Goal: Task Accomplishment & Management: Use online tool/utility

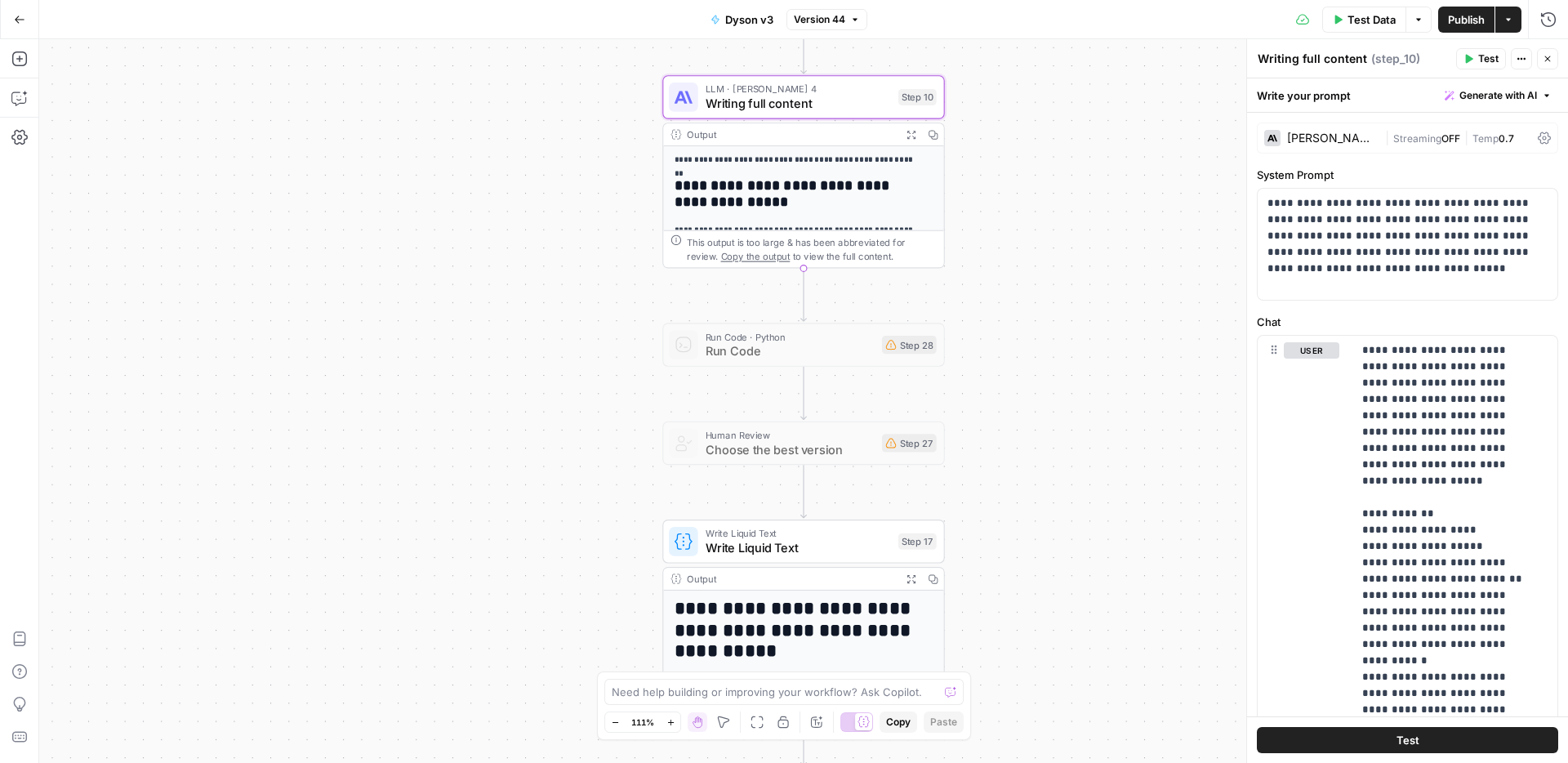
scroll to position [608, 0]
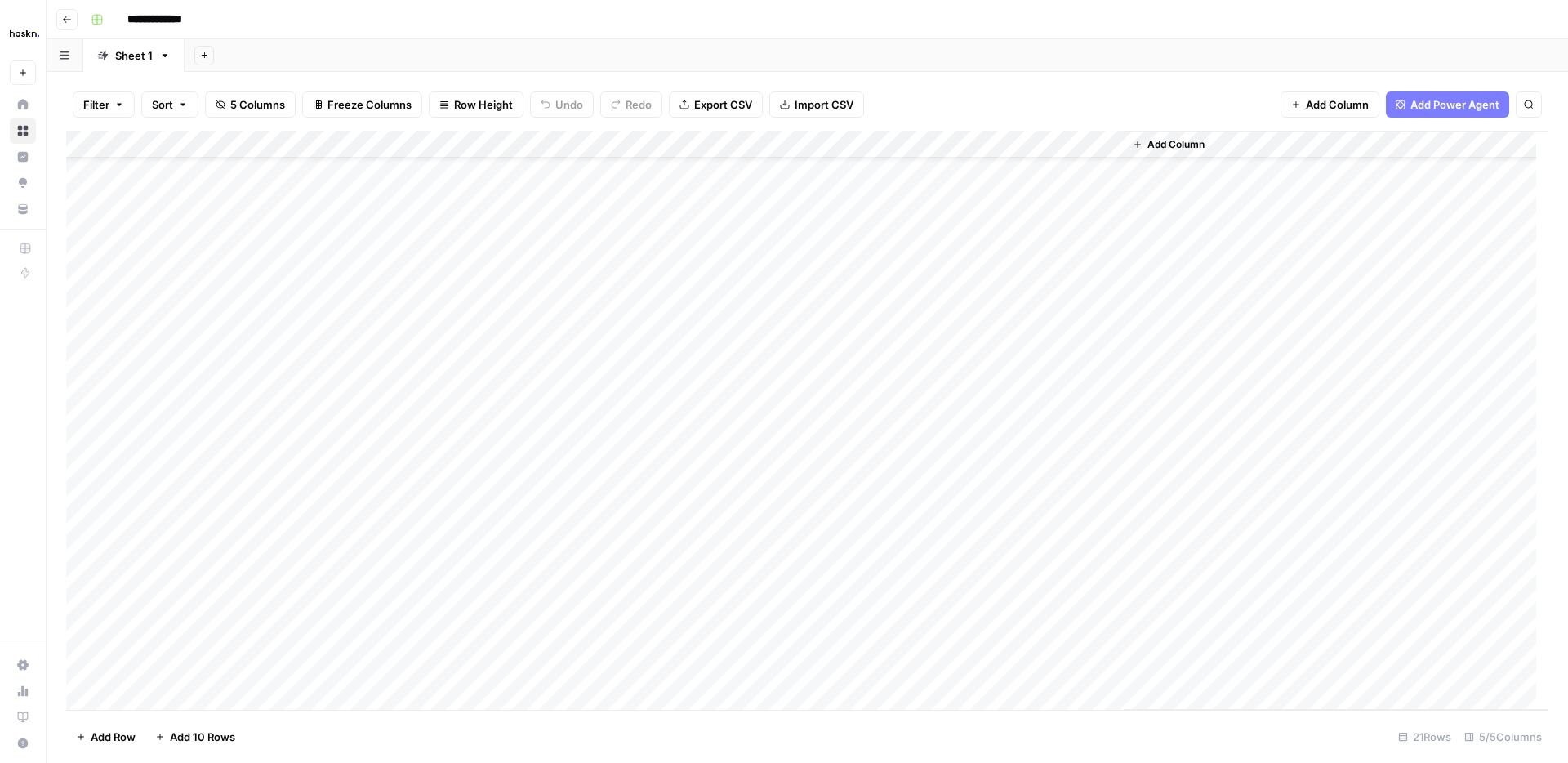
scroll to position [58, 0]
click at [1108, 387] on div "Add Column" at bounding box center [807, 420] width 1482 height 579
click at [963, 389] on div "Add Column" at bounding box center [807, 420] width 1482 height 579
click at [1112, 474] on div "Add Column" at bounding box center [807, 420] width 1482 height 579
click at [958, 475] on div "Add Column" at bounding box center [807, 420] width 1482 height 579
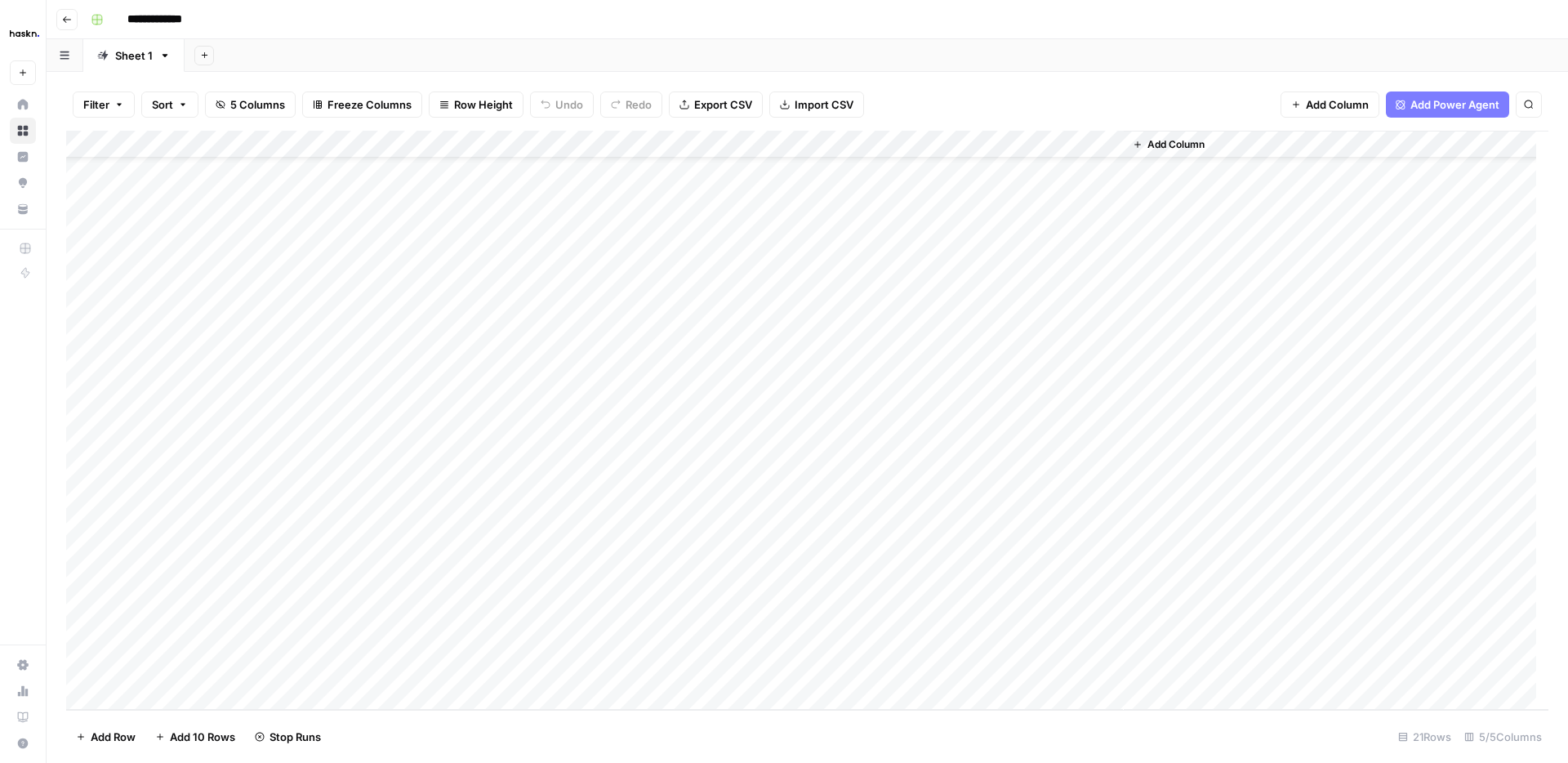
click at [900, 497] on div "Add Column" at bounding box center [807, 420] width 1482 height 579
click at [1100, 498] on div "Add Column" at bounding box center [807, 420] width 1482 height 579
click at [1255, 471] on div "Add Column" at bounding box center [1335, 420] width 424 height 579
click at [1105, 392] on div "Add Column" at bounding box center [807, 420] width 1482 height 579
click at [965, 390] on div "Add Column" at bounding box center [807, 420] width 1482 height 579
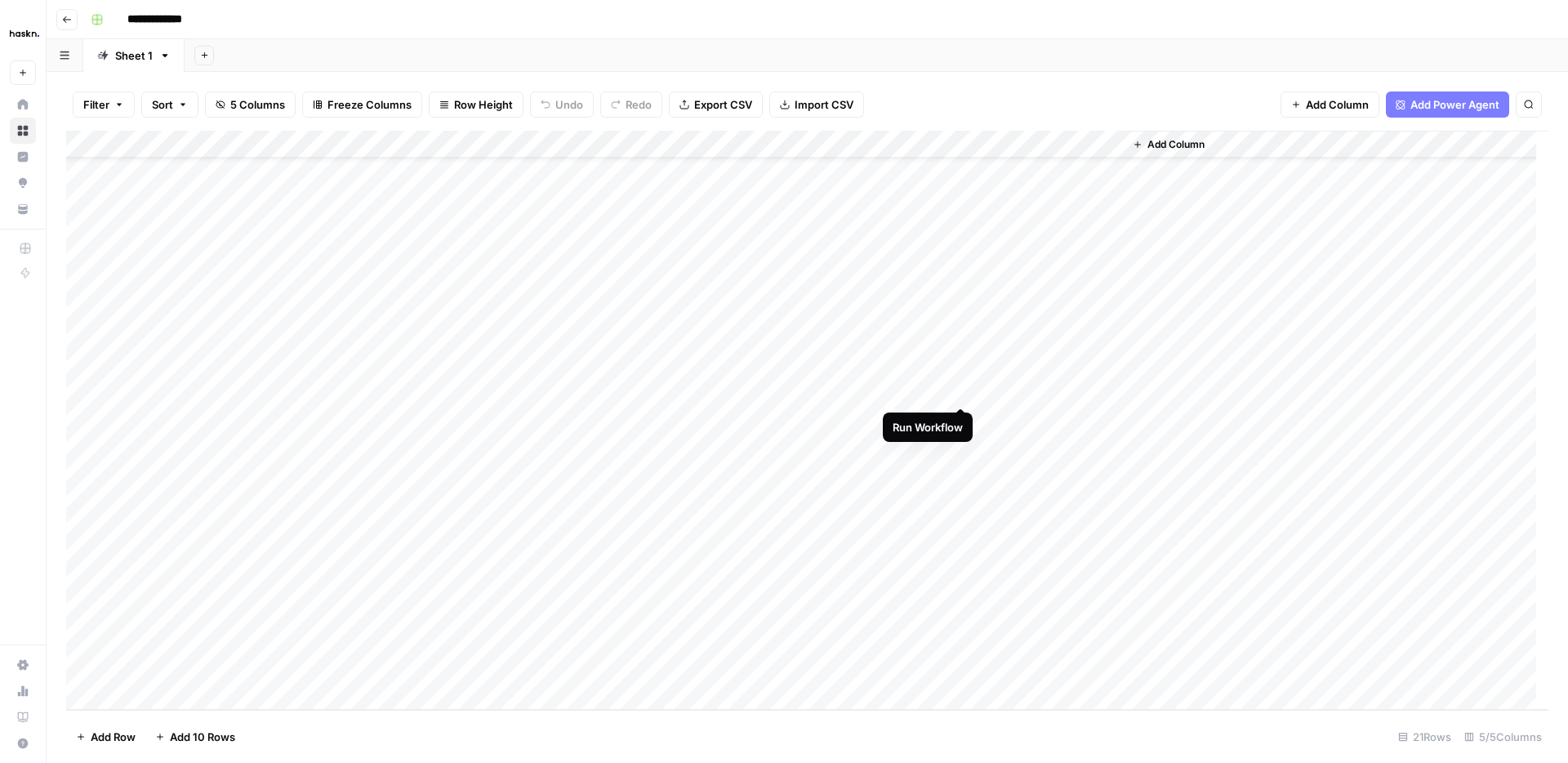
click at [956, 389] on div "Add Column" at bounding box center [807, 420] width 1482 height 579
click at [1019, 499] on div "Add Column" at bounding box center [807, 420] width 1482 height 579
click at [1109, 500] on div "Add Column" at bounding box center [807, 420] width 1482 height 579
click at [906, 532] on div "Add Column" at bounding box center [807, 420] width 1482 height 579
click at [1114, 471] on div "Add Column" at bounding box center [807, 420] width 1482 height 579
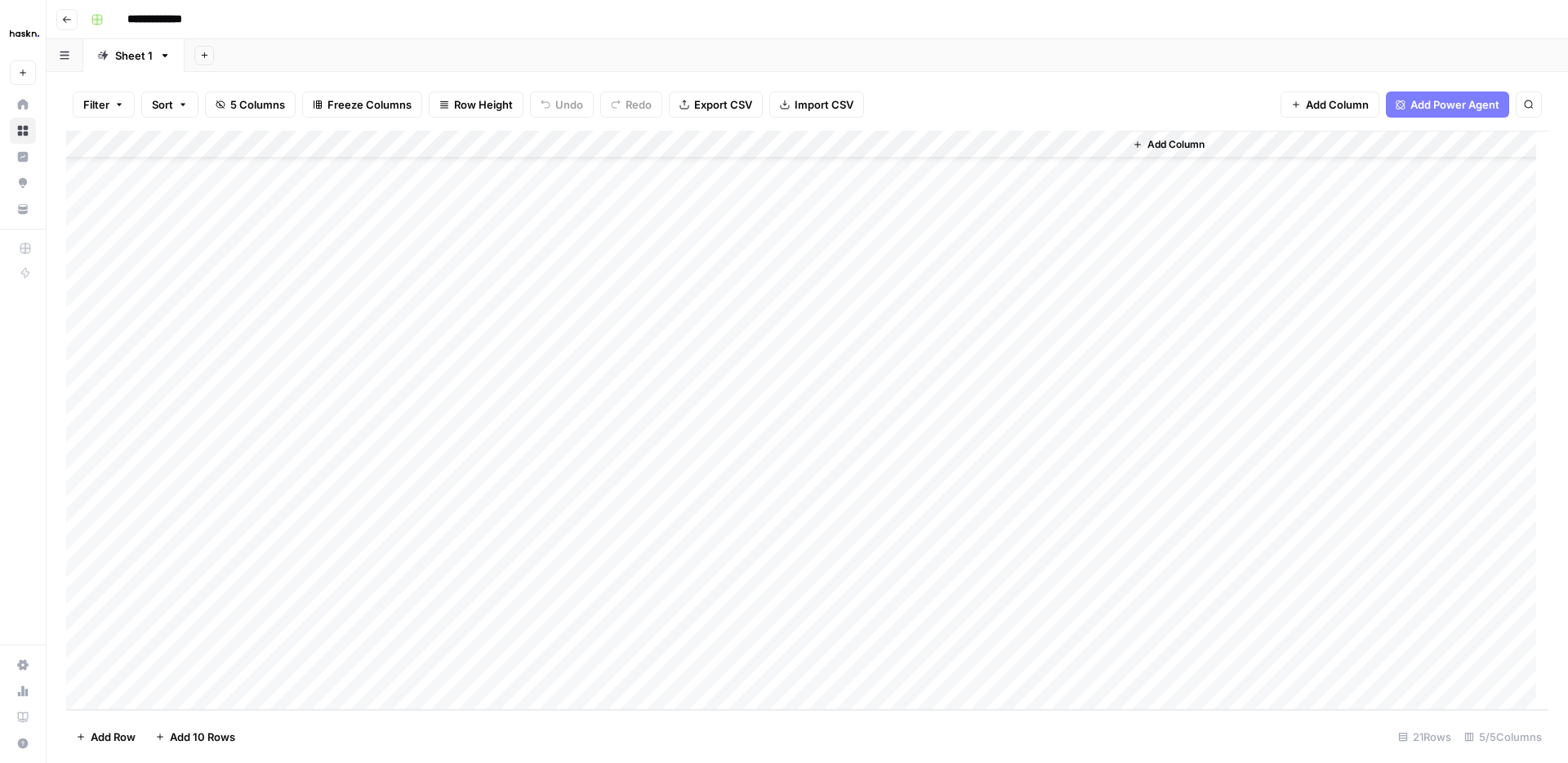
click at [936, 140] on div "Add Column" at bounding box center [807, 420] width 1482 height 579
click at [945, 308] on span "Edit Workflow" at bounding box center [932, 305] width 143 height 16
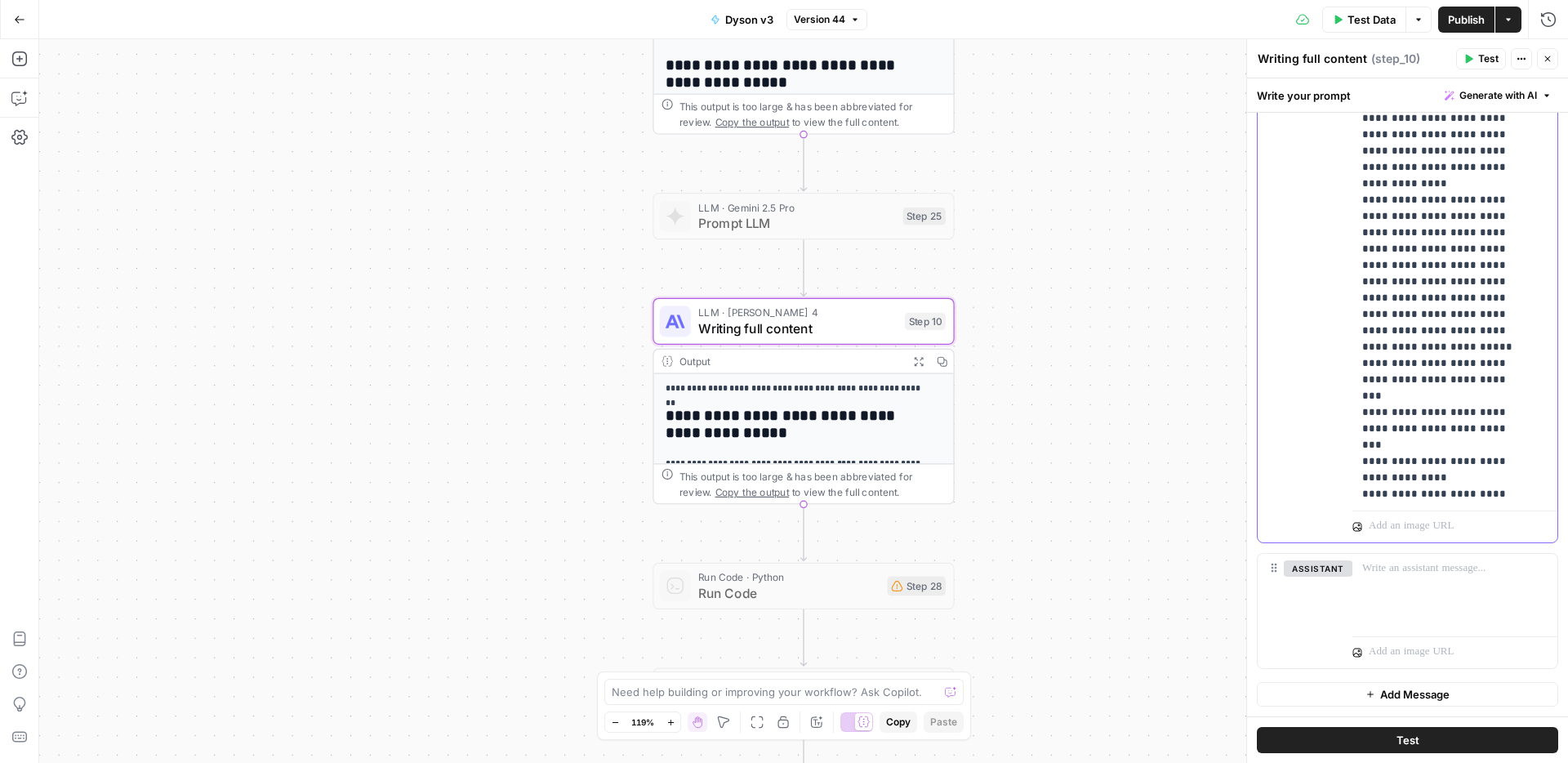
scroll to position [16430, 0]
drag, startPoint x: 1486, startPoint y: 489, endPoint x: 1504, endPoint y: 503, distance: 22.8
click at [1494, 498] on div "**********" at bounding box center [1448, 171] width 192 height 666
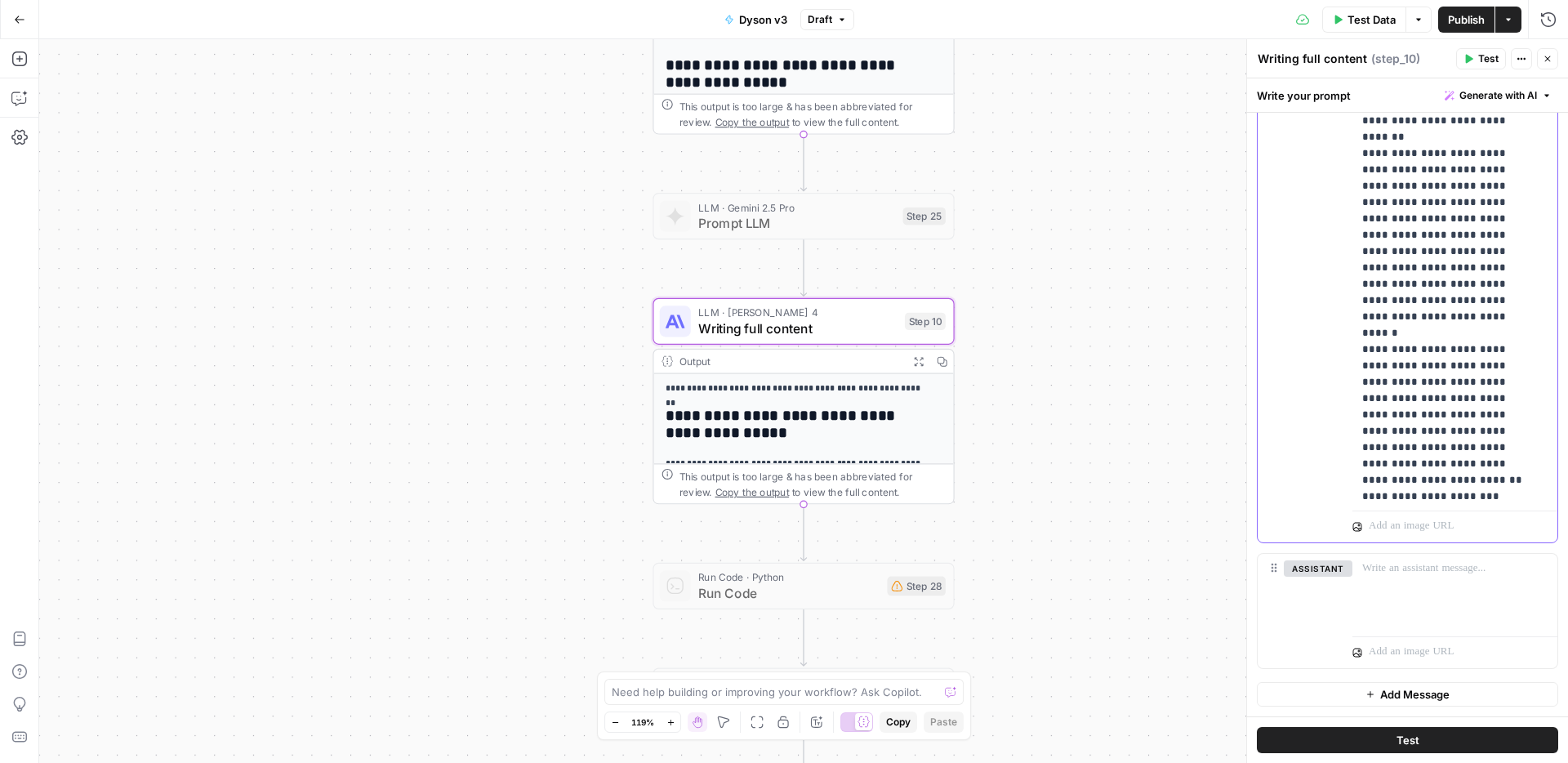
drag, startPoint x: 1448, startPoint y: 234, endPoint x: 1338, endPoint y: 228, distance: 110.2
click at [1338, 228] on div "**********" at bounding box center [1406, 190] width 299 height 704
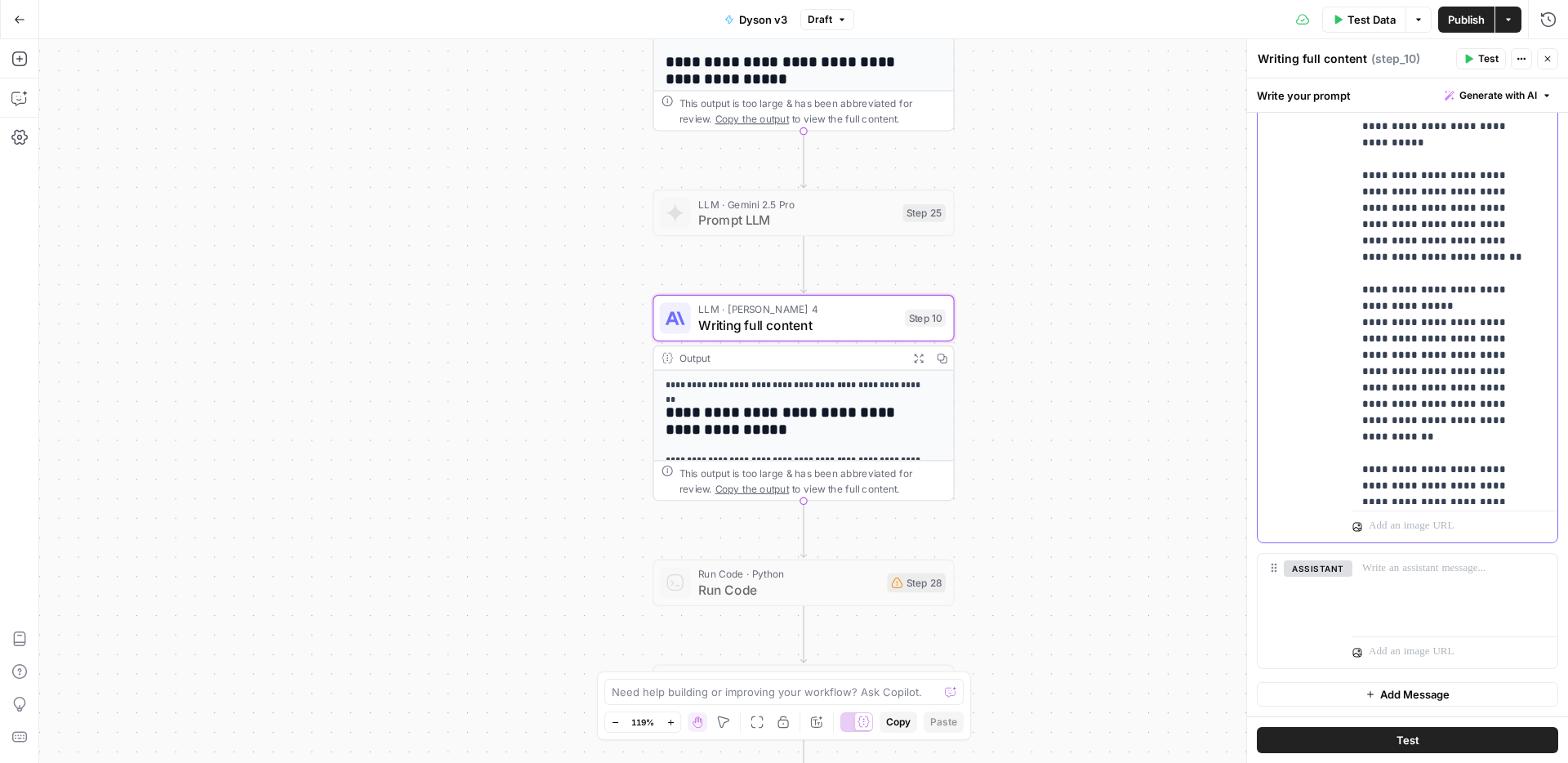
scroll to position [21912, 0]
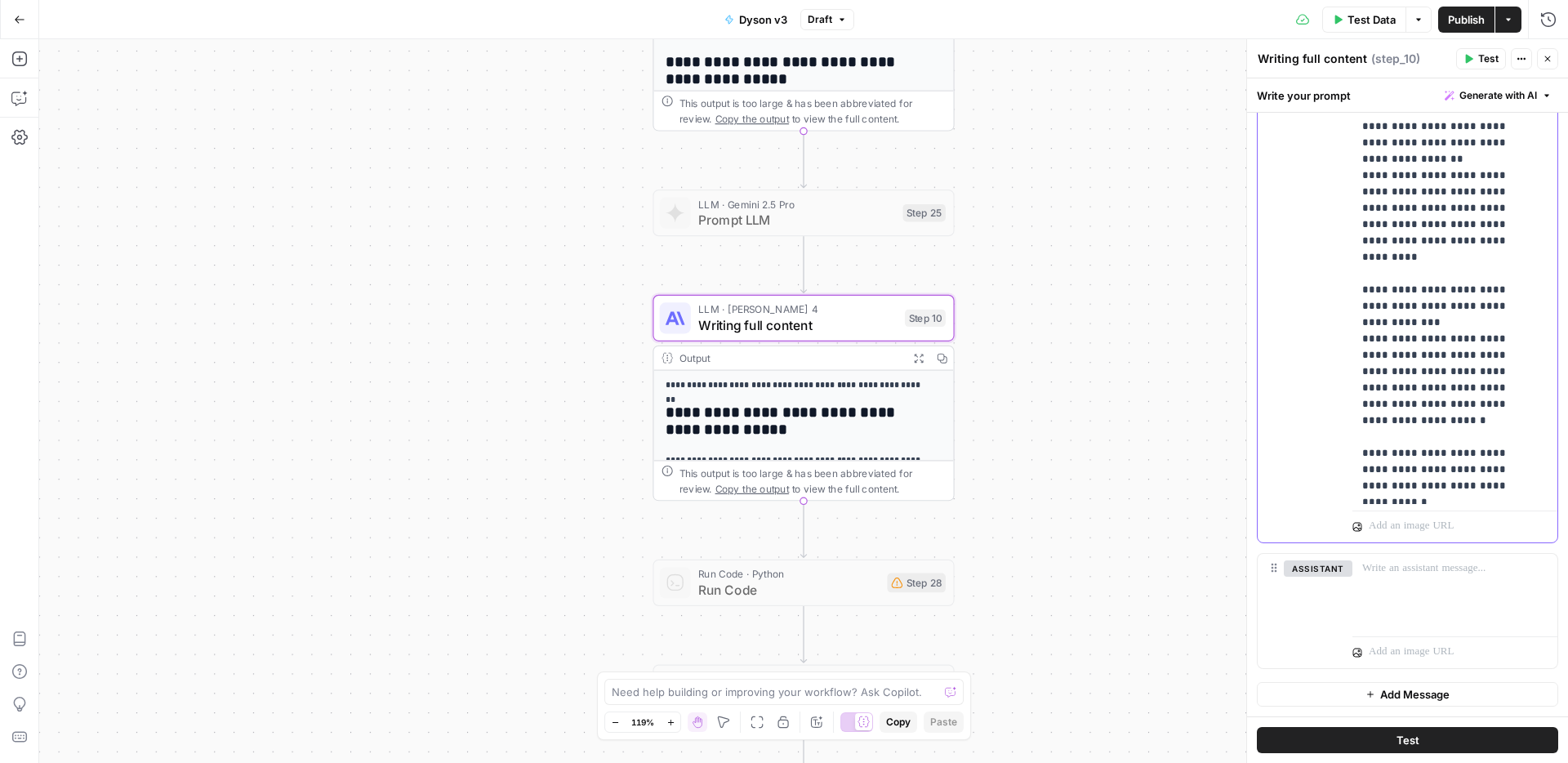
scroll to position [26514, 0]
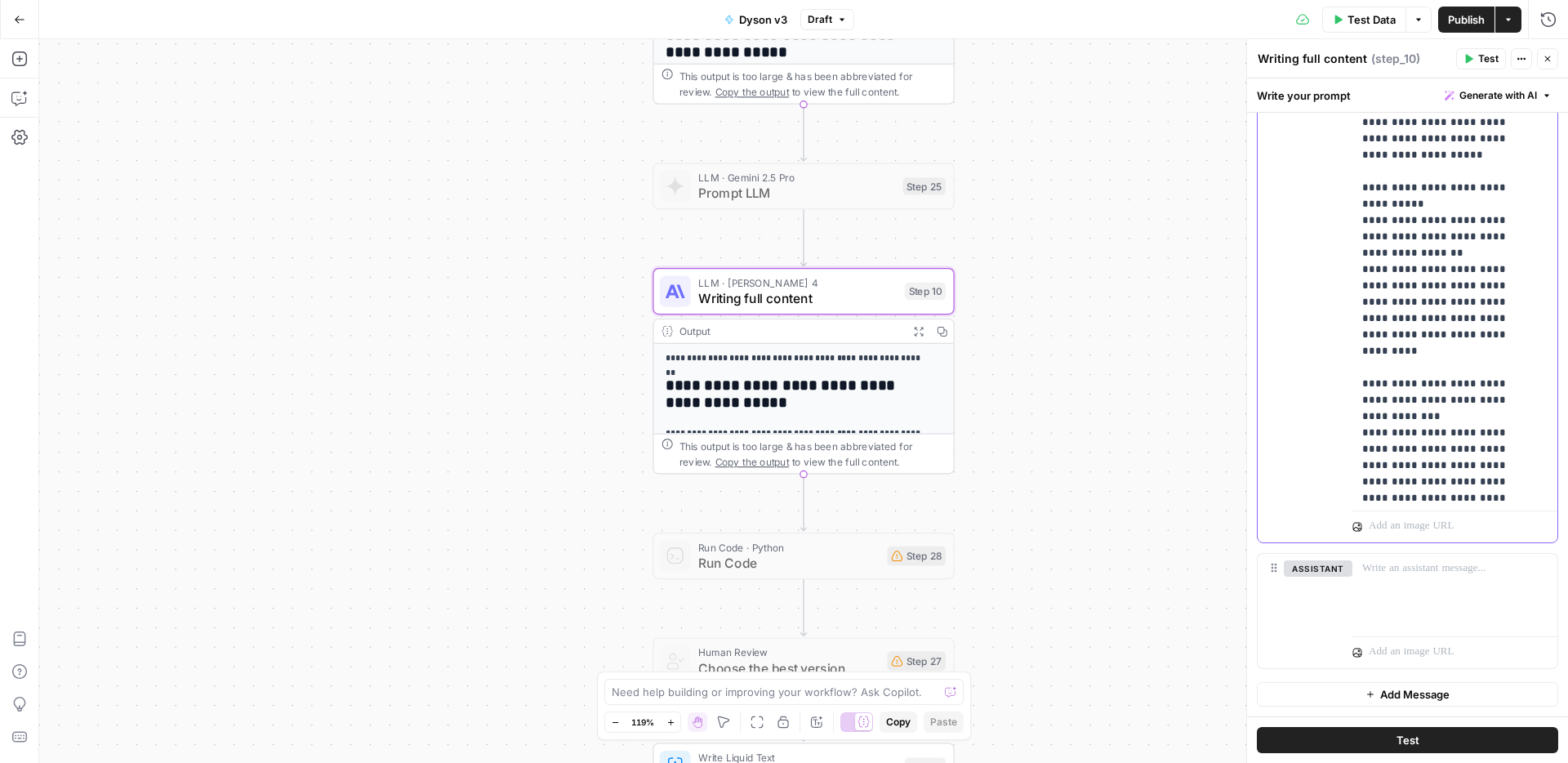
scroll to position [26517, 0]
drag, startPoint x: 1371, startPoint y: 386, endPoint x: 1354, endPoint y: 384, distance: 17.1
click at [1354, 384] on div "**********" at bounding box center [1448, 171] width 192 height 666
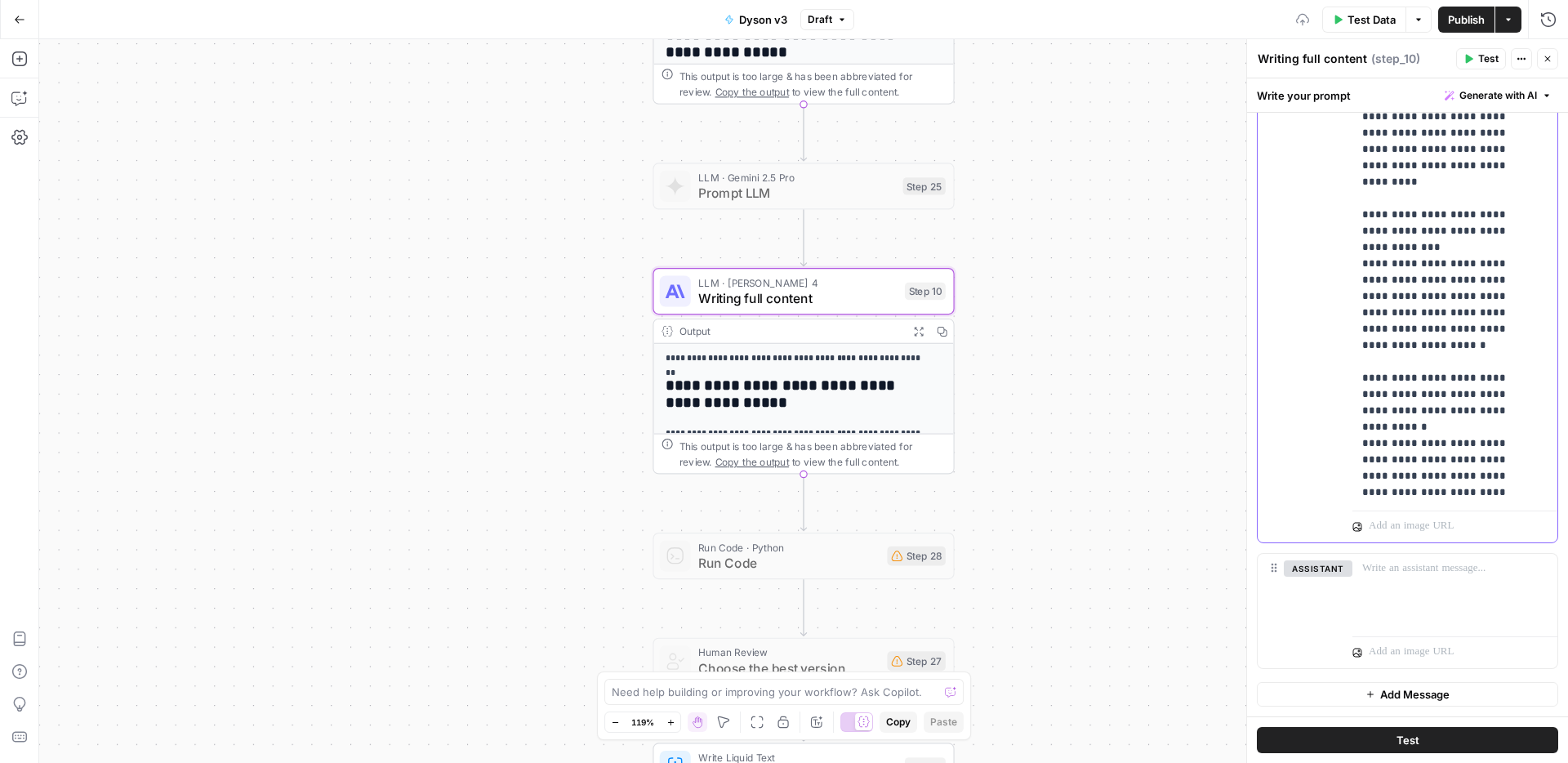
scroll to position [26731, 0]
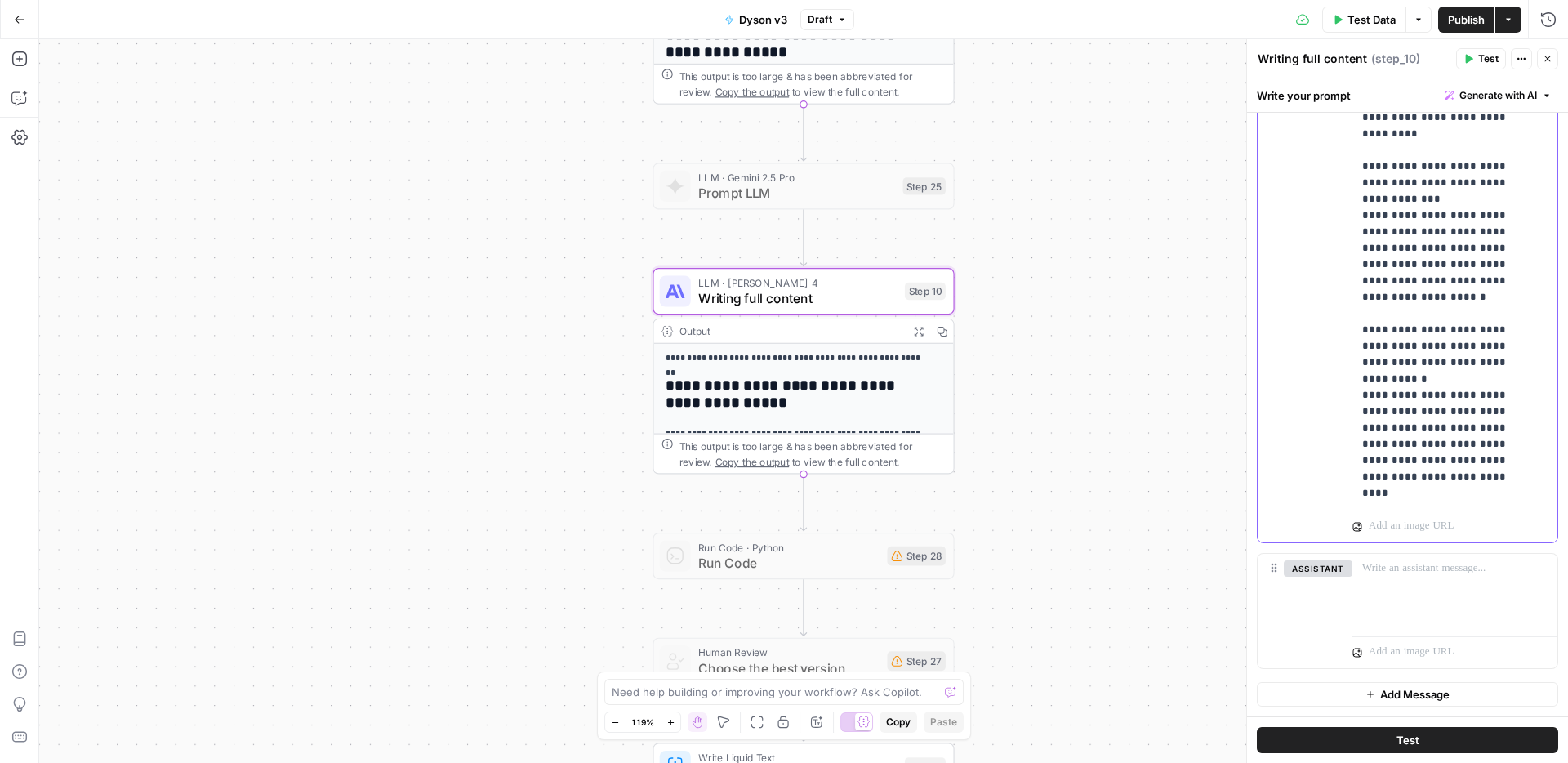
drag, startPoint x: 1434, startPoint y: 433, endPoint x: 1443, endPoint y: 198, distance: 235.2
click at [1363, 22] on span "Test Data" at bounding box center [1371, 20] width 49 height 16
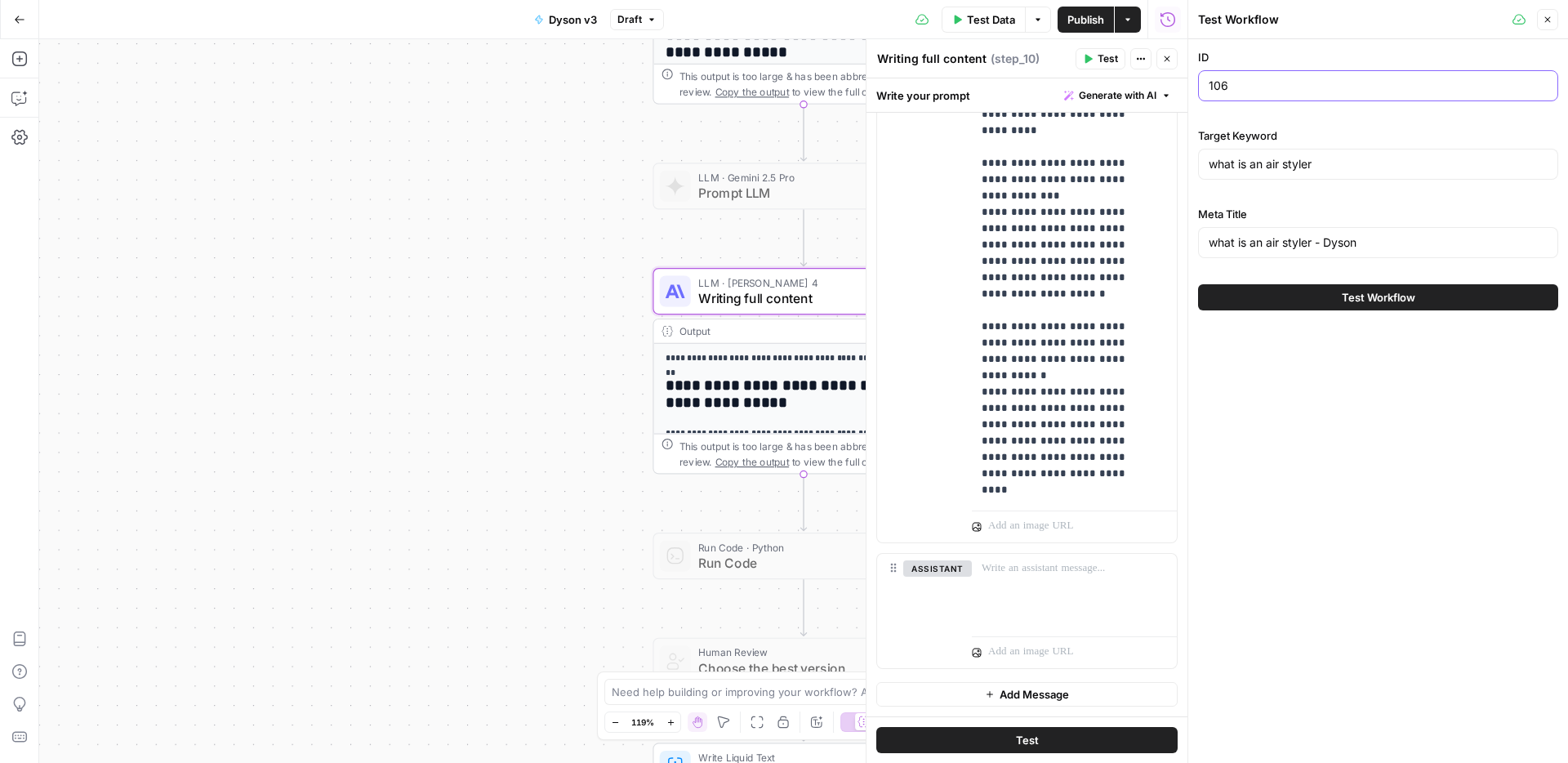
drag, startPoint x: 1252, startPoint y: 84, endPoint x: 1167, endPoint y: 84, distance: 85.0
click at [1167, 84] on body "Haskn New Home Browse Insights Opportunities Your Data Recent Grids [DiliTrust …" at bounding box center [784, 381] width 1568 height 763
type input "120"
click at [1252, 173] on div "what is an air styler" at bounding box center [1378, 164] width 360 height 31
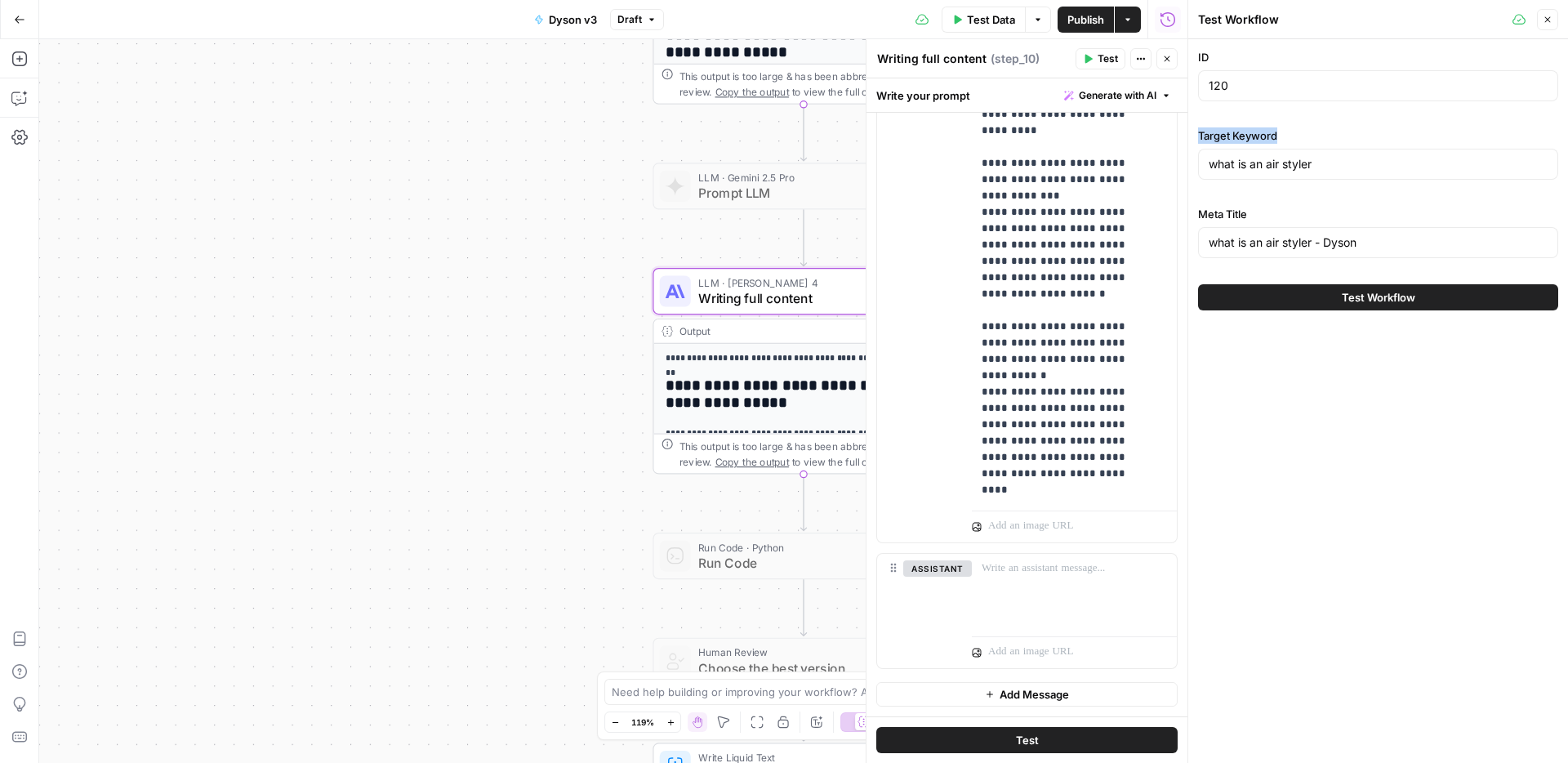
click at [1252, 173] on div "what is an air styler" at bounding box center [1378, 164] width 360 height 31
drag, startPoint x: 1328, startPoint y: 166, endPoint x: 1112, endPoint y: 165, distance: 216.0
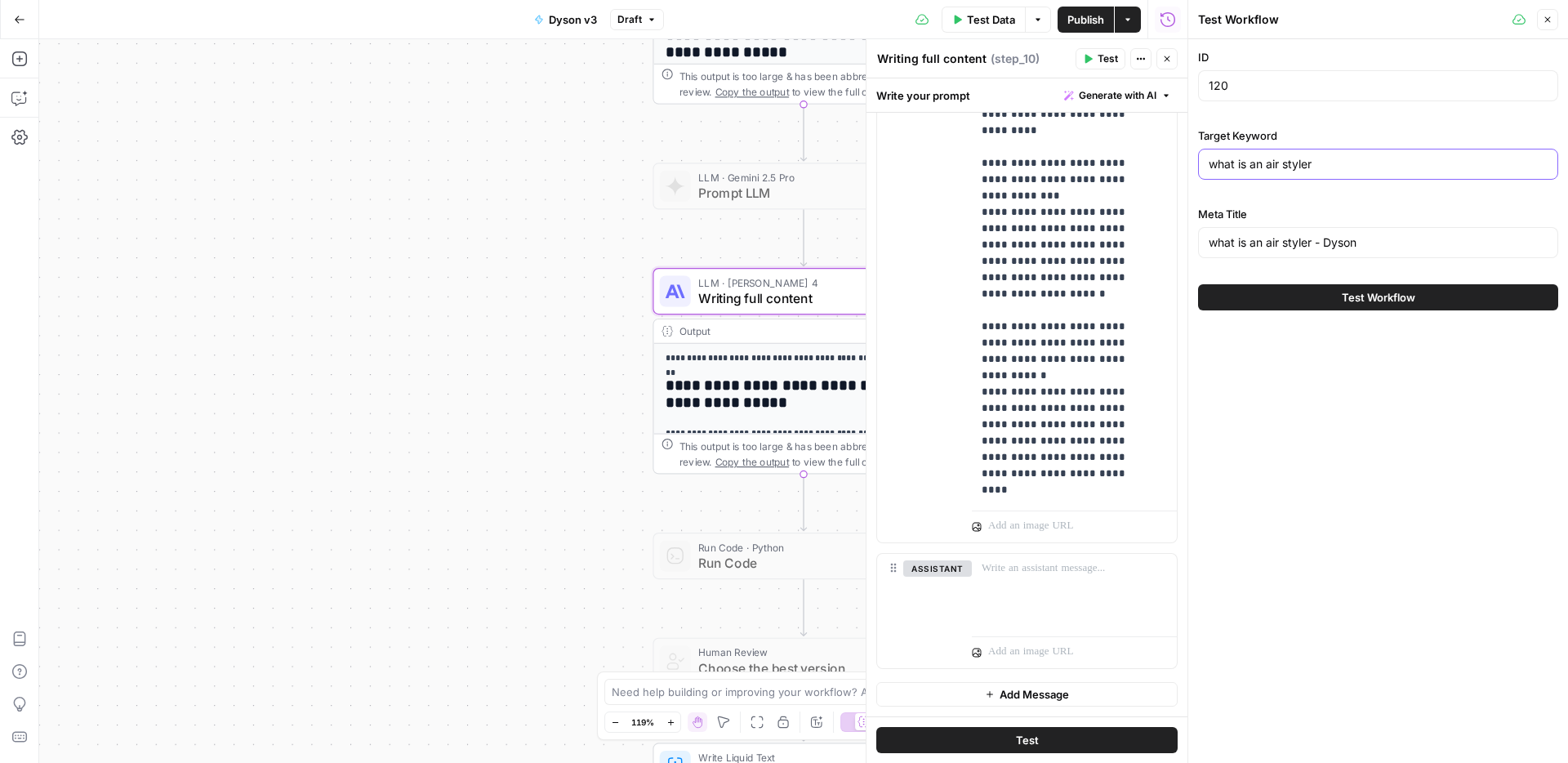
click at [1112, 165] on body "Haskn New Home Browse Insights Opportunities Your Data Recent Grids [DiliTrust …" at bounding box center [784, 381] width 1568 height 763
paste input "Facts about air pollution"
type input "Facts about air pollution"
drag, startPoint x: 1316, startPoint y: 238, endPoint x: 1163, endPoint y: 220, distance: 154.1
click at [1163, 220] on body "Haskn New Home Browse Insights Opportunities Your Data Recent Grids [DiliTrust …" at bounding box center [784, 381] width 1568 height 763
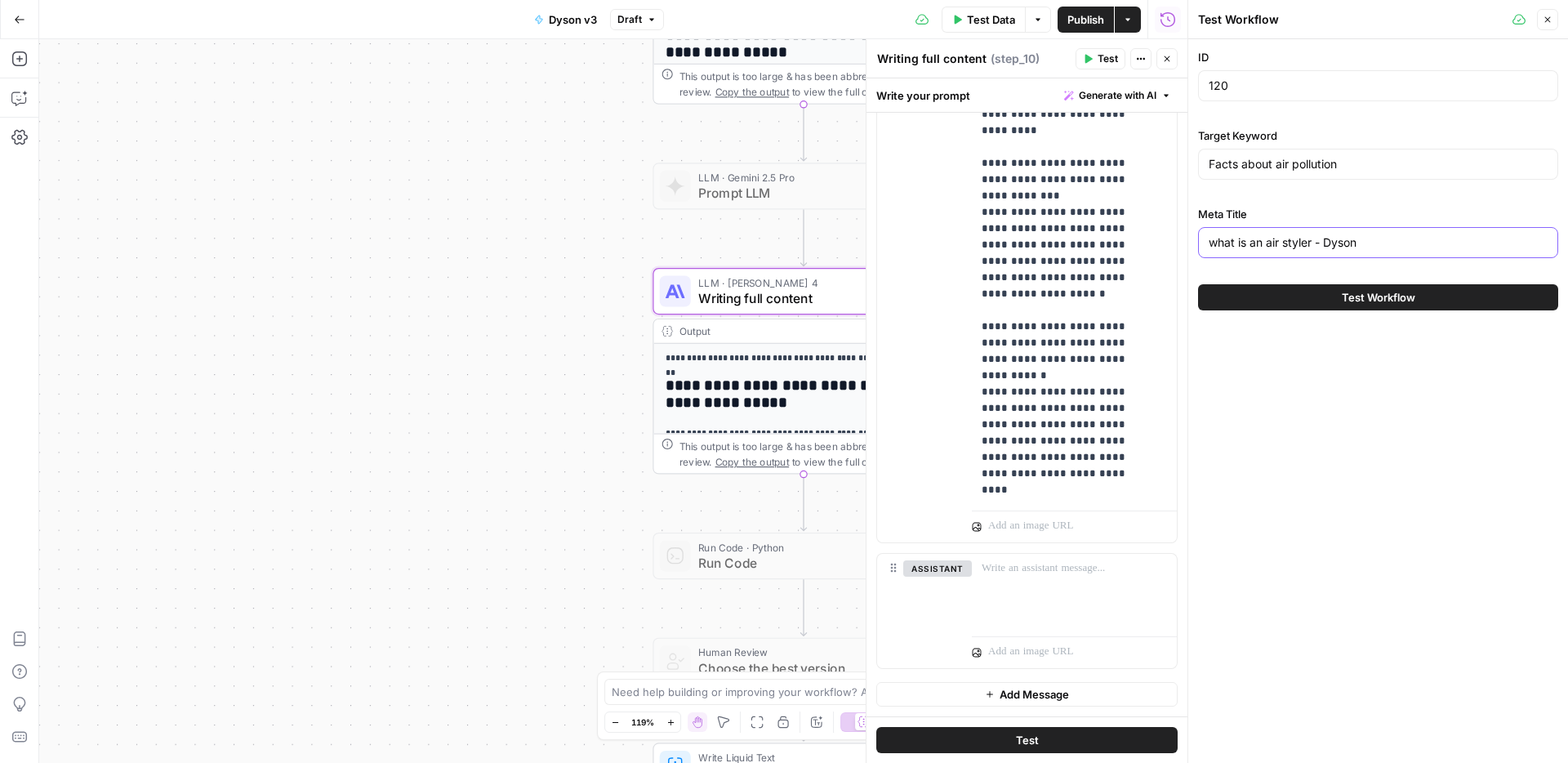
paste input "Facts about air pollution"
type input "Facts about air pollution - Dyson"
click at [1358, 298] on span "Test Workflow" at bounding box center [1378, 297] width 74 height 16
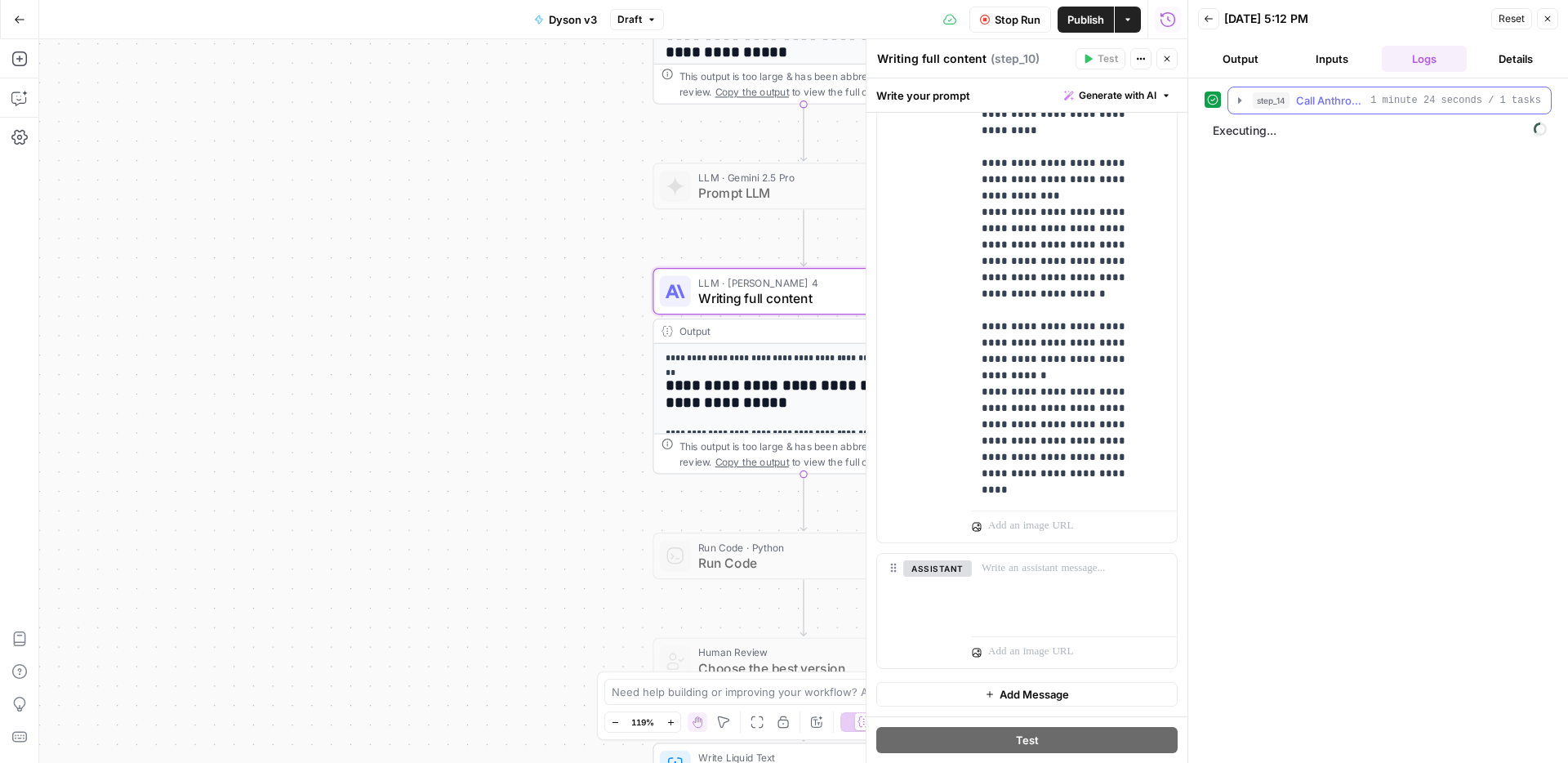
click at [1239, 102] on icon "button" at bounding box center [1239, 100] width 13 height 13
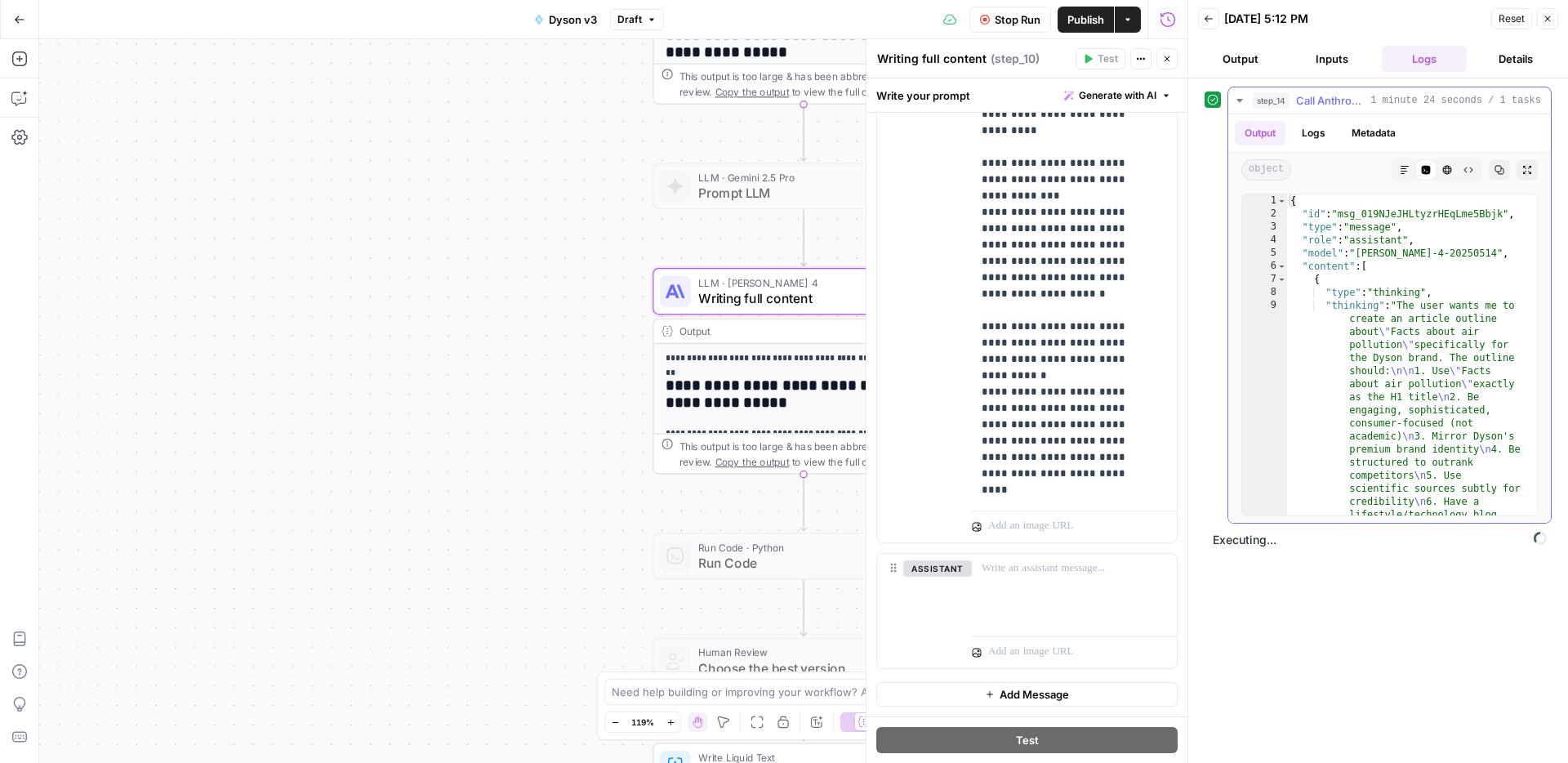
click at [1239, 102] on icon "button" at bounding box center [1239, 100] width 13 height 13
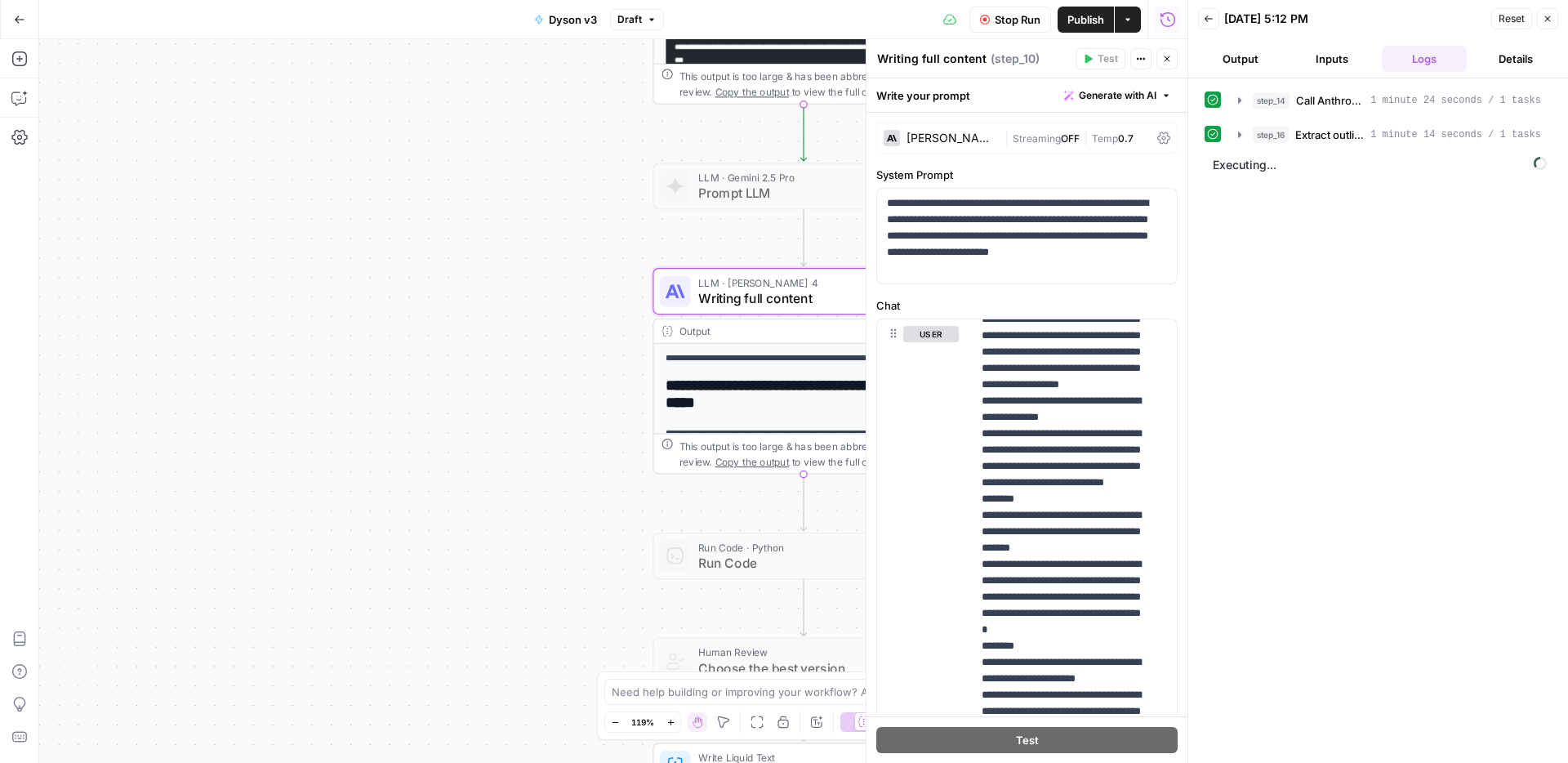
scroll to position [24696, 0]
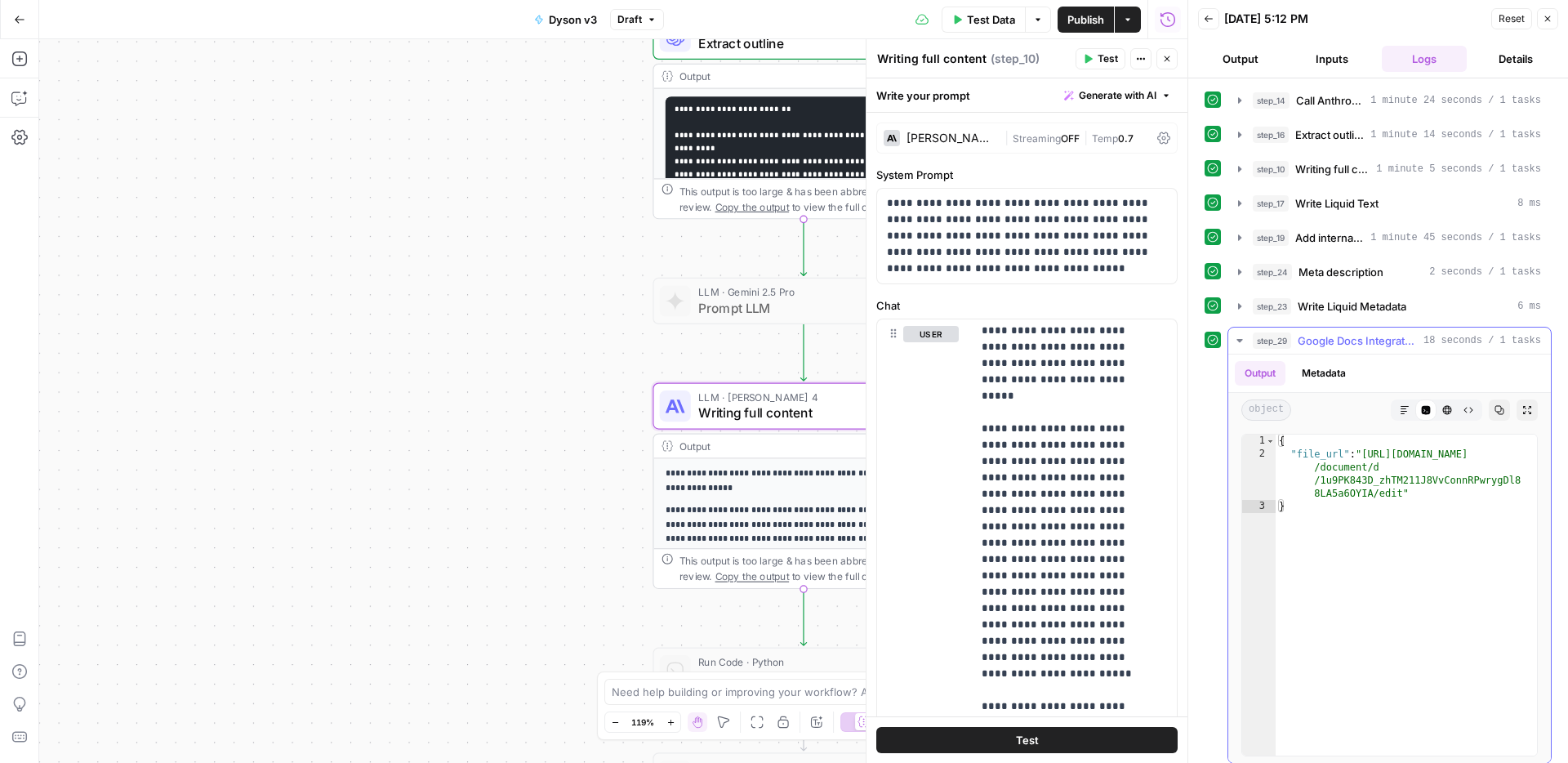
type textarea "**********"
drag, startPoint x: 1367, startPoint y: 452, endPoint x: 1399, endPoint y: 492, distance: 51.2
click at [1399, 492] on div "{ "file_url" : "https://docs.google.com /document/d /1u9PK843D_zhTM211J8VvConnR…" at bounding box center [1405, 608] width 261 height 347
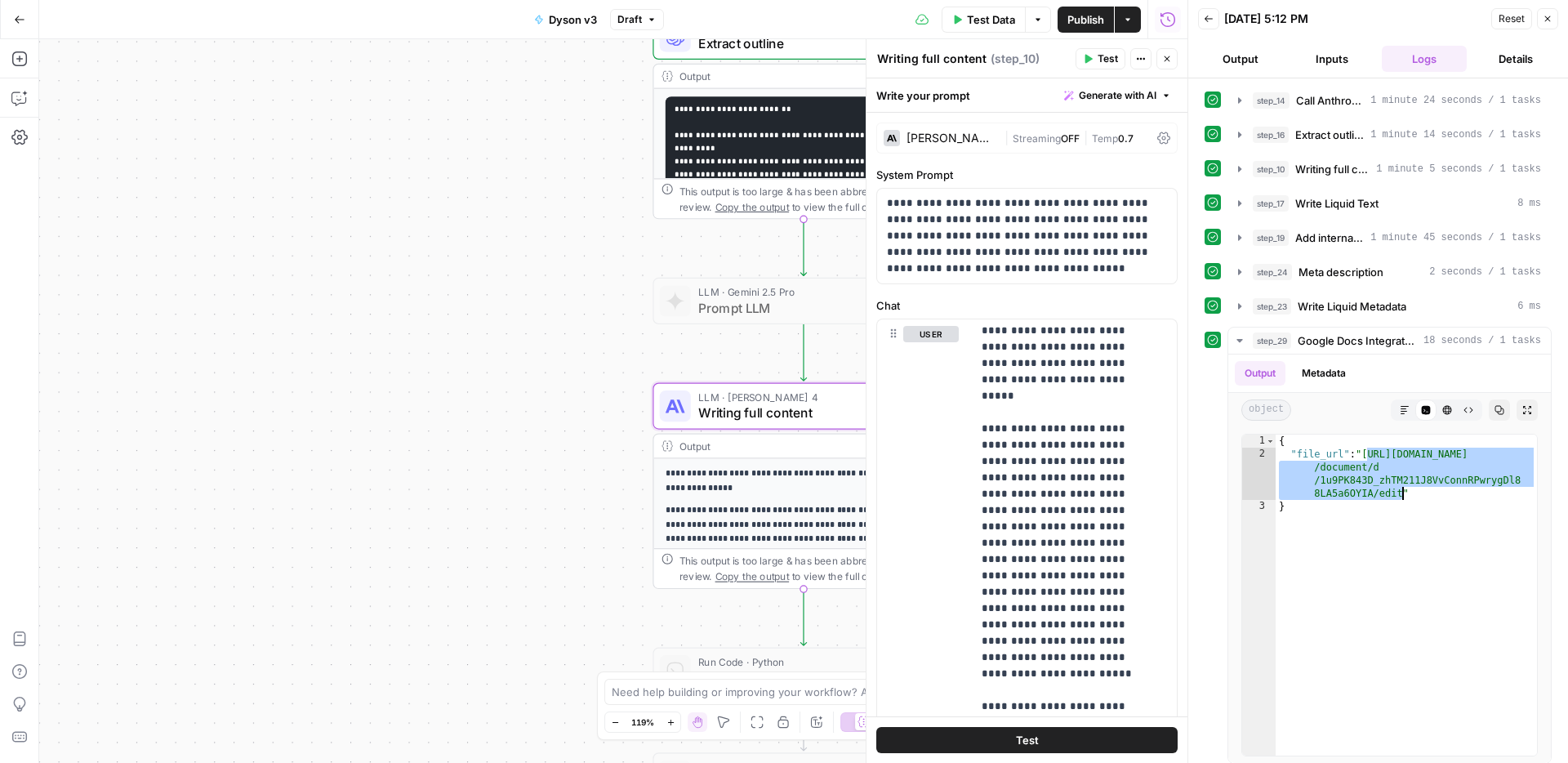
click at [1217, 2] on header "Back 10/01/25 at 5:12 PM Reset Close Output Inputs Logs Details" at bounding box center [1378, 39] width 380 height 78
click at [1210, 18] on icon "button" at bounding box center [1208, 18] width 10 height 10
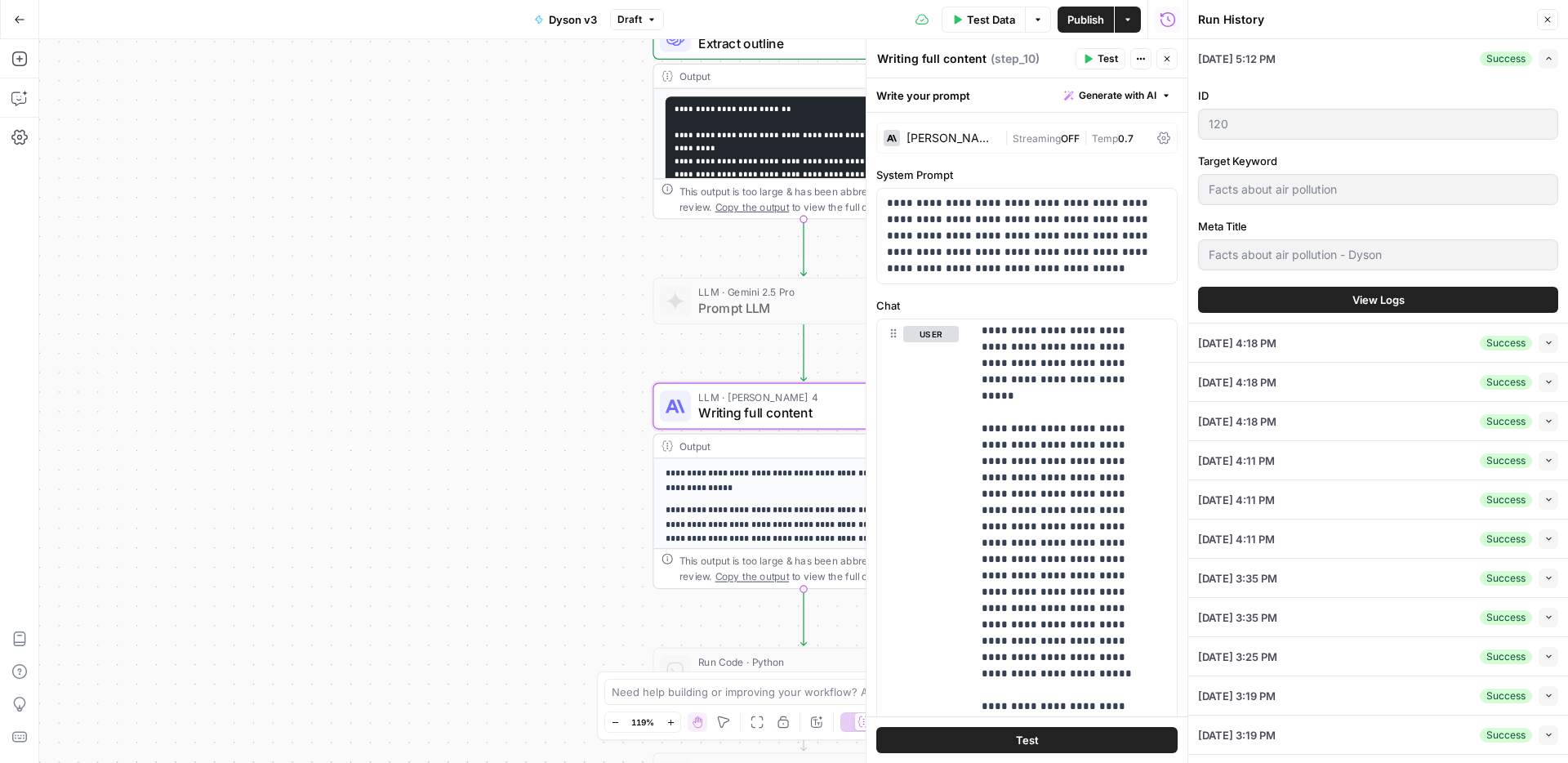
click at [1547, 22] on icon "button" at bounding box center [1546, 19] width 10 height 10
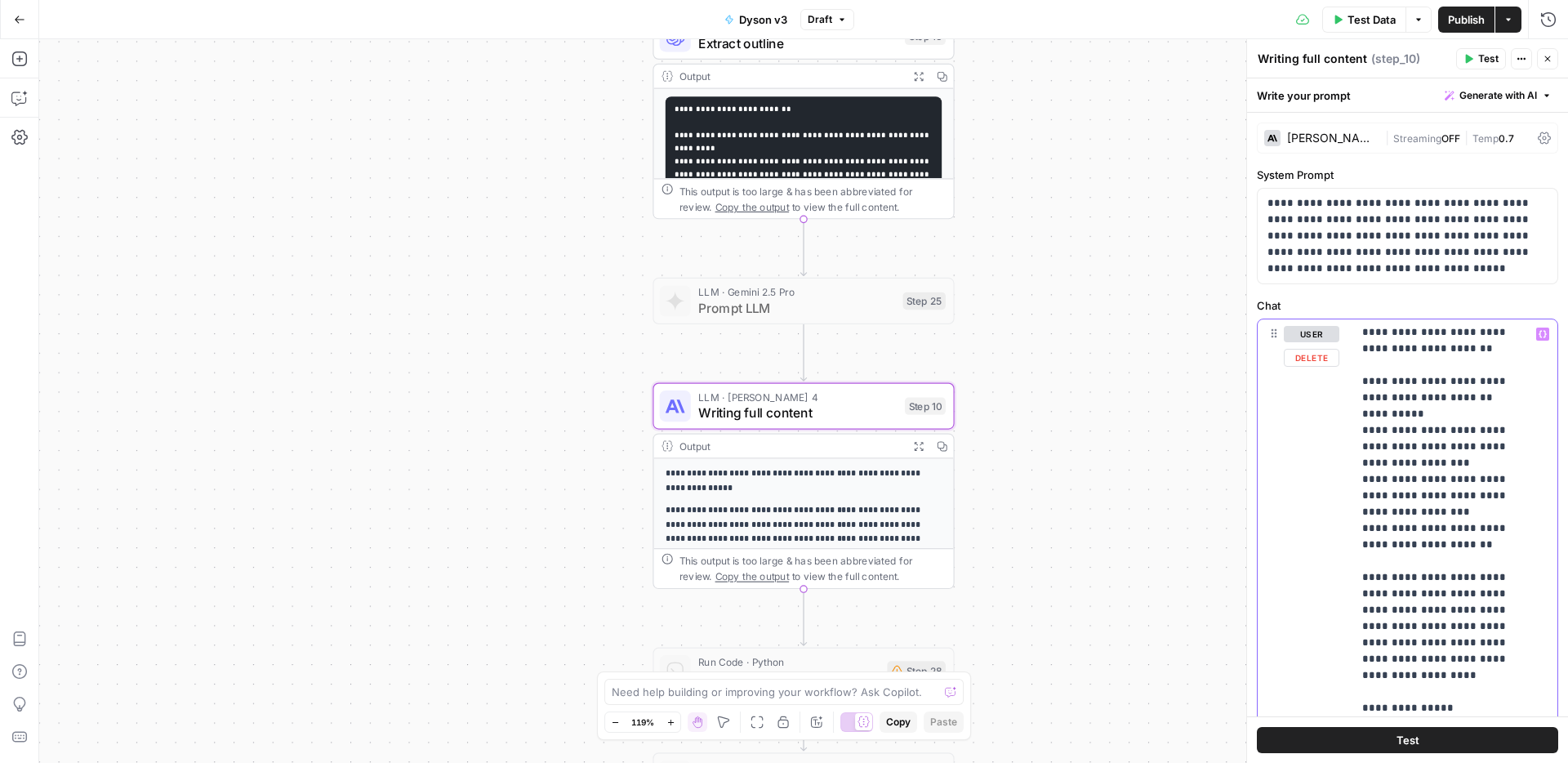
scroll to position [756, 0]
copy p "*"
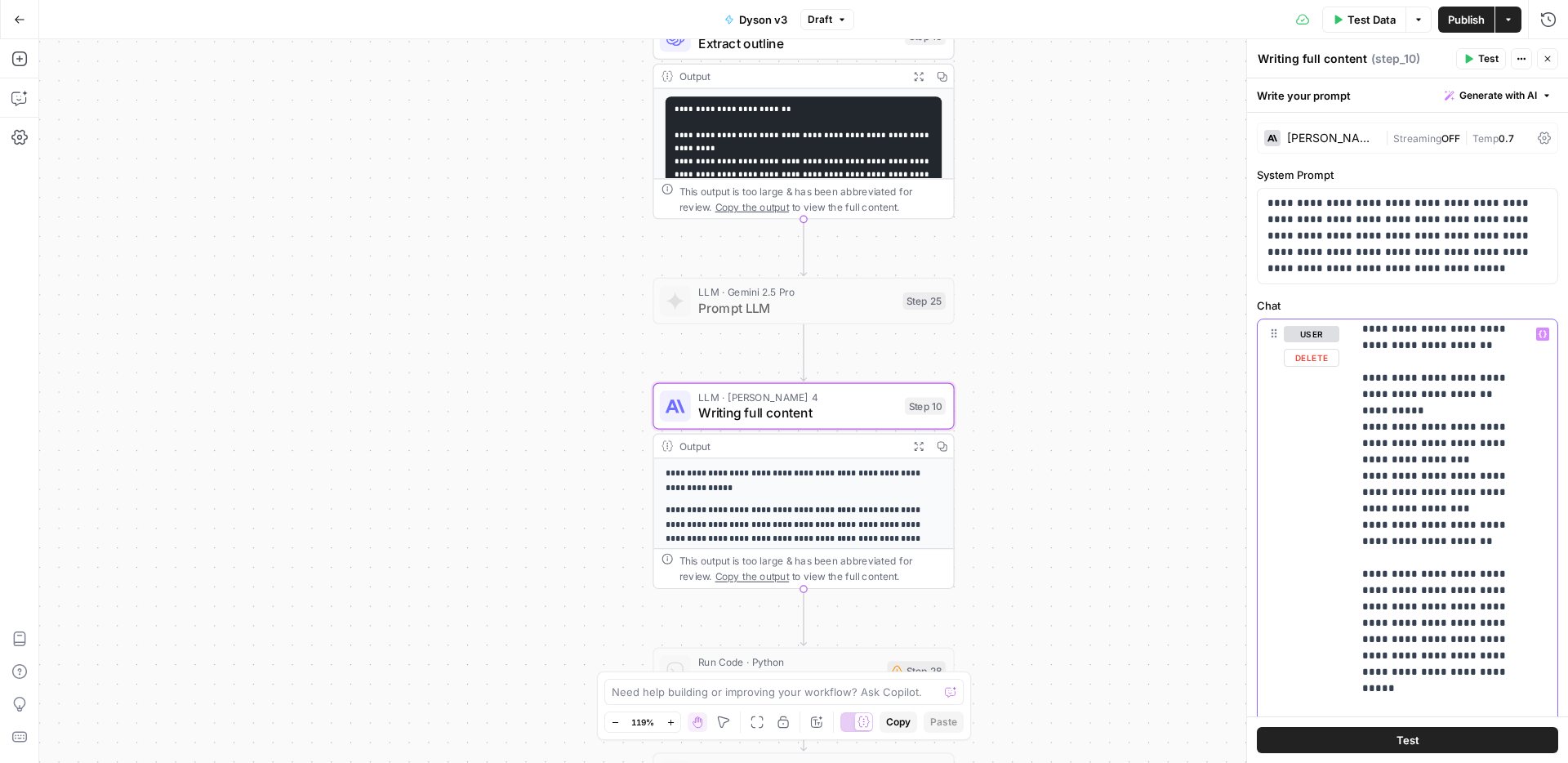
drag, startPoint x: 1387, startPoint y: 607, endPoint x: 1357, endPoint y: 603, distance: 30.3
click at [1357, 603] on div "**********" at bounding box center [1448, 652] width 192 height 666
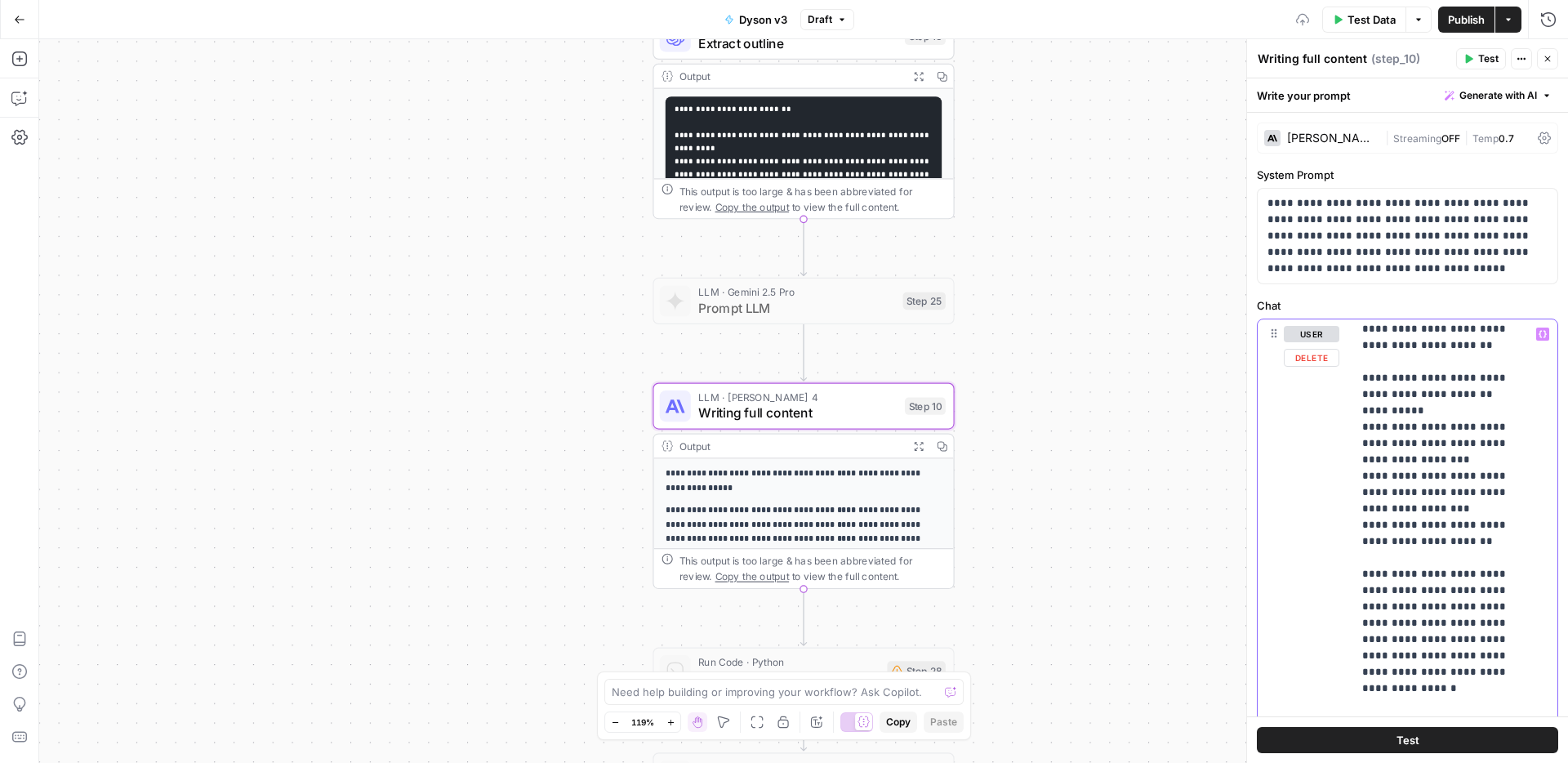
drag, startPoint x: 1406, startPoint y: 526, endPoint x: 1395, endPoint y: 532, distance: 12.5
drag, startPoint x: 1493, startPoint y: 528, endPoint x: 1418, endPoint y: 528, distance: 75.0
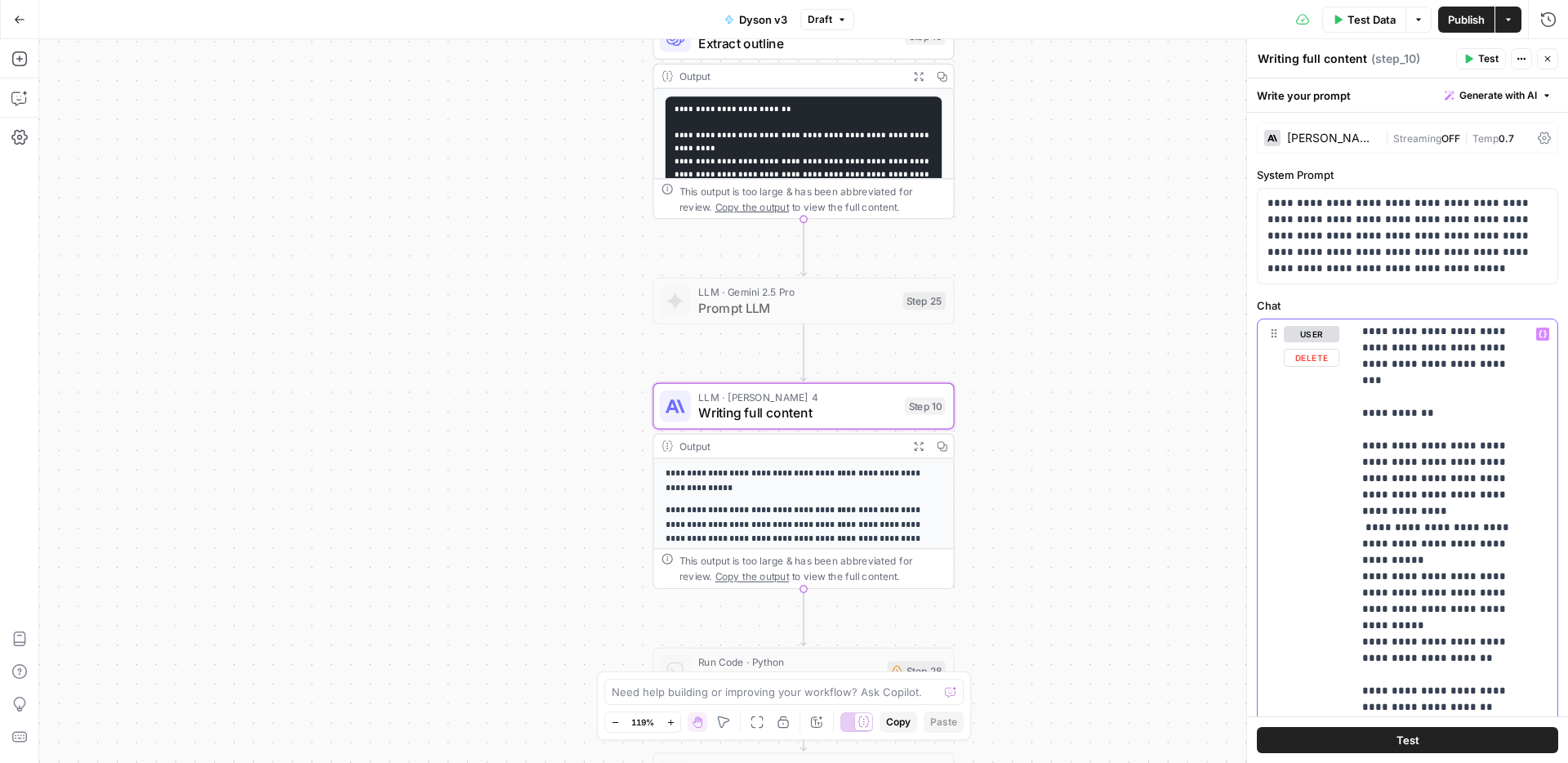
scroll to position [422, 0]
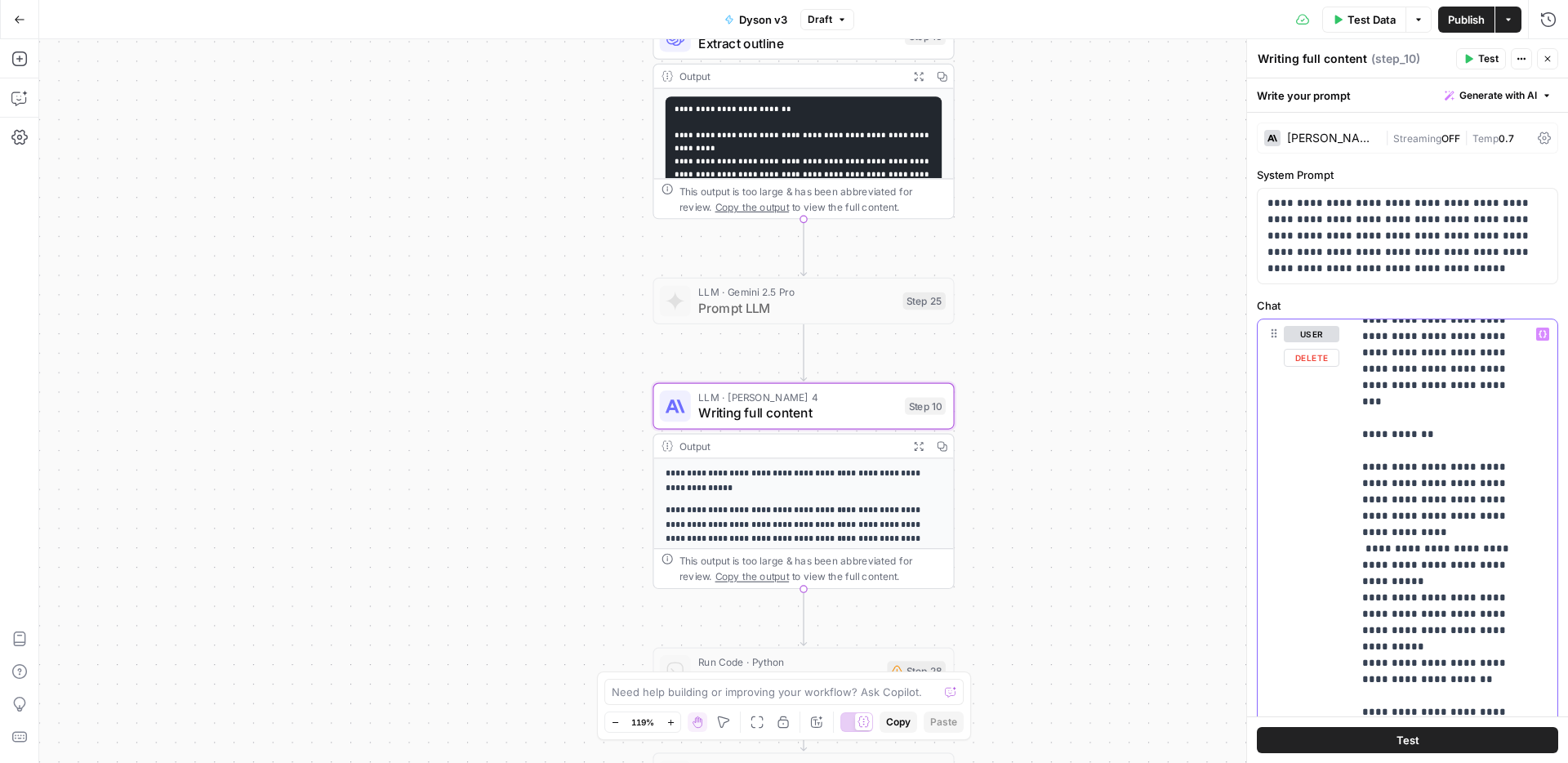
click at [1352, 427] on div "**********" at bounding box center [1448, 652] width 192 height 666
drag, startPoint x: 1371, startPoint y: 434, endPoint x: 1412, endPoint y: 466, distance: 52.0
drag, startPoint x: 1387, startPoint y: 459, endPoint x: 1350, endPoint y: 435, distance: 44.1
click at [1350, 435] on div "**********" at bounding box center [1406, 670] width 299 height 704
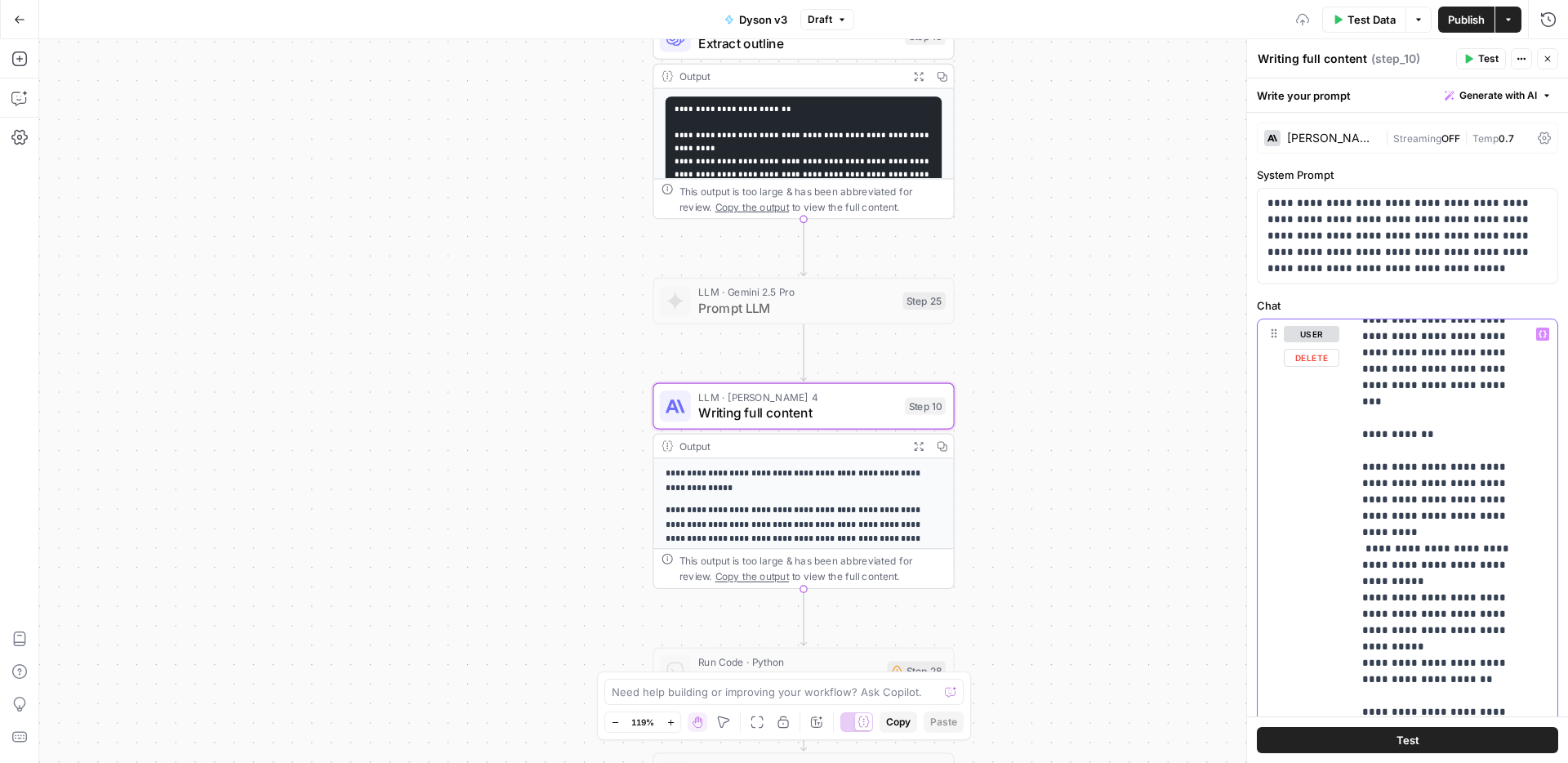
drag, startPoint x: 1389, startPoint y: 498, endPoint x: 1386, endPoint y: 702, distance: 204.0
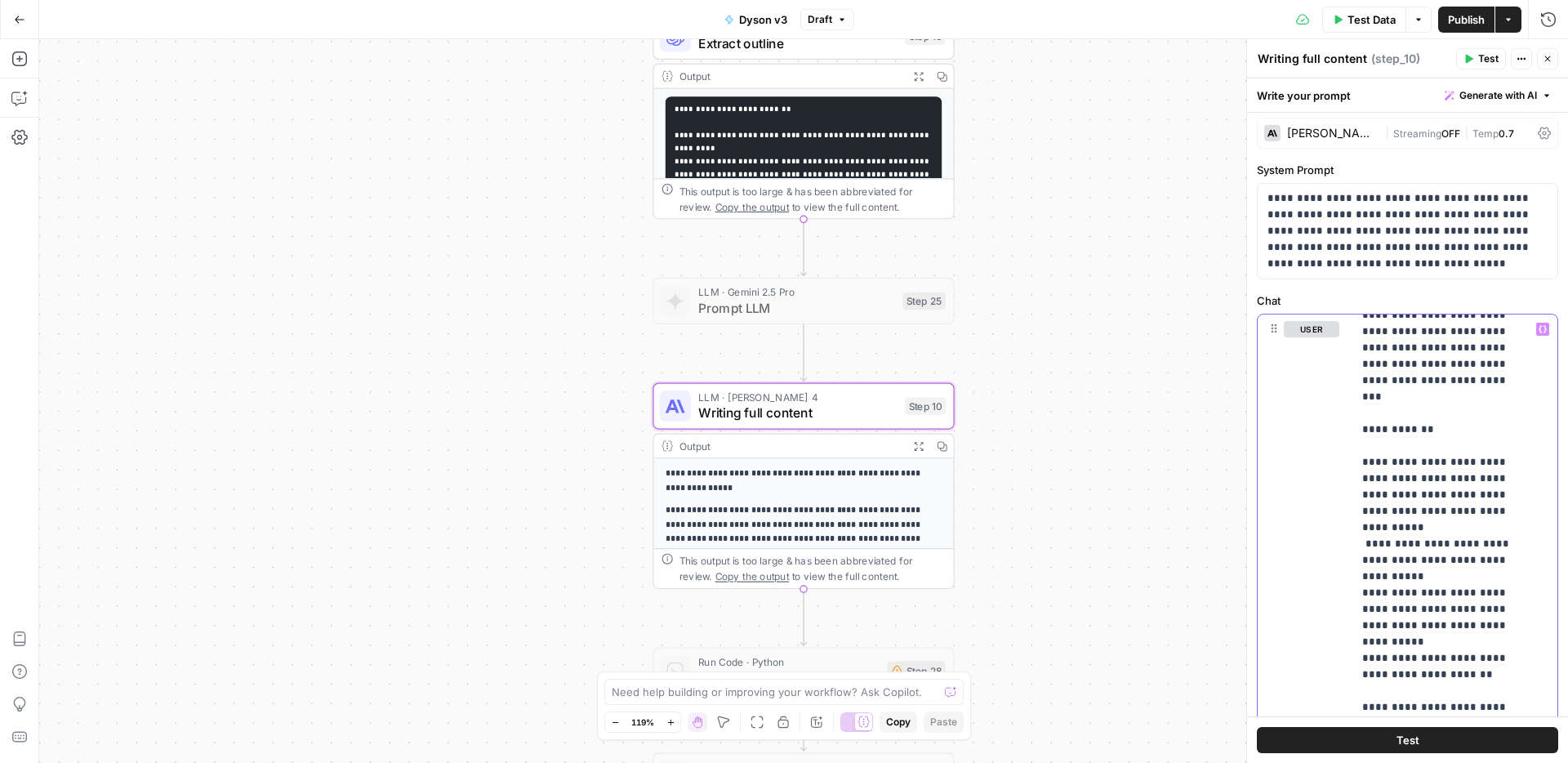
drag, startPoint x: 1411, startPoint y: 547, endPoint x: 1369, endPoint y: 762, distance: 219.1
click at [1369, 762] on div "**********" at bounding box center [1406, 420] width 321 height 684
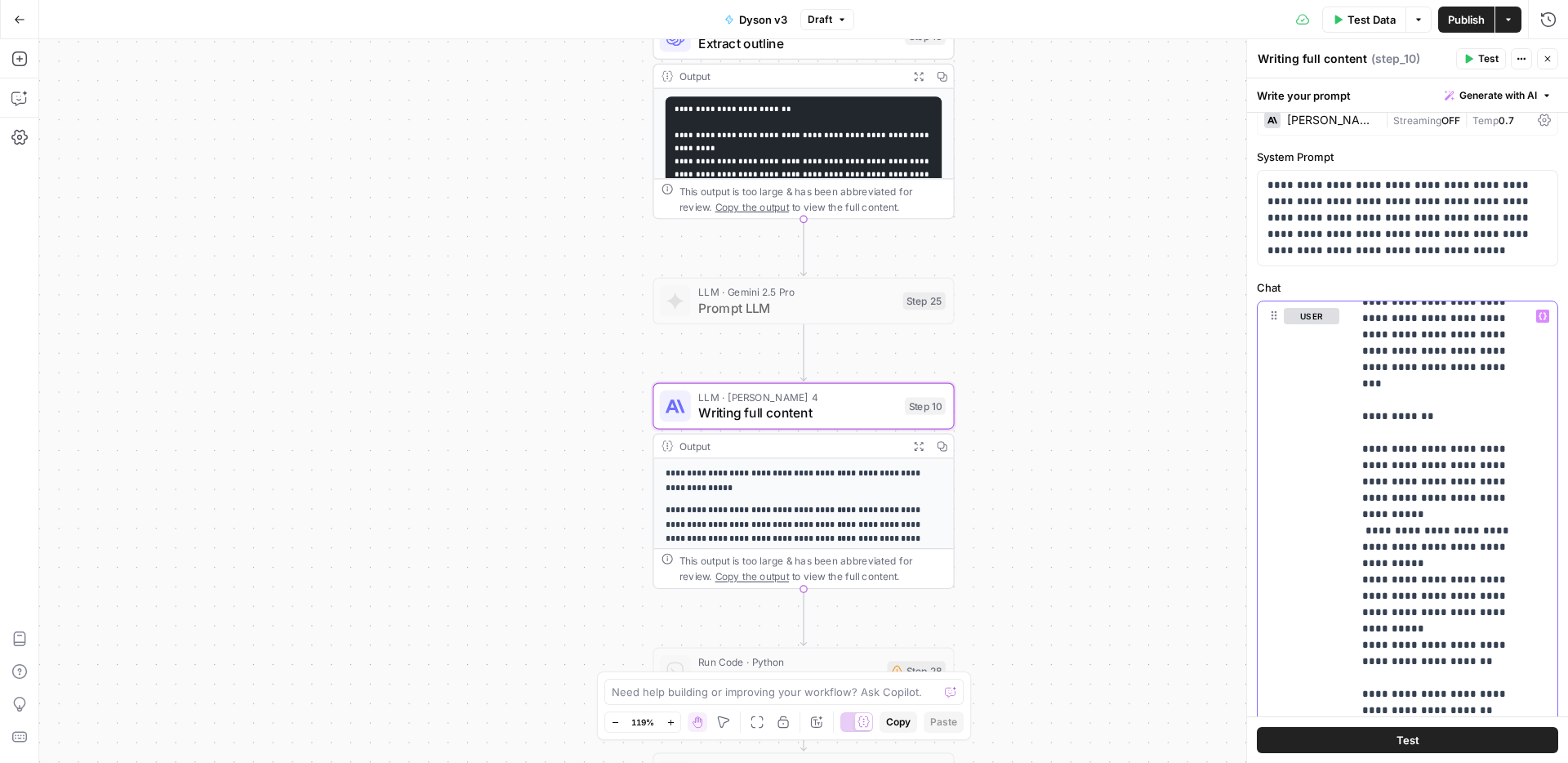
scroll to position [19, 0]
drag, startPoint x: 1485, startPoint y: 475, endPoint x: 1410, endPoint y: 731, distance: 266.8
click at [1410, 731] on div "**********" at bounding box center [1406, 420] width 321 height 684
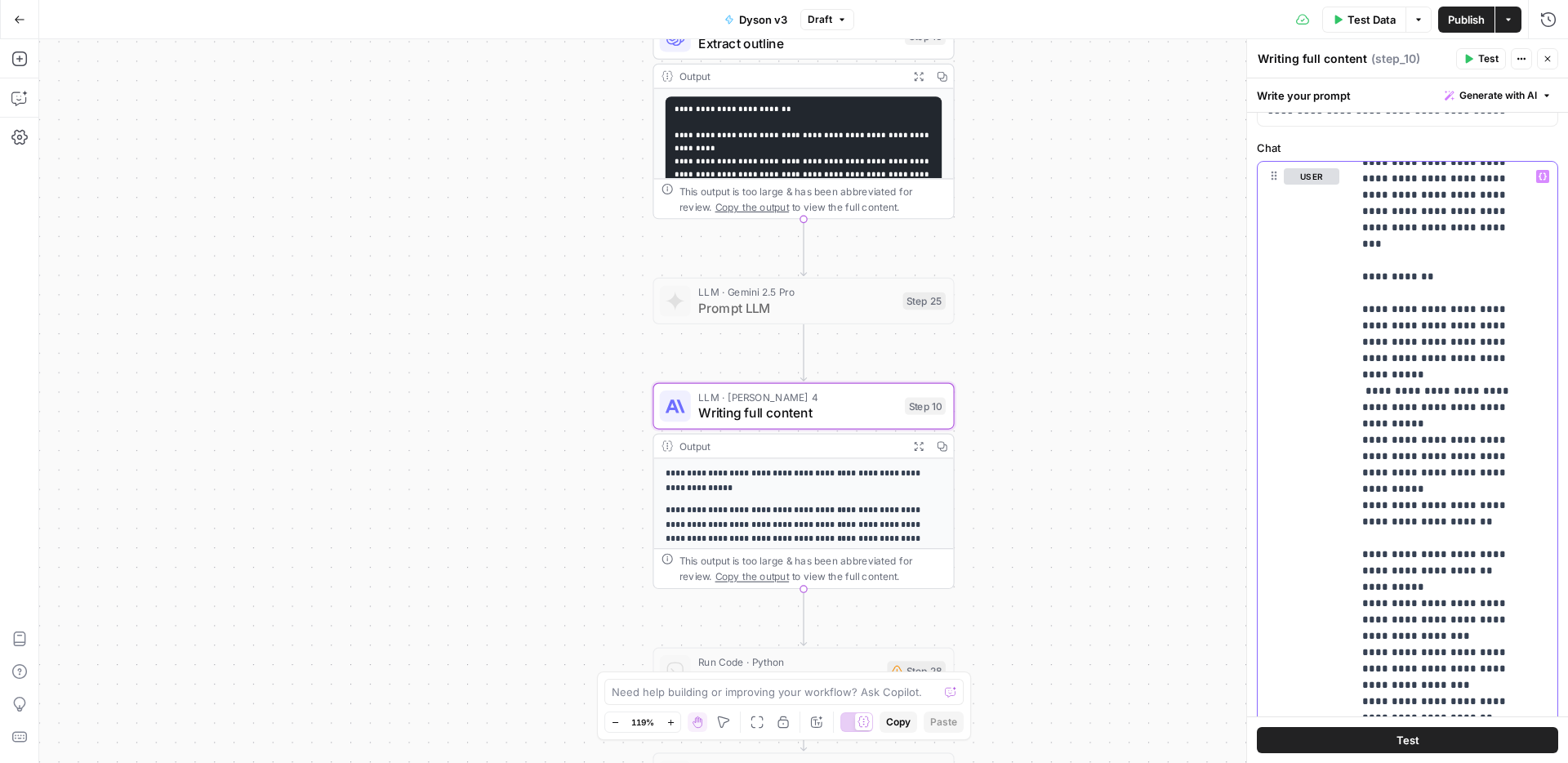
scroll to position [163, 0]
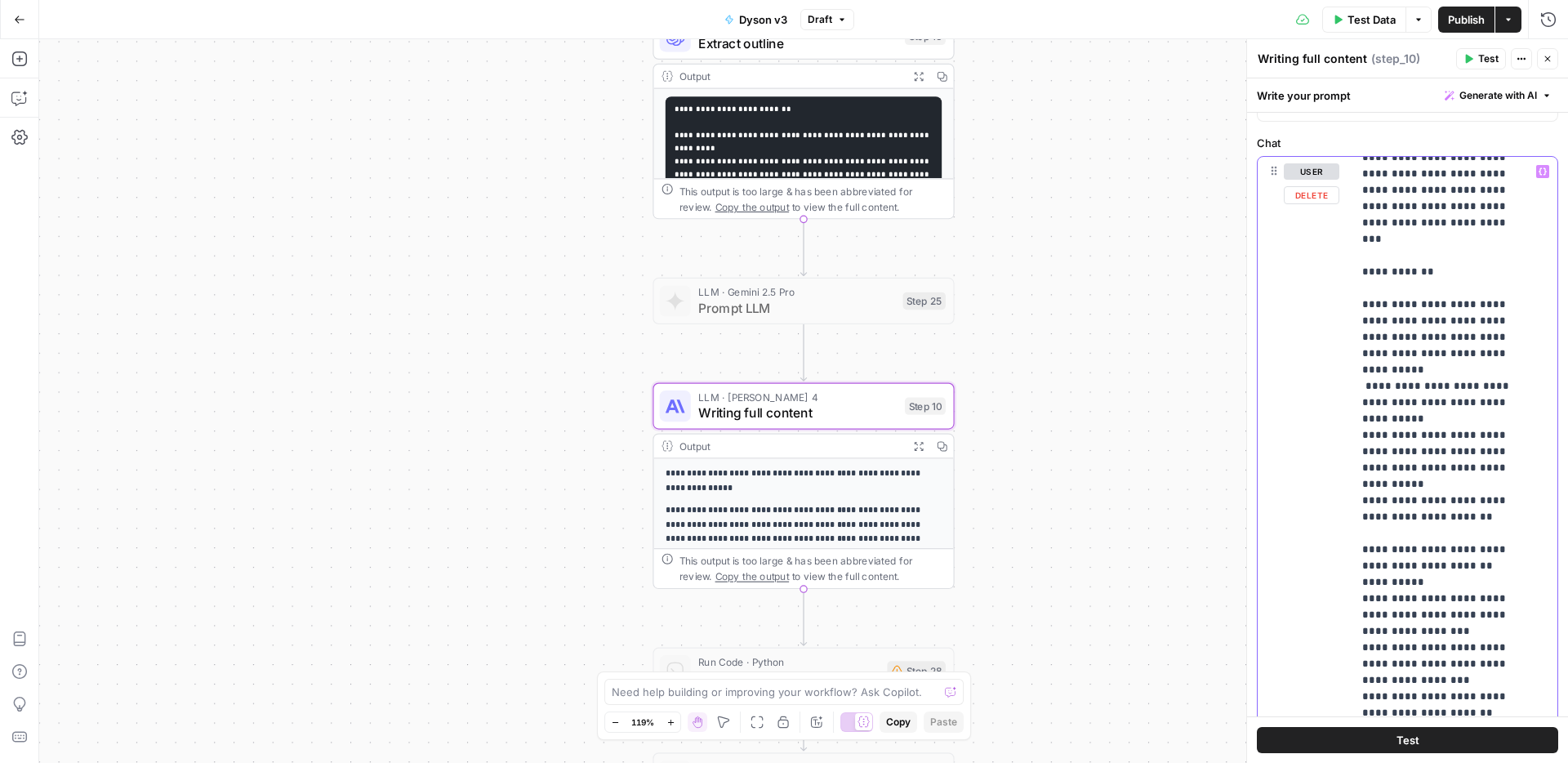
drag, startPoint x: 1362, startPoint y: 481, endPoint x: 1499, endPoint y: 657, distance: 223.0
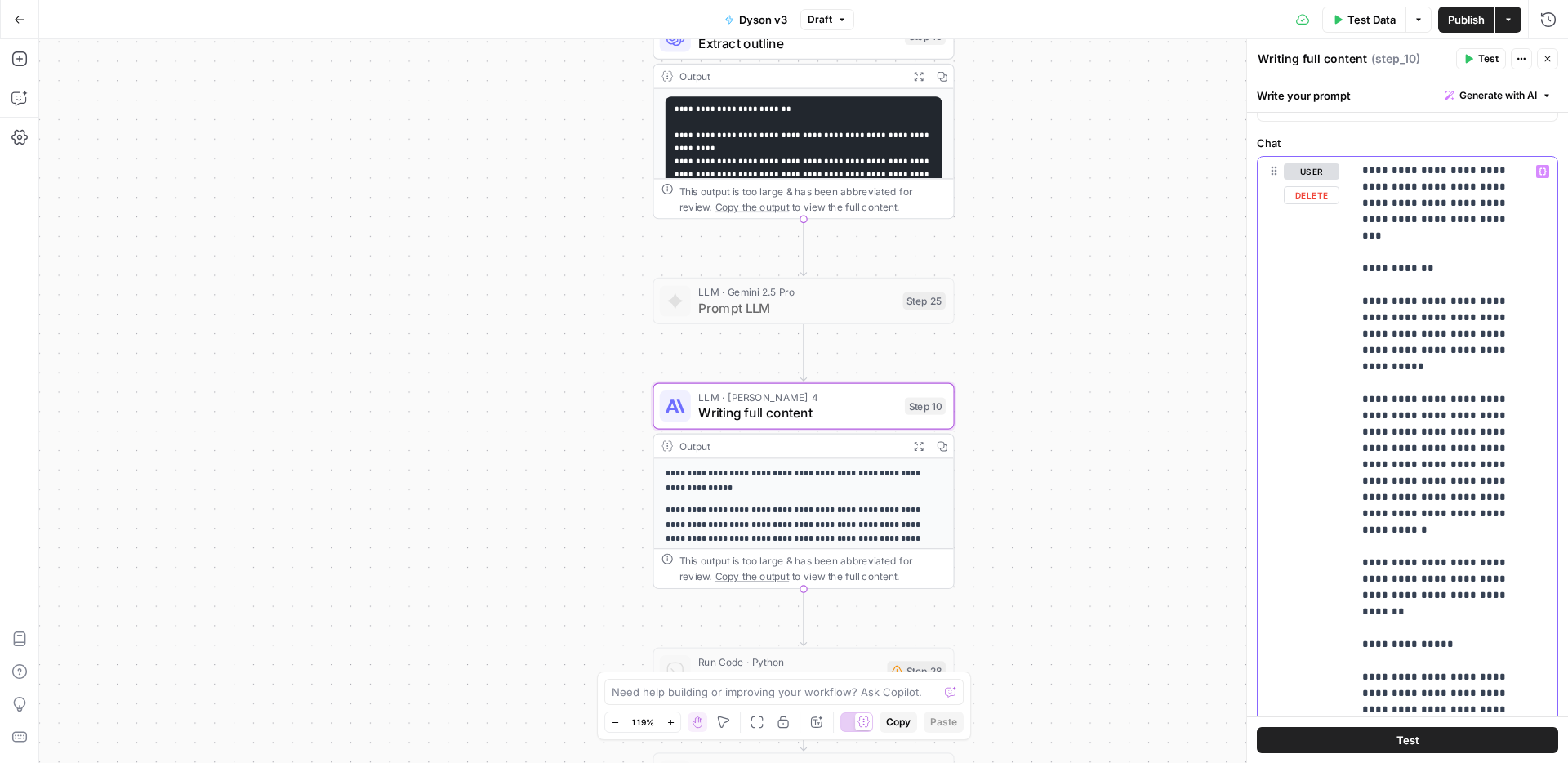
click at [1361, 13] on span "Test Data" at bounding box center [1371, 20] width 49 height 16
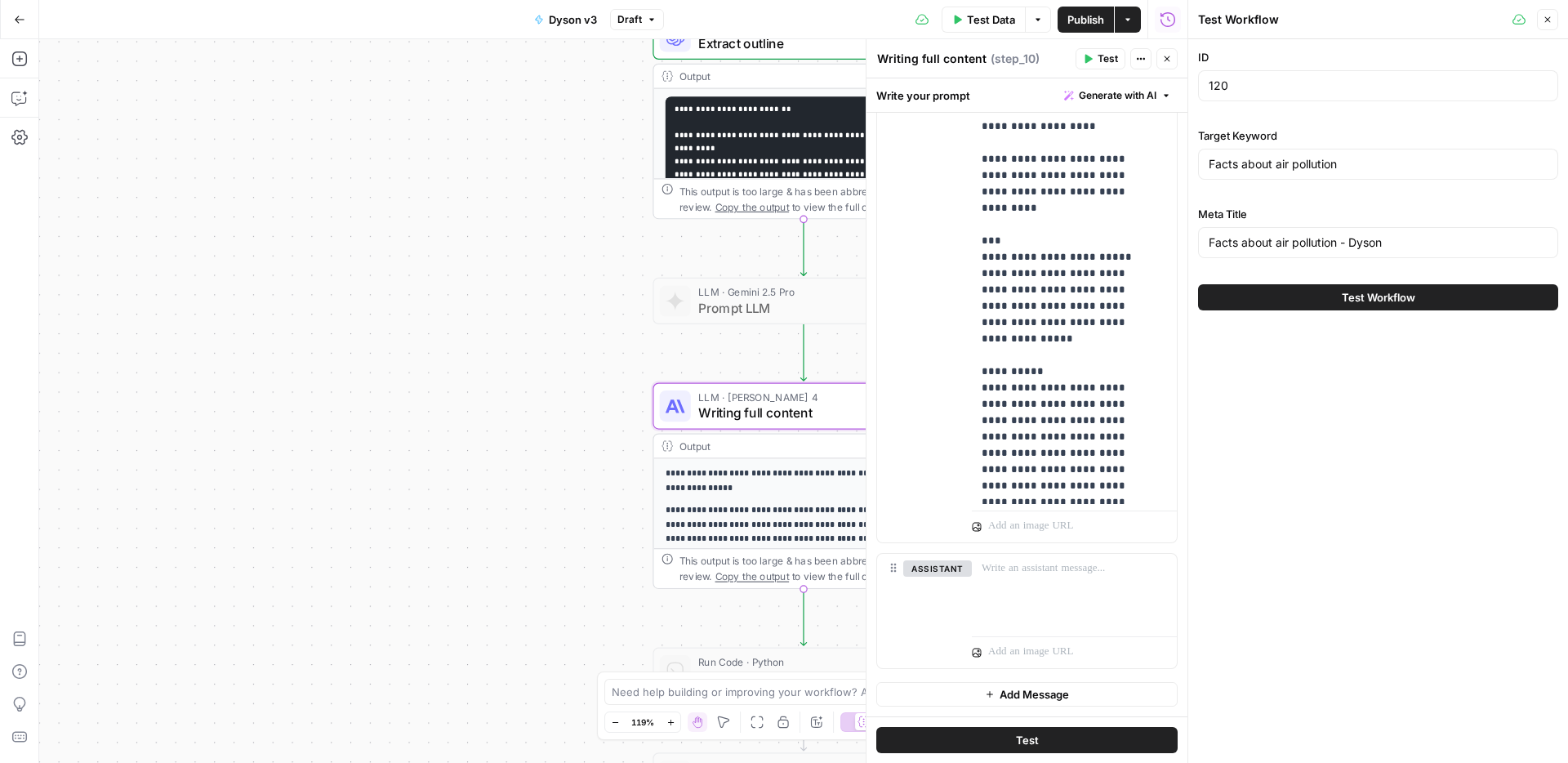
scroll to position [2671, 0]
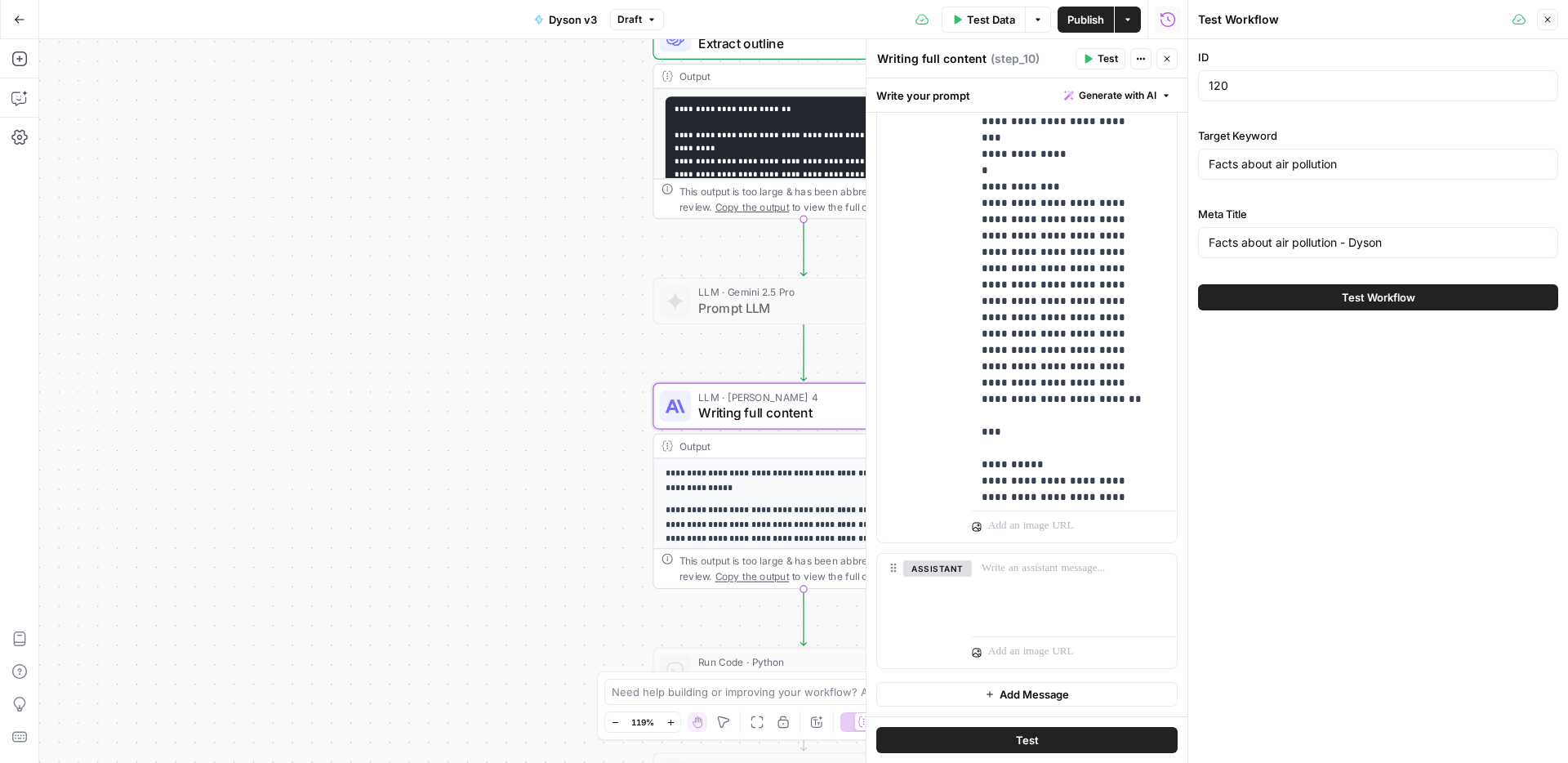
click at [1547, 20] on icon "button" at bounding box center [1547, 20] width 5 height 5
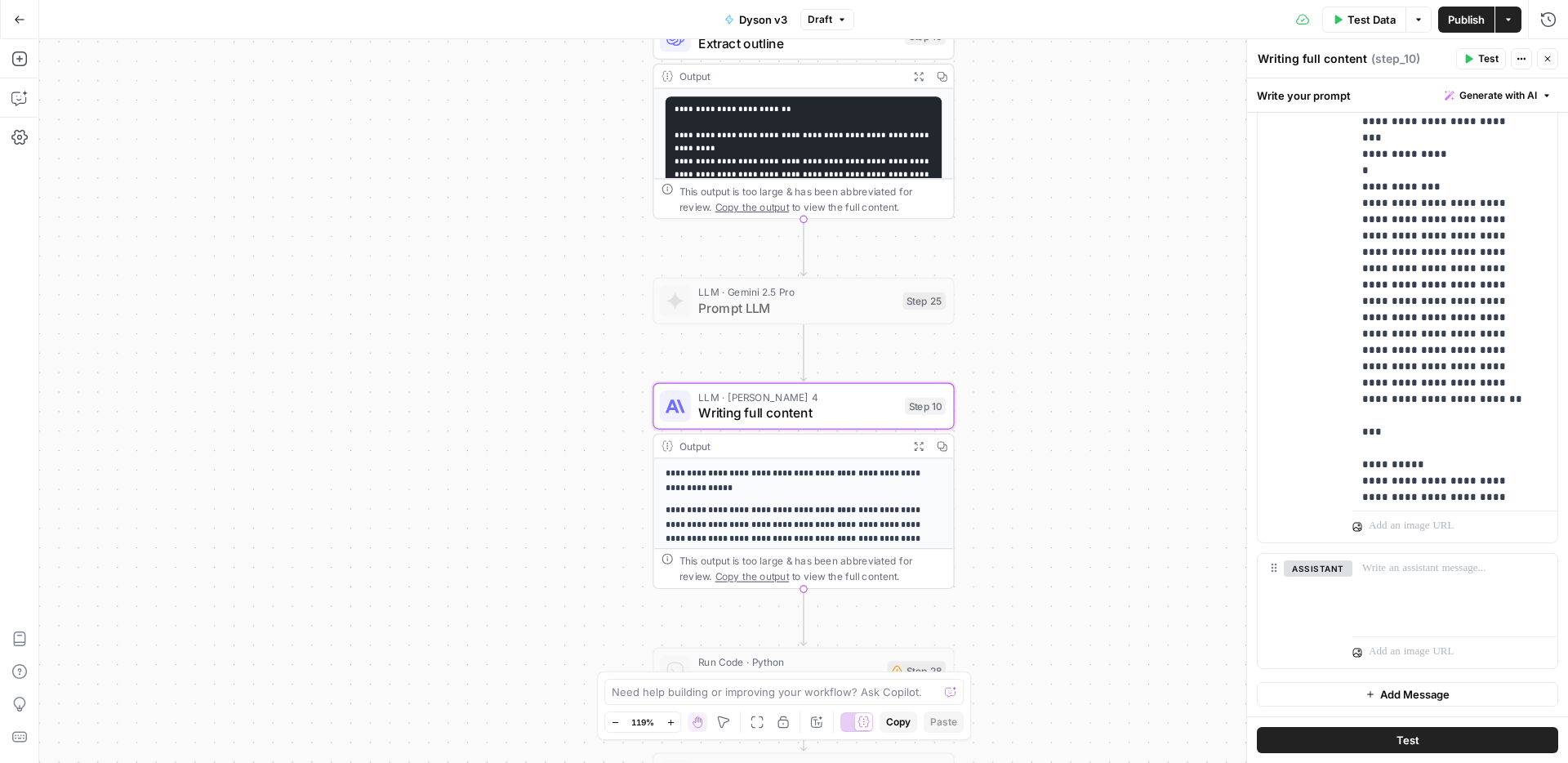
click at [1461, 24] on span "Publish" at bounding box center [1466, 20] width 37 height 16
click at [1545, 58] on icon "button" at bounding box center [1546, 58] width 10 height 10
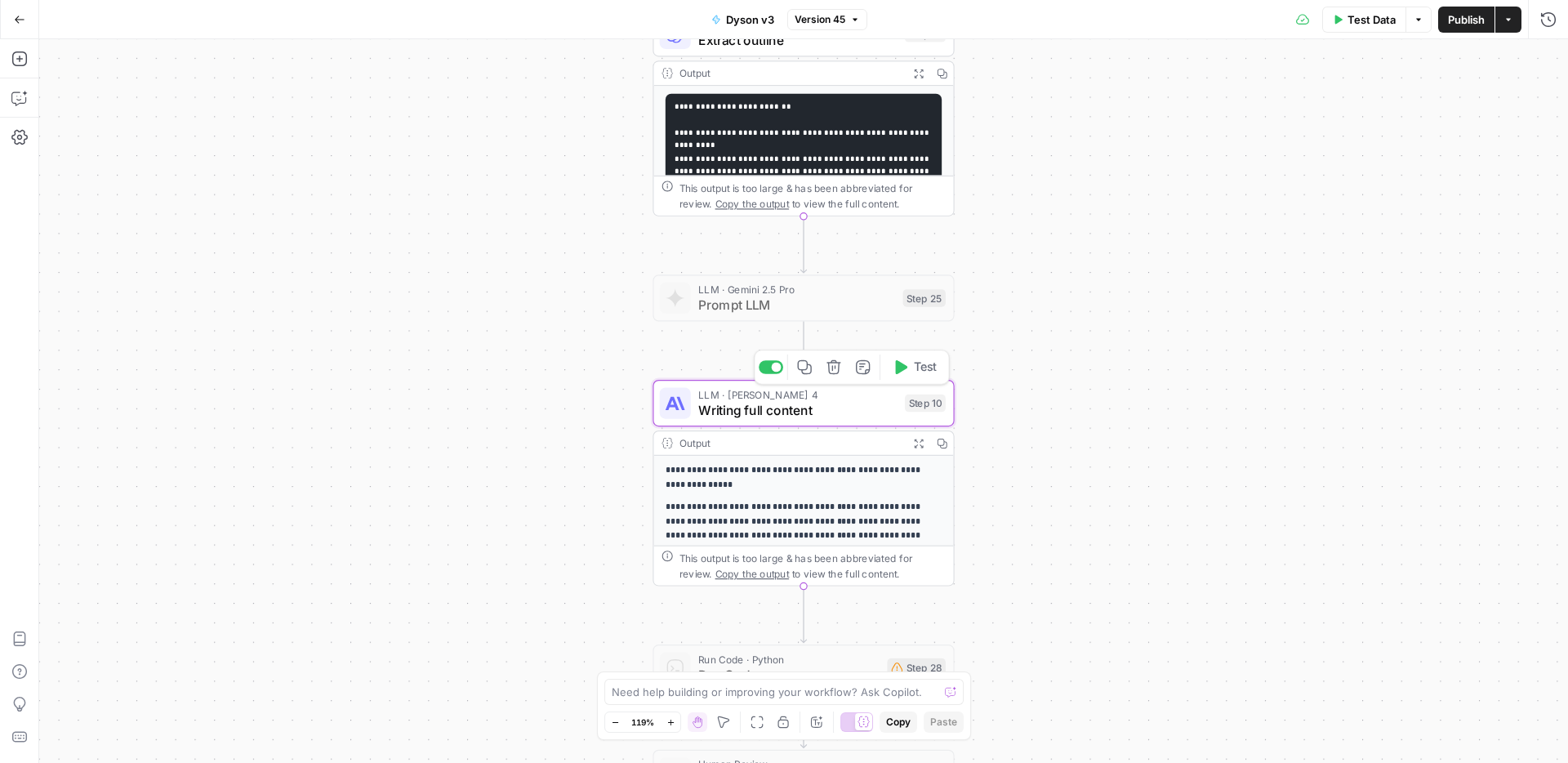
click at [809, 393] on span "LLM · [PERSON_NAME] 4" at bounding box center [797, 394] width 199 height 15
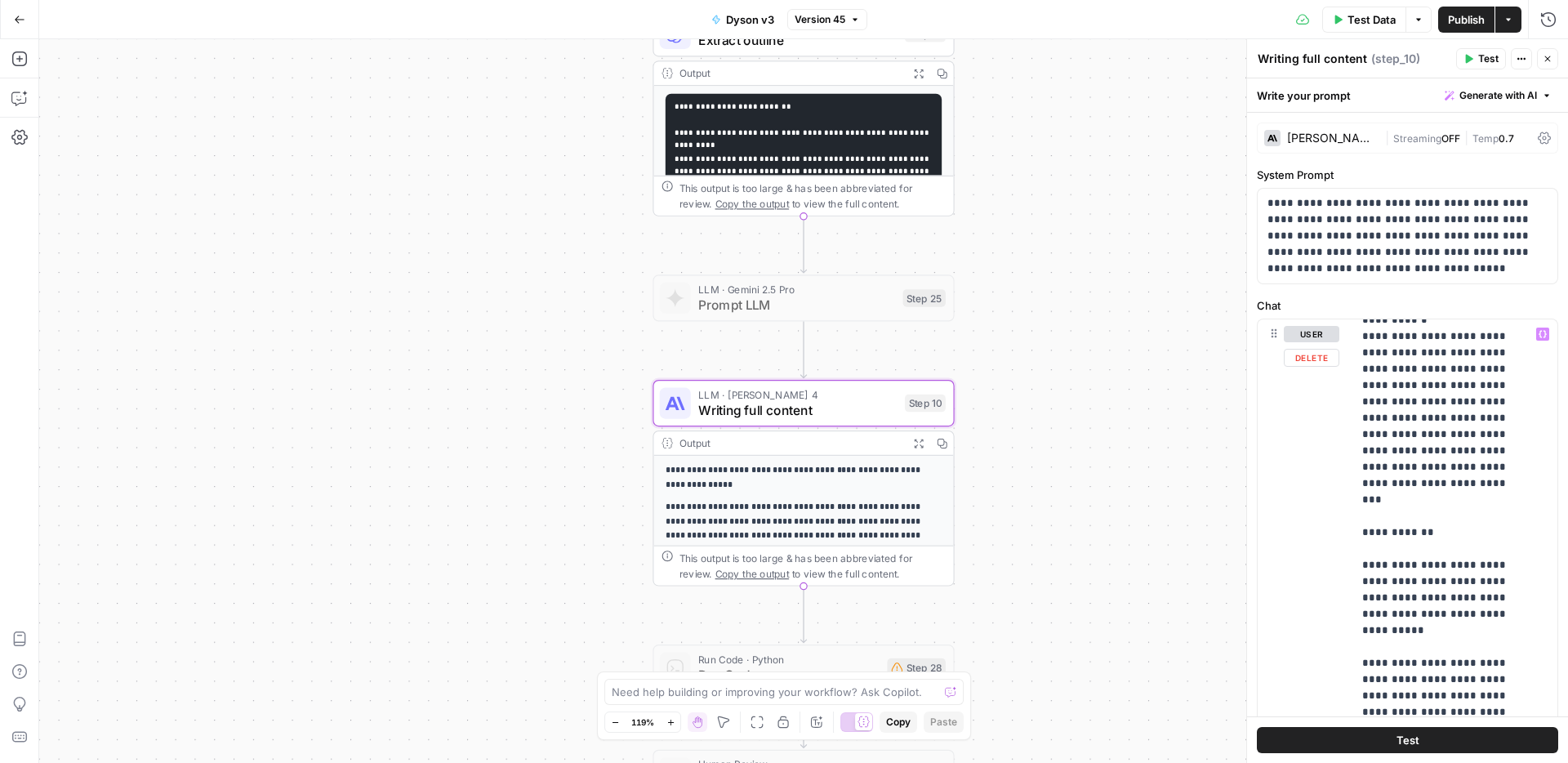
scroll to position [4, 0]
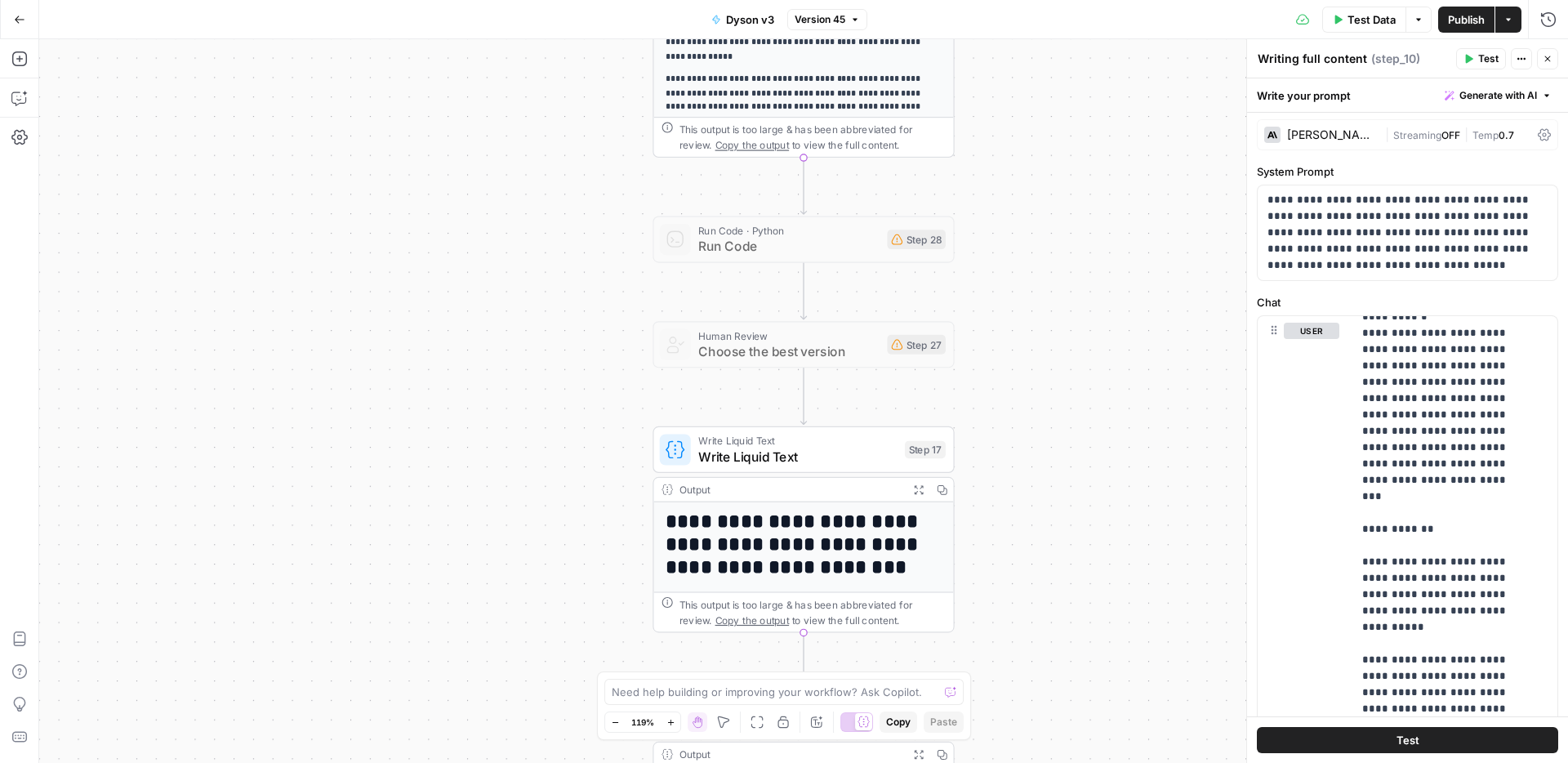
click at [775, 345] on span "Choose the best version" at bounding box center [789, 351] width 182 height 20
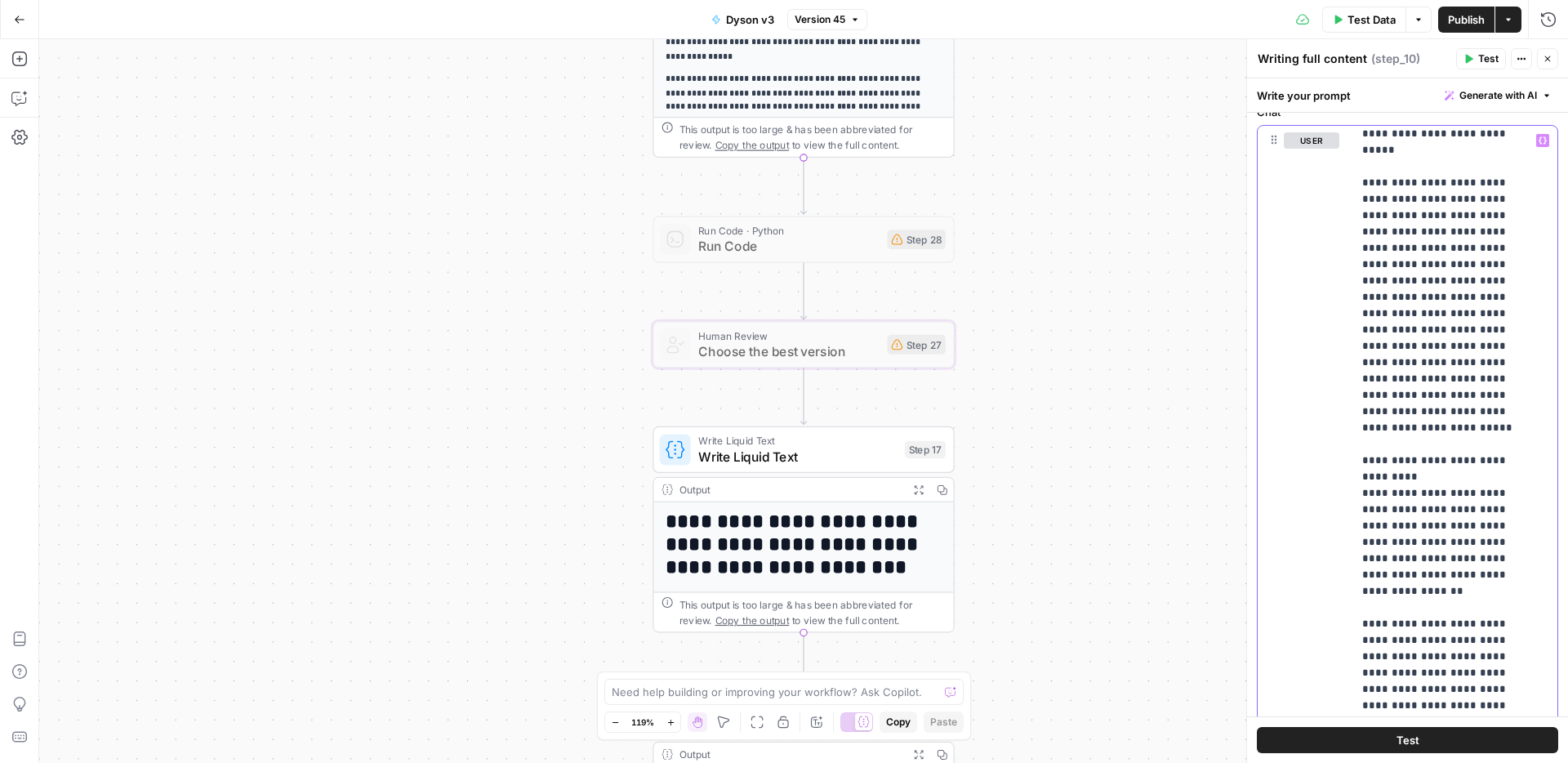
scroll to position [481, 0]
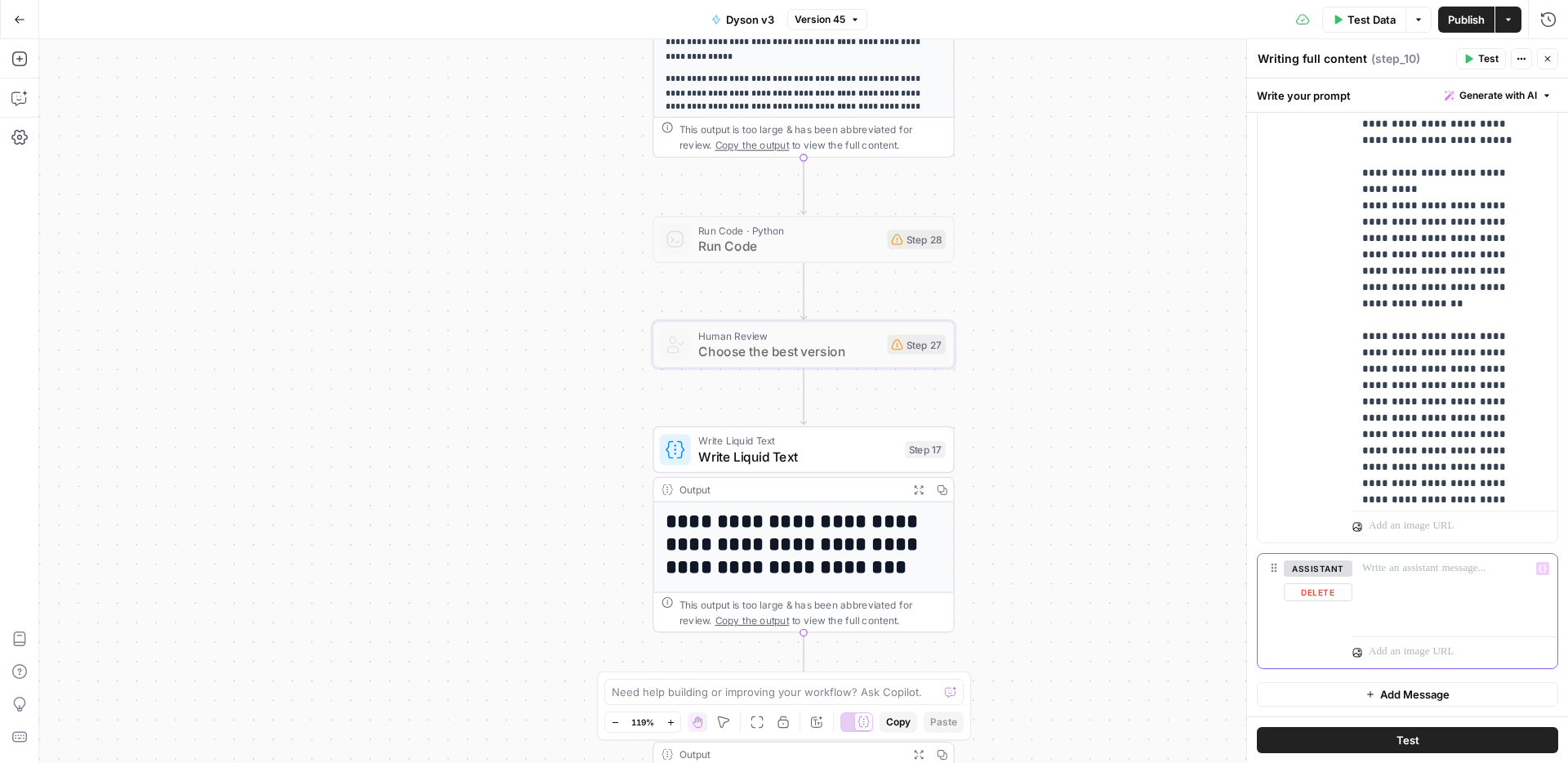
drag, startPoint x: 1462, startPoint y: 618, endPoint x: 1439, endPoint y: 585, distance: 40.2
click at [1459, 619] on div at bounding box center [1455, 591] width 205 height 75
click at [1394, 594] on div at bounding box center [1455, 591] width 205 height 75
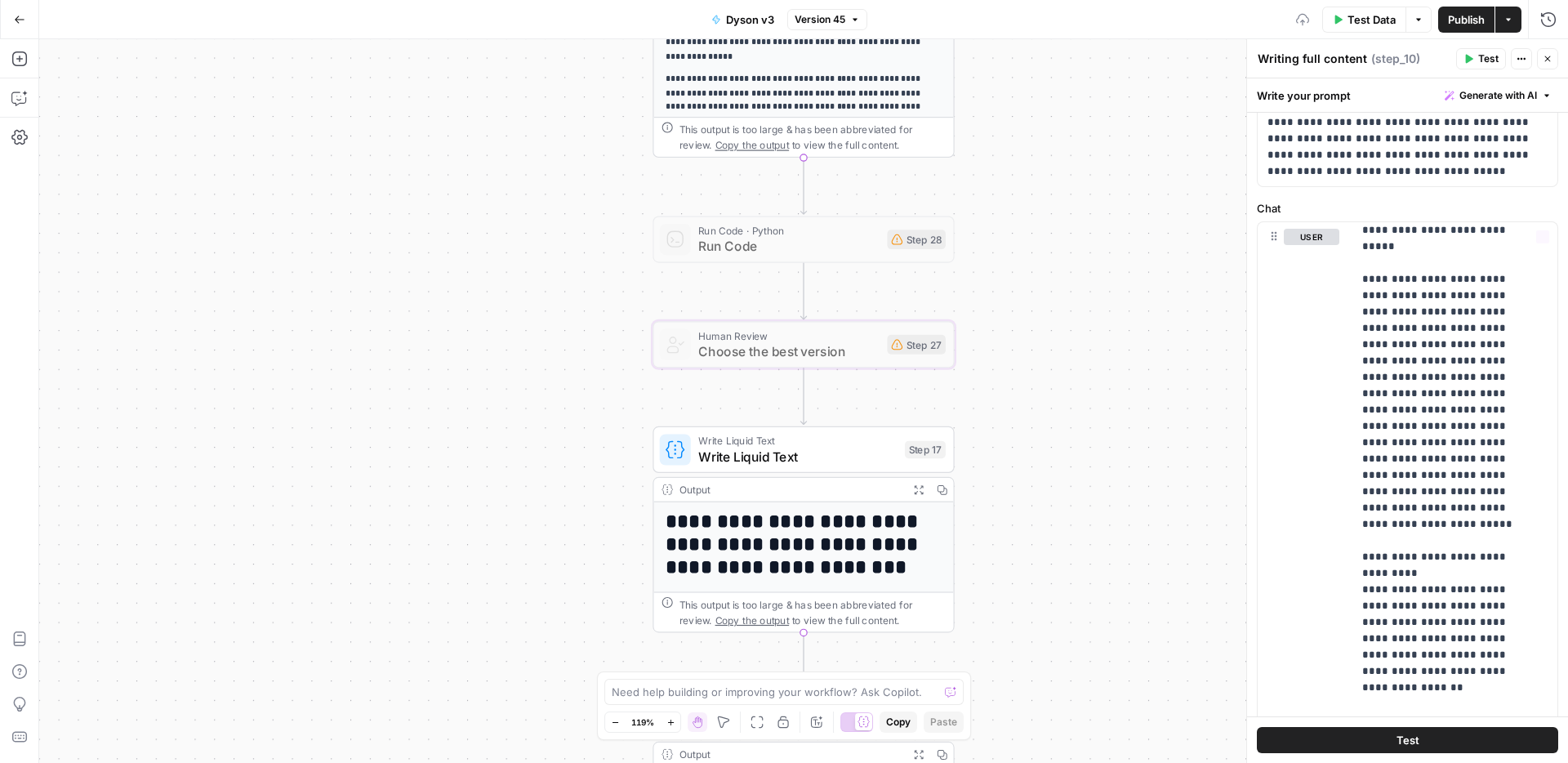
scroll to position [0, 0]
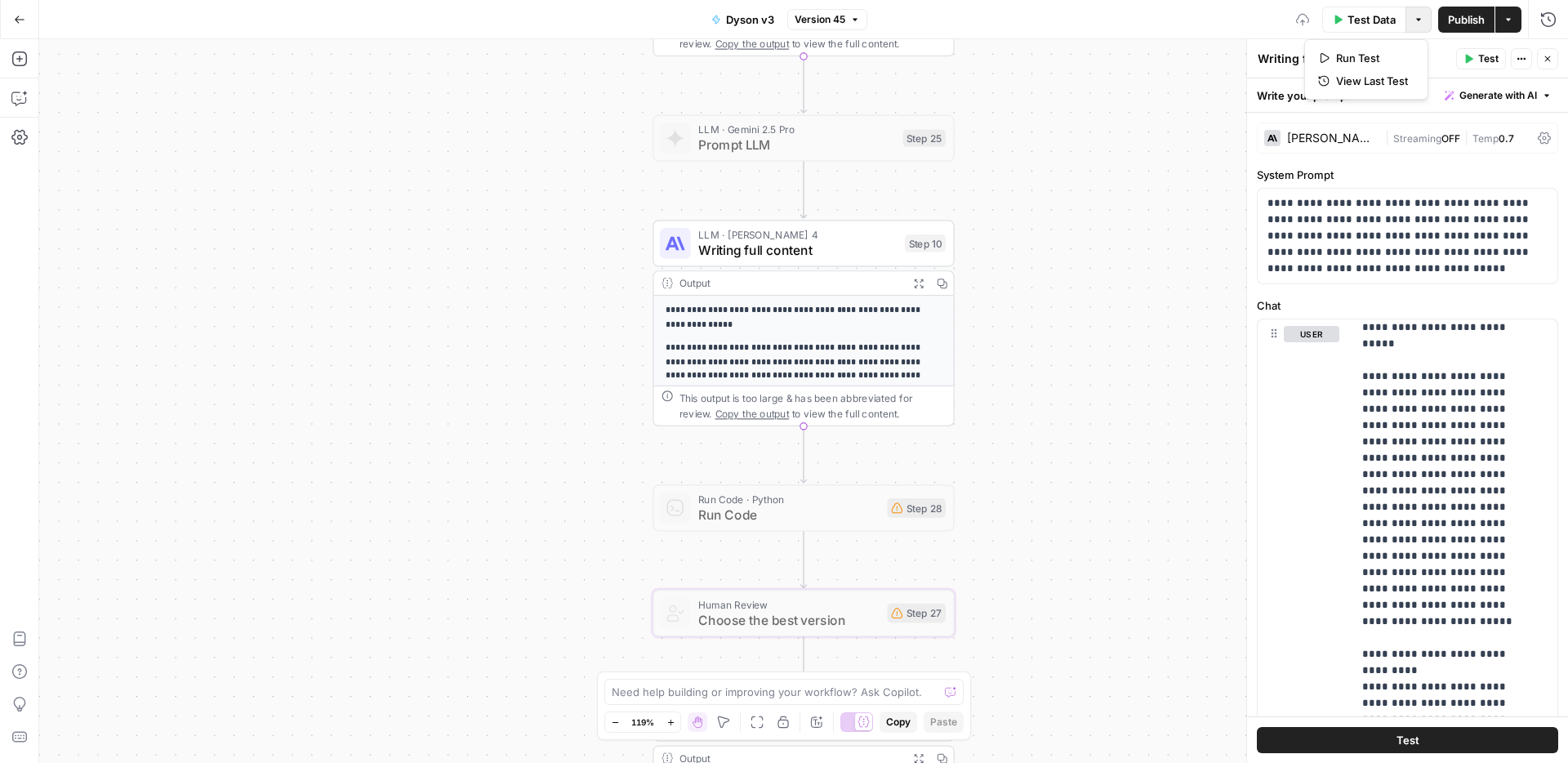
click at [1413, 19] on icon "button" at bounding box center [1418, 19] width 10 height 10
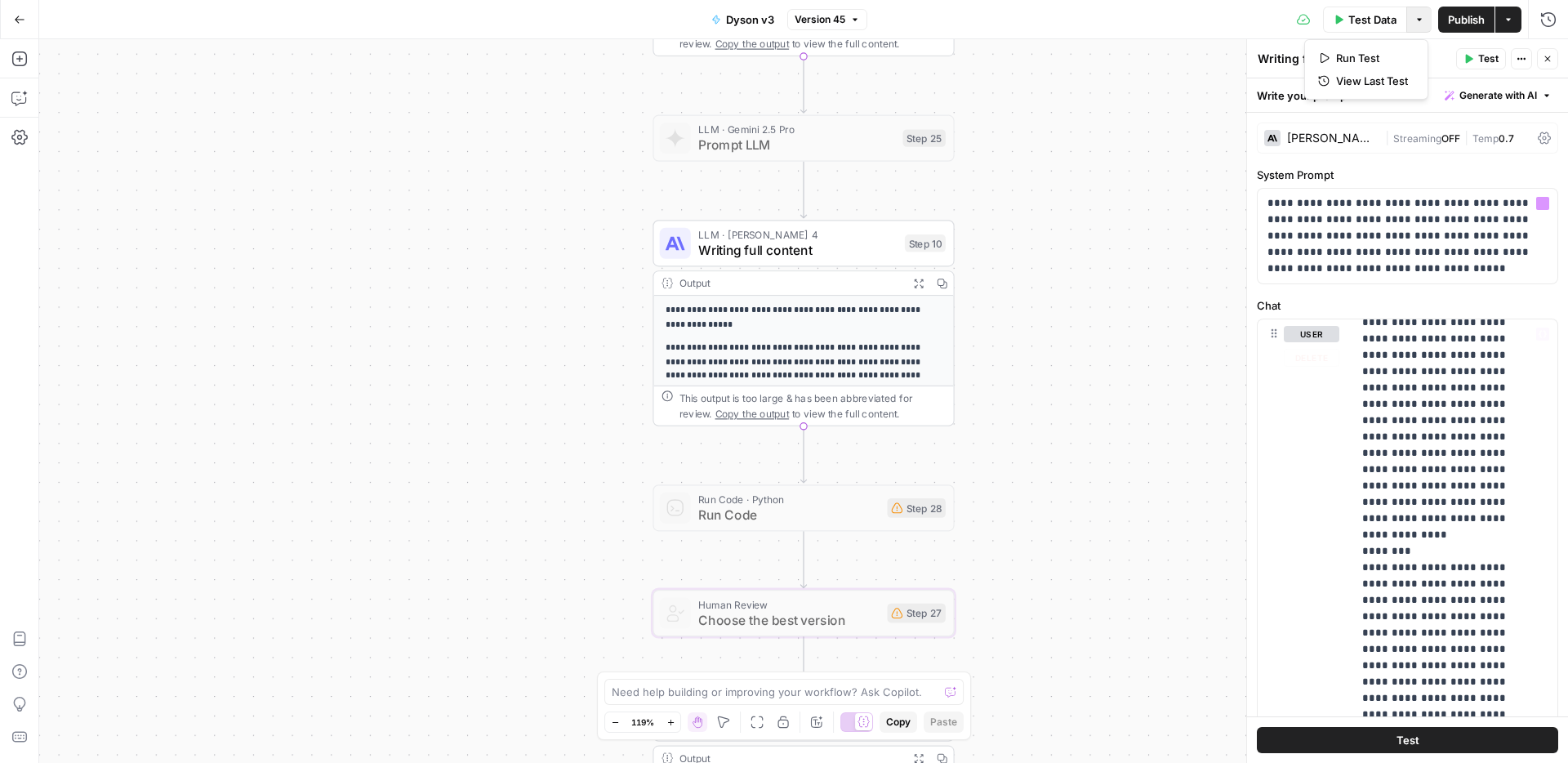
scroll to position [481, 0]
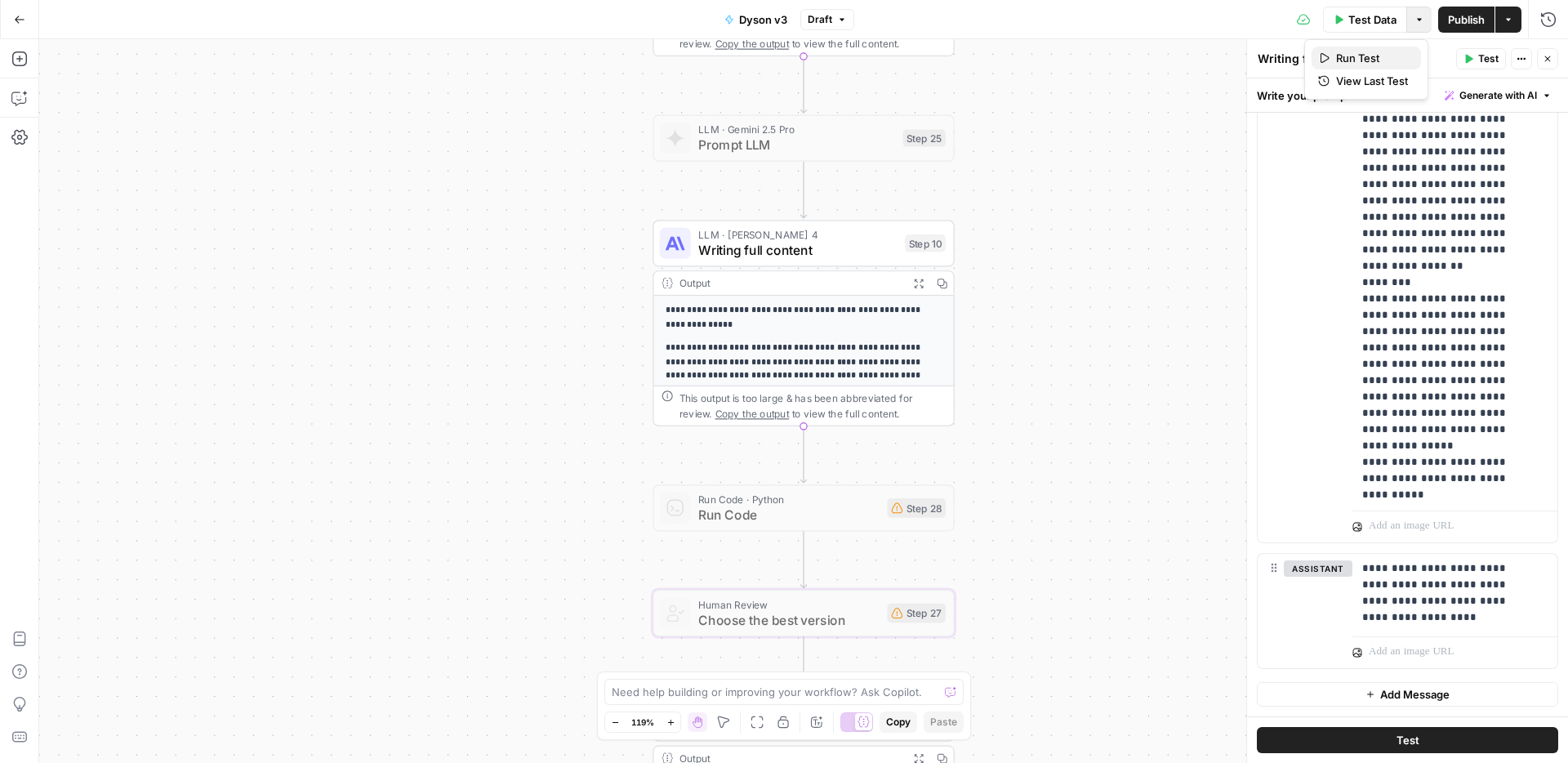
click at [1358, 53] on span "Run Test" at bounding box center [1371, 58] width 72 height 16
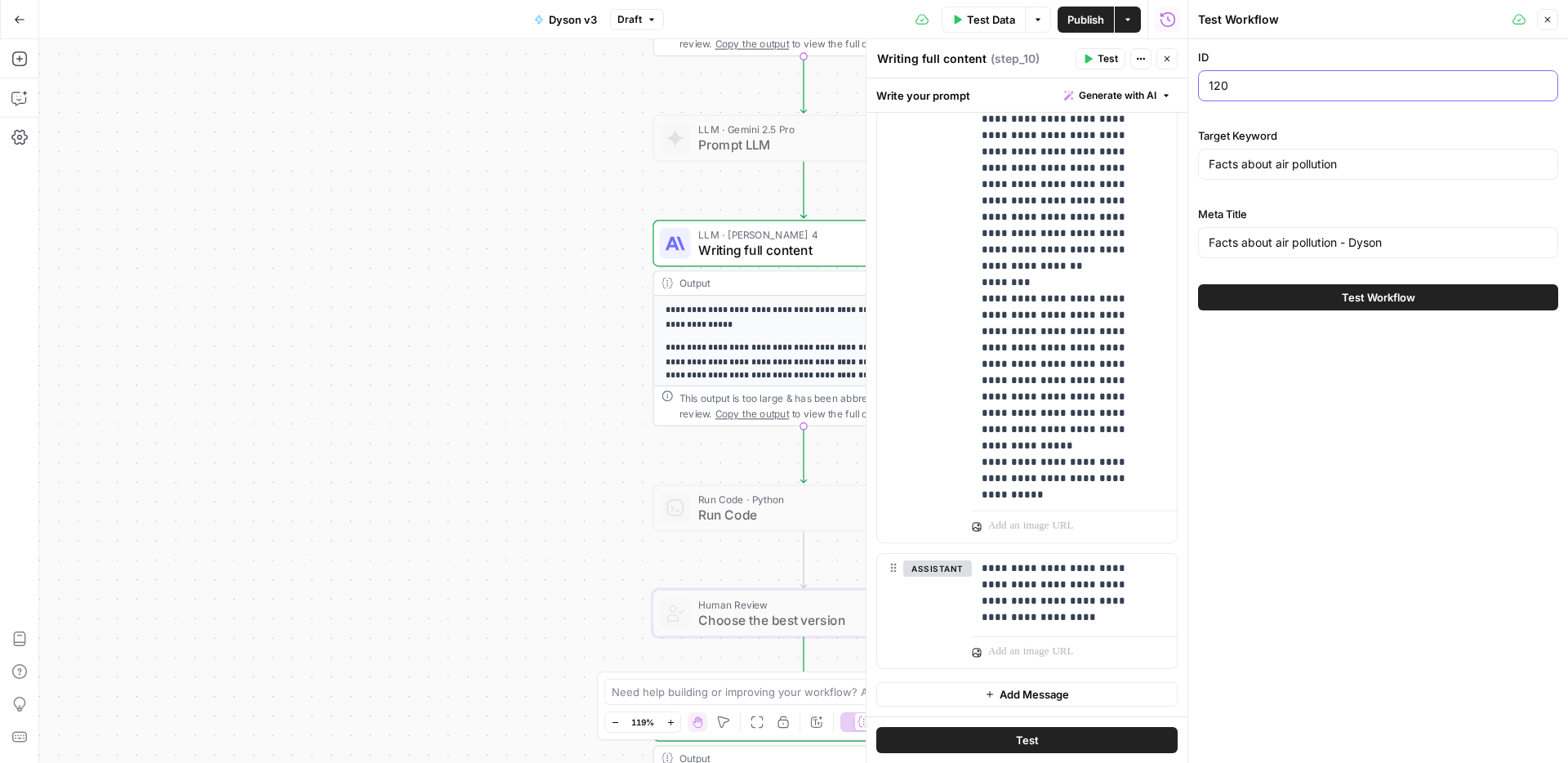
click at [1227, 77] on input "120" at bounding box center [1378, 85] width 339 height 16
click at [1256, 277] on div "Test Workflow" at bounding box center [1378, 297] width 360 height 46
click at [1262, 290] on button "Test Workflow" at bounding box center [1378, 297] width 360 height 26
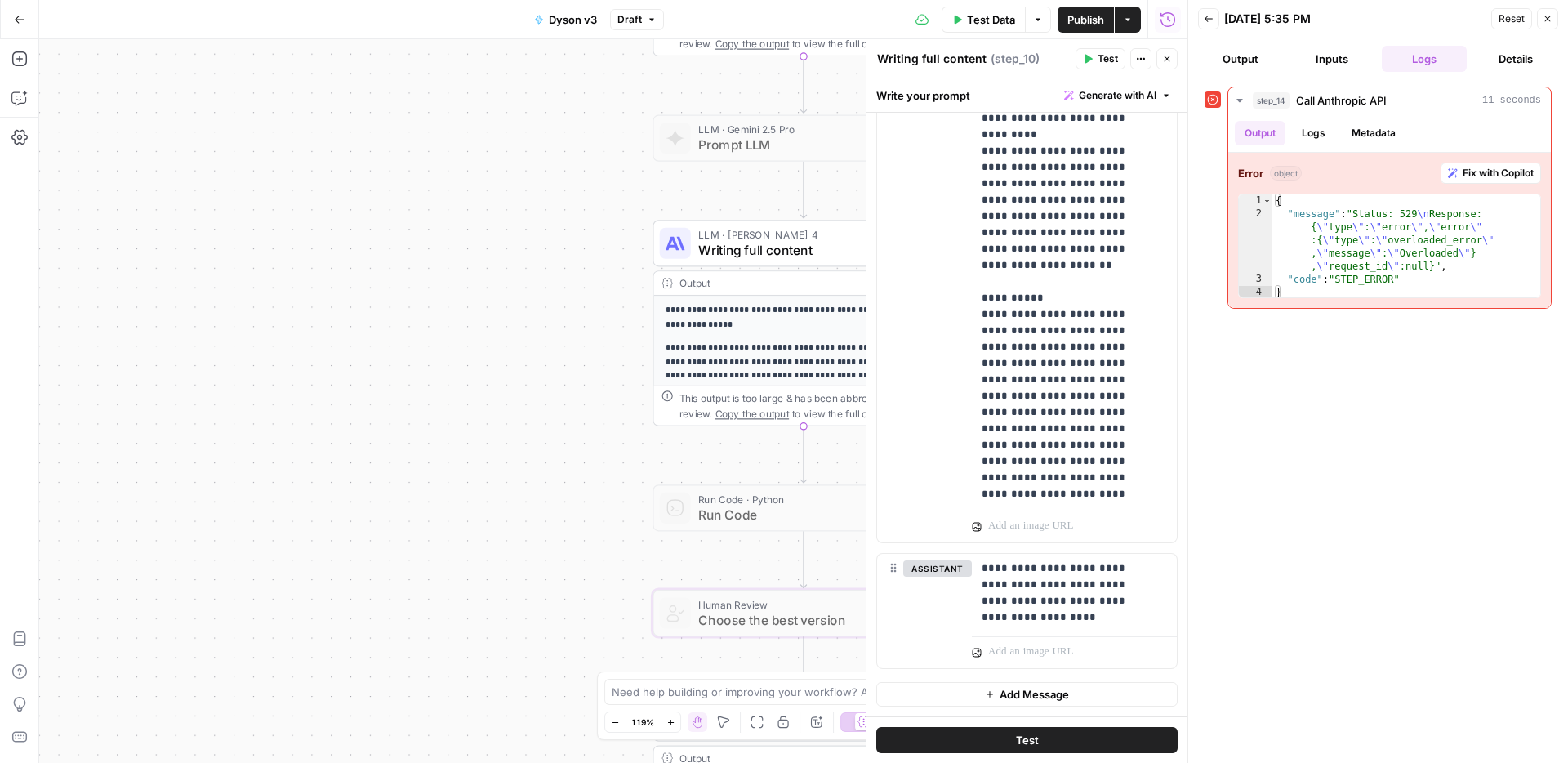
scroll to position [14249, 0]
click at [1478, 177] on span "Fix with Copilot" at bounding box center [1497, 173] width 71 height 14
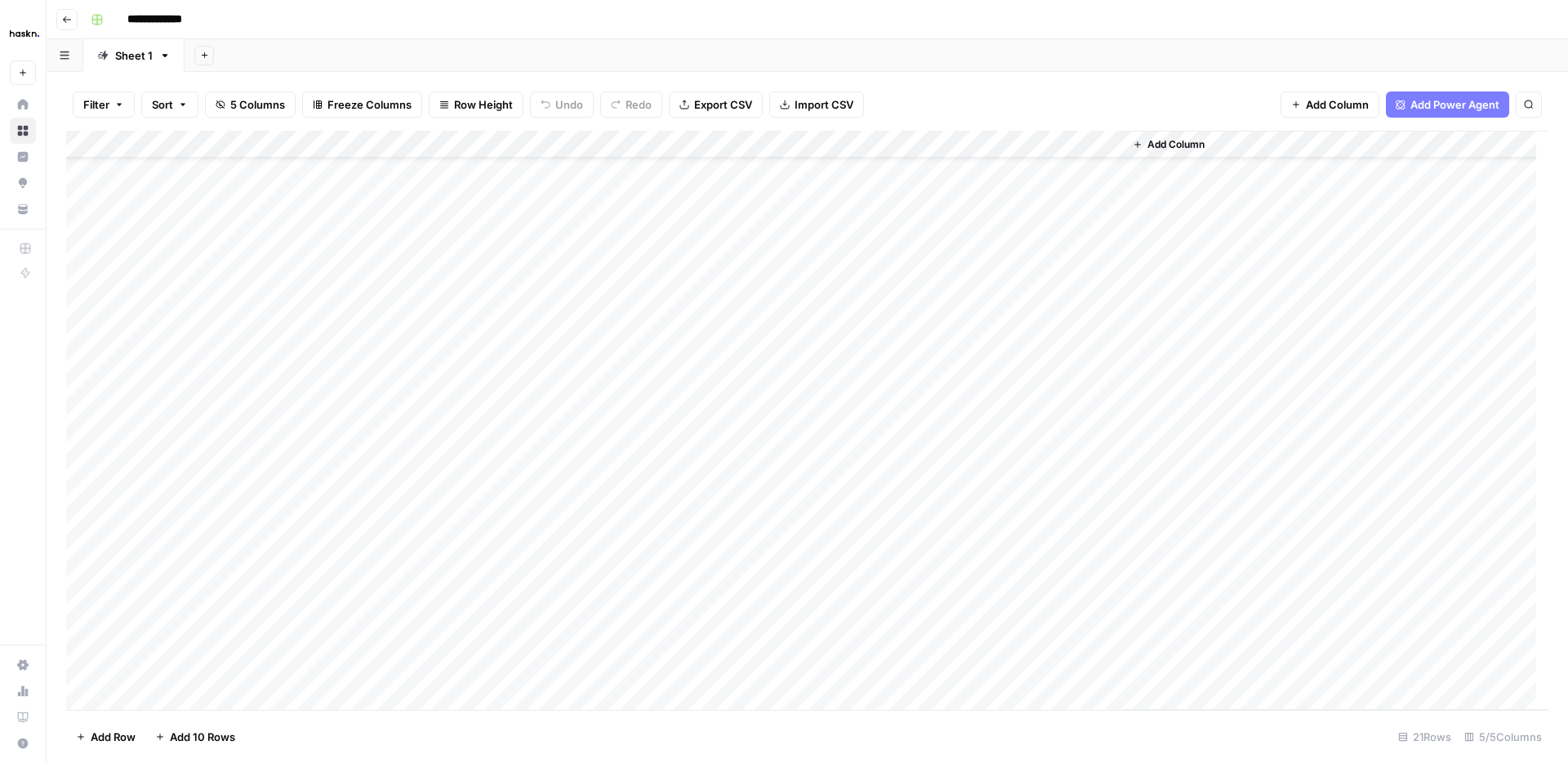
scroll to position [58, 0]
click at [694, 386] on div "Add Column" at bounding box center [807, 420] width 1482 height 579
click at [961, 389] on div "Add Column" at bounding box center [807, 420] width 1482 height 579
drag, startPoint x: 985, startPoint y: 424, endPoint x: 1025, endPoint y: 570, distance: 151.4
click at [1025, 570] on div "Add Column" at bounding box center [807, 420] width 1482 height 579
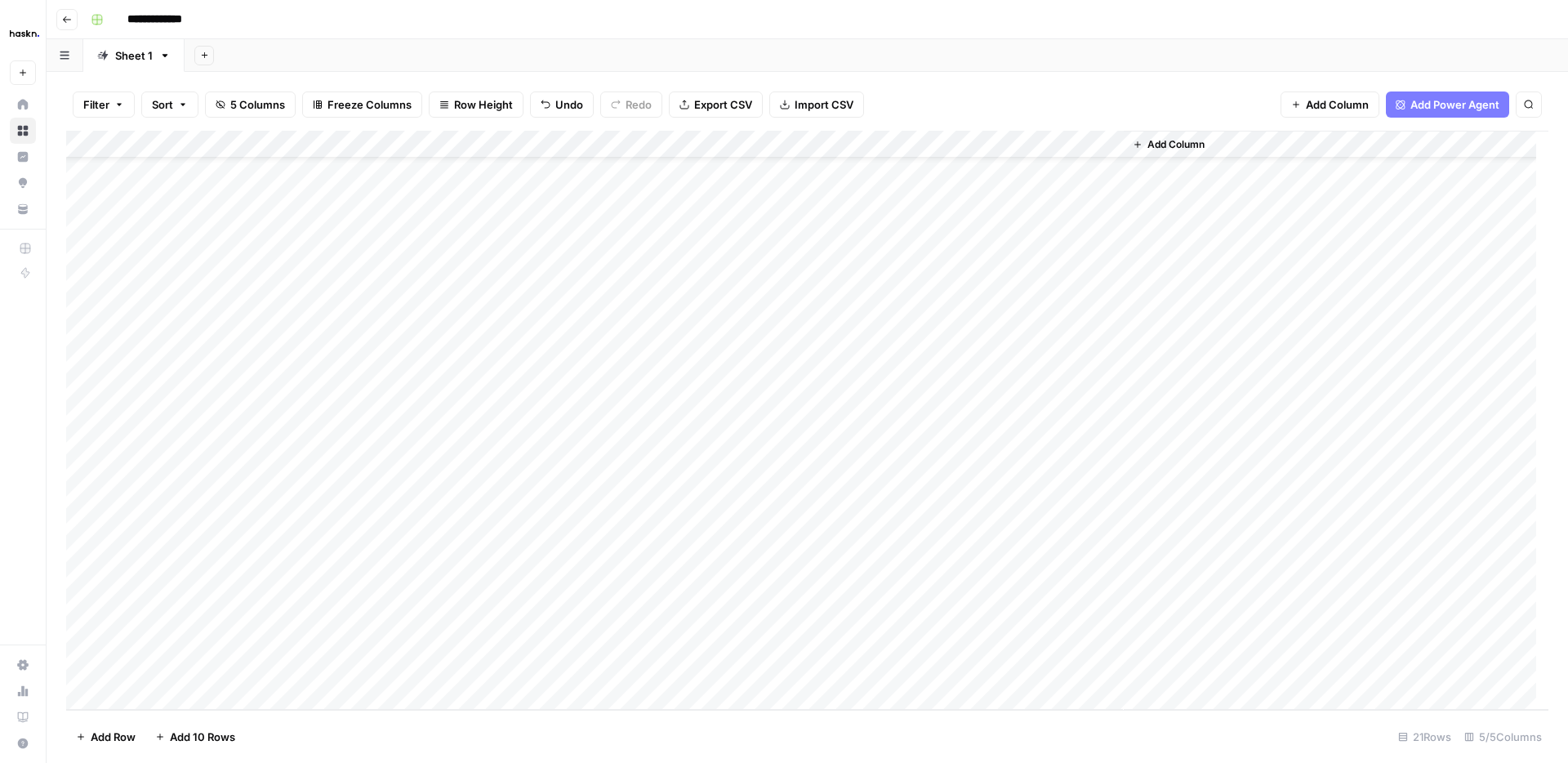
click at [1422, 498] on div "Add Column" at bounding box center [1335, 420] width 424 height 579
click at [1110, 387] on div "Add Column" at bounding box center [807, 420] width 1482 height 579
click at [955, 475] on div "Add Column" at bounding box center [807, 420] width 1482 height 579
click at [960, 475] on div "Add Column" at bounding box center [807, 420] width 1482 height 579
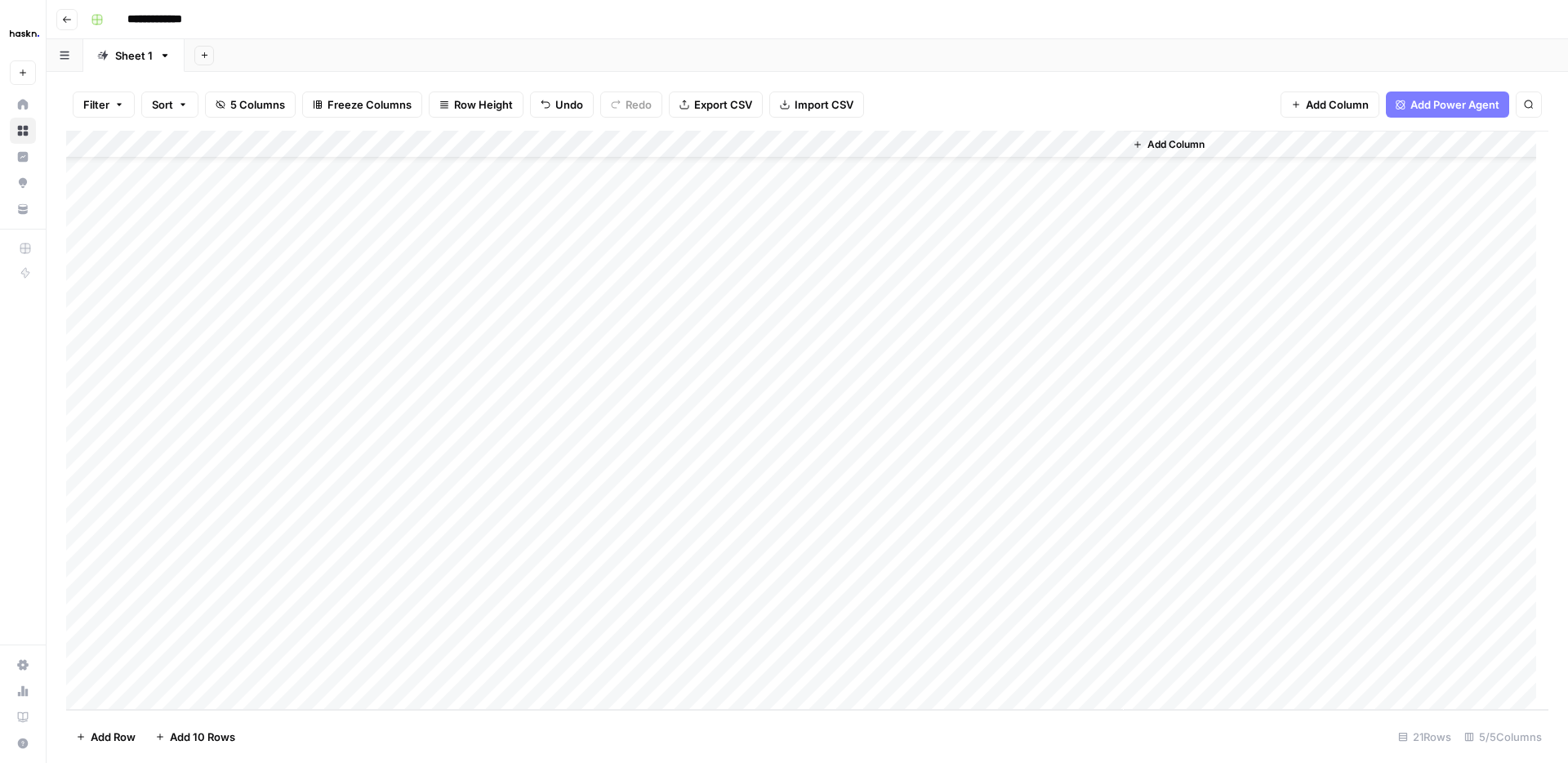
click at [938, 143] on div "Add Column" at bounding box center [807, 420] width 1482 height 579
click at [906, 312] on span "Edit Workflow" at bounding box center [932, 305] width 143 height 16
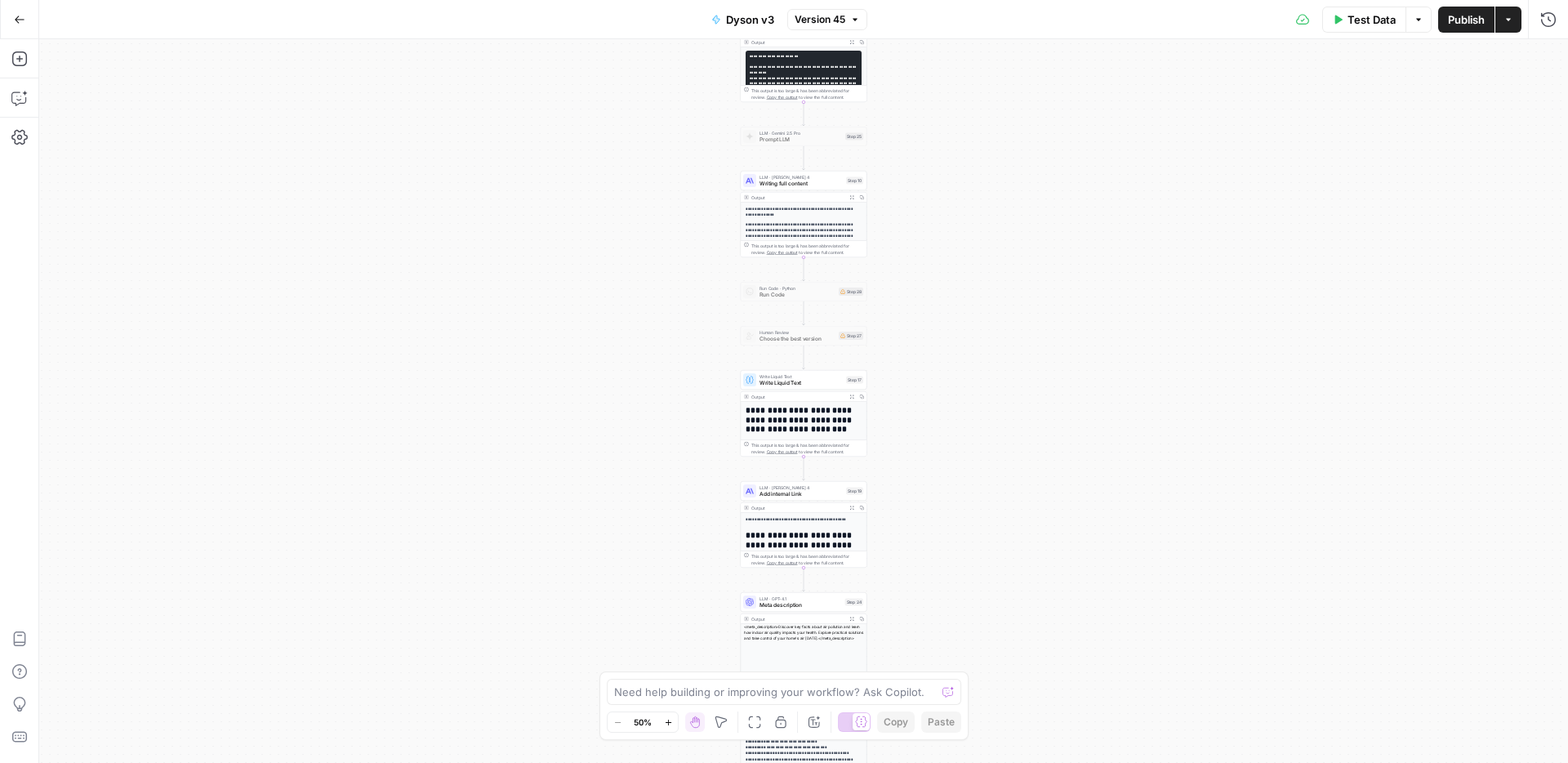
click at [664, 719] on icon "button" at bounding box center [669, 723] width 9 height 9
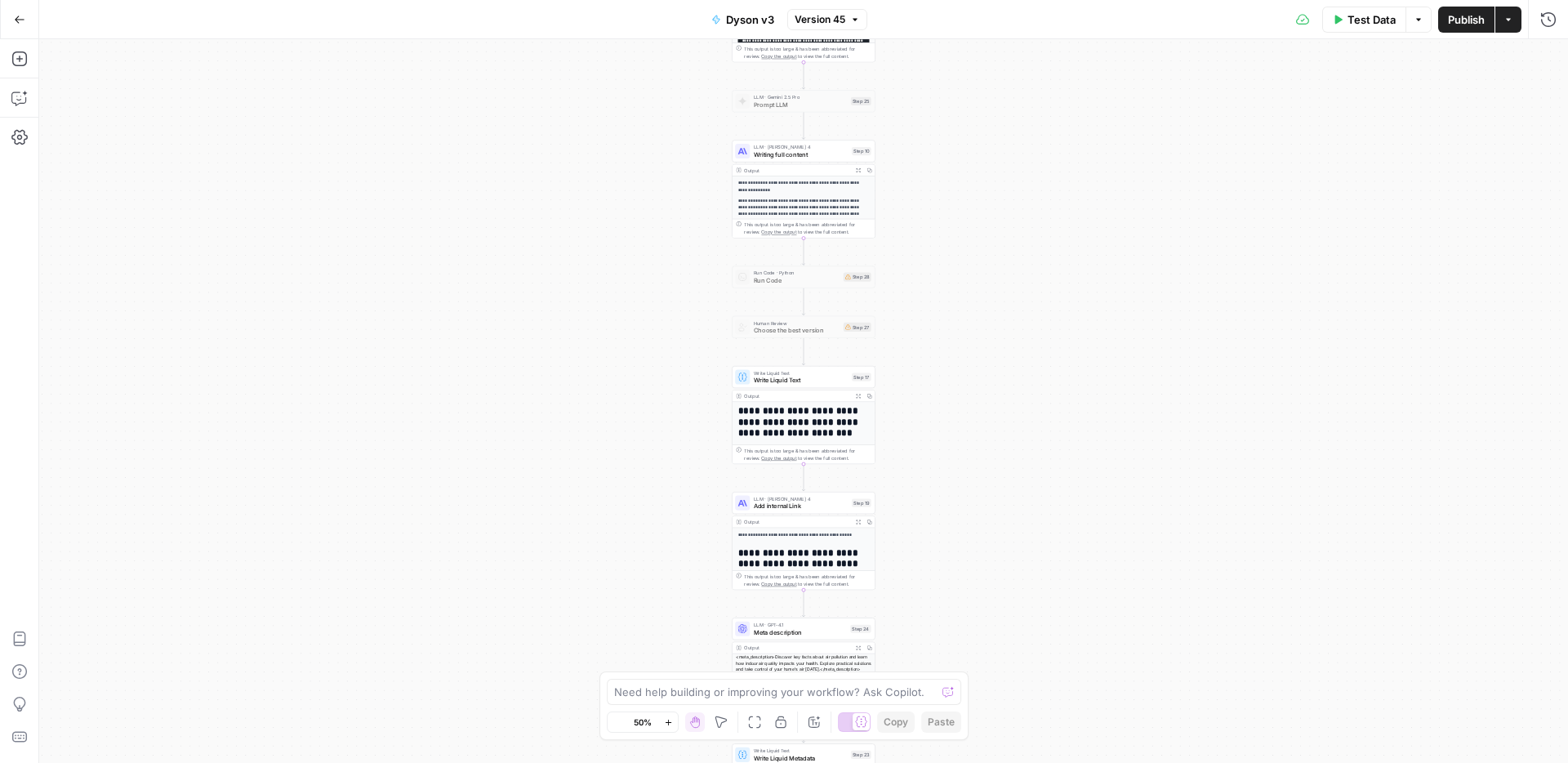
click at [664, 719] on icon "button" at bounding box center [669, 723] width 9 height 9
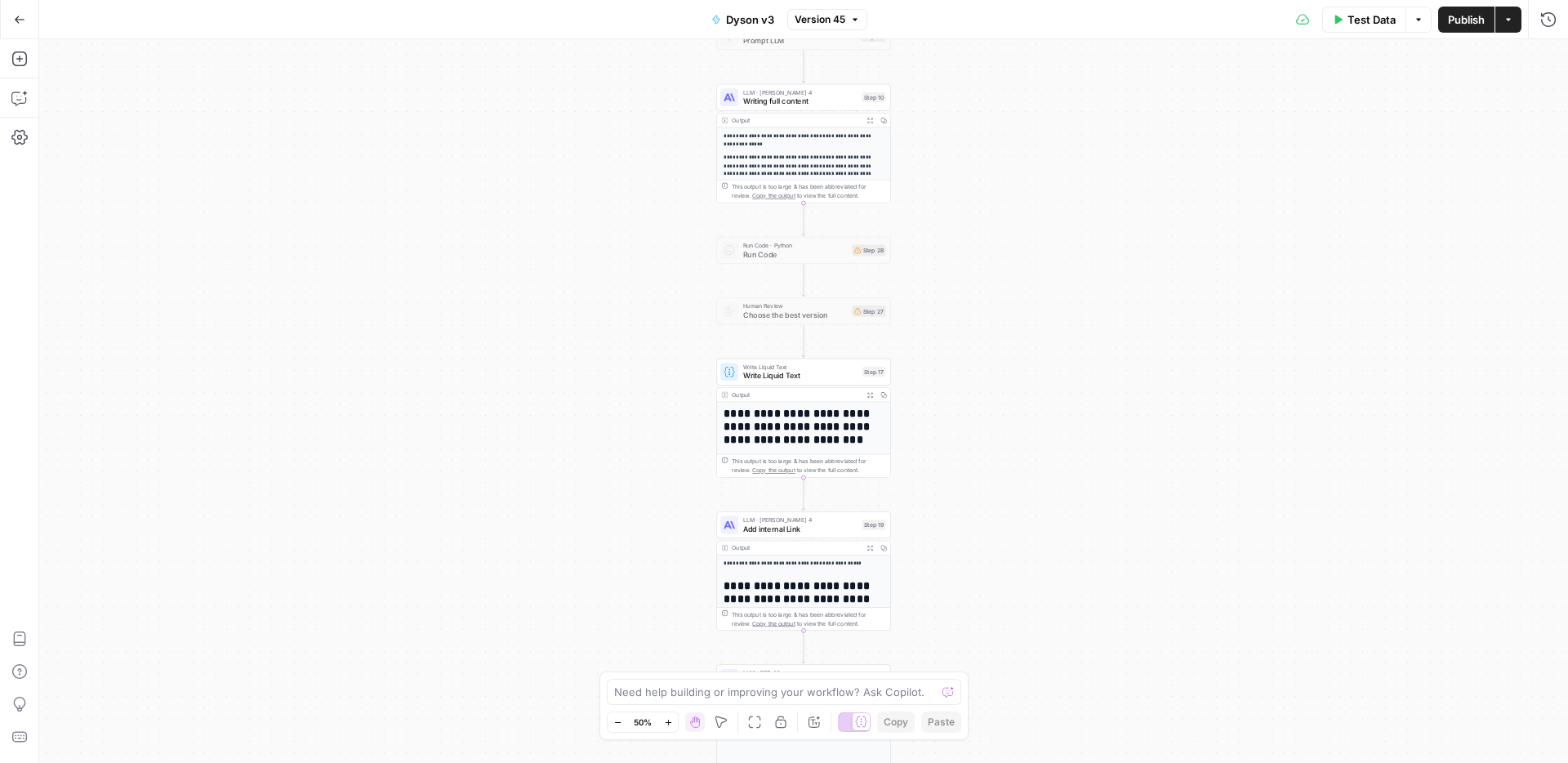
click at [664, 719] on icon "button" at bounding box center [669, 723] width 9 height 9
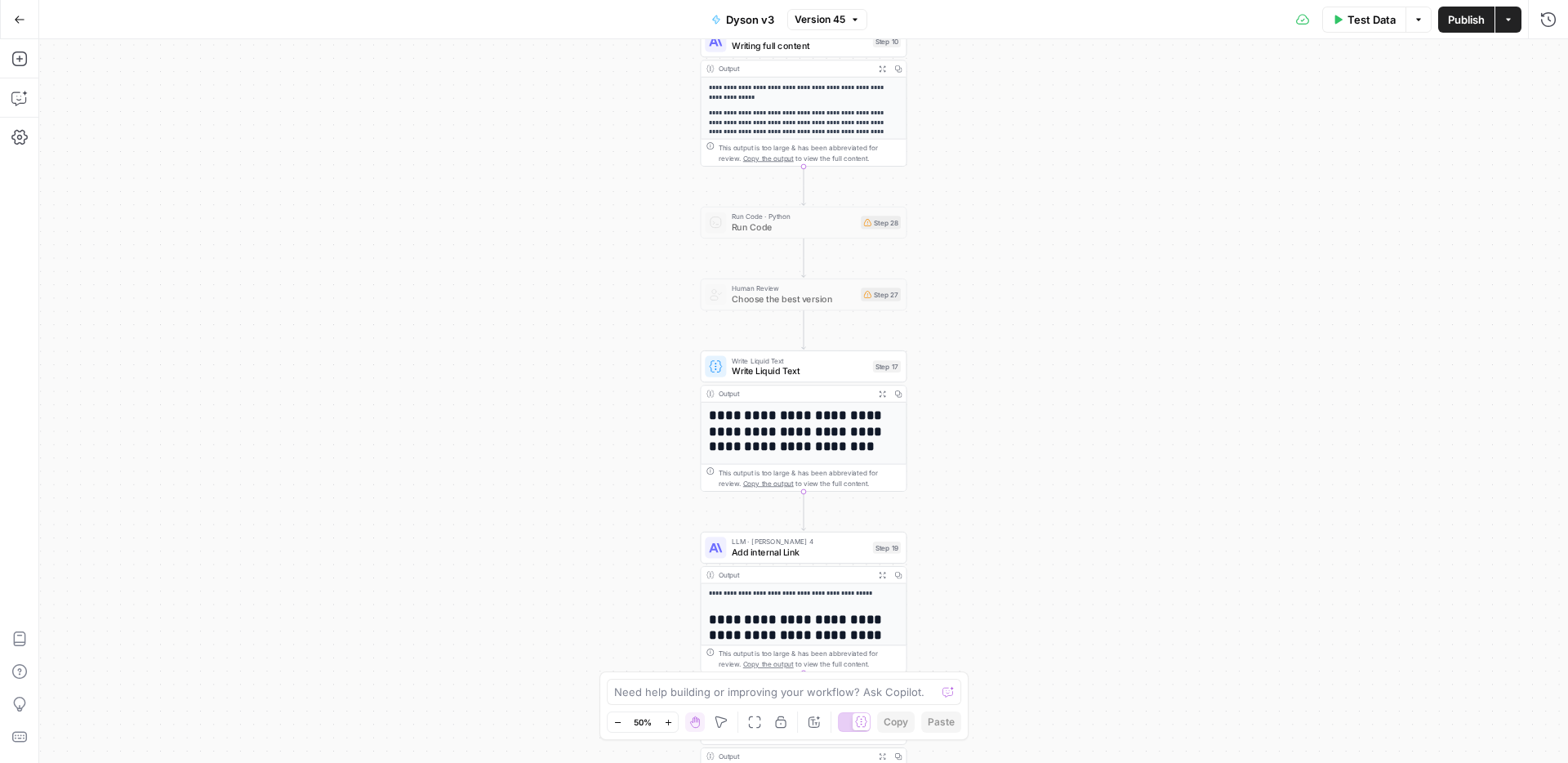
click at [664, 719] on icon "button" at bounding box center [669, 723] width 9 height 9
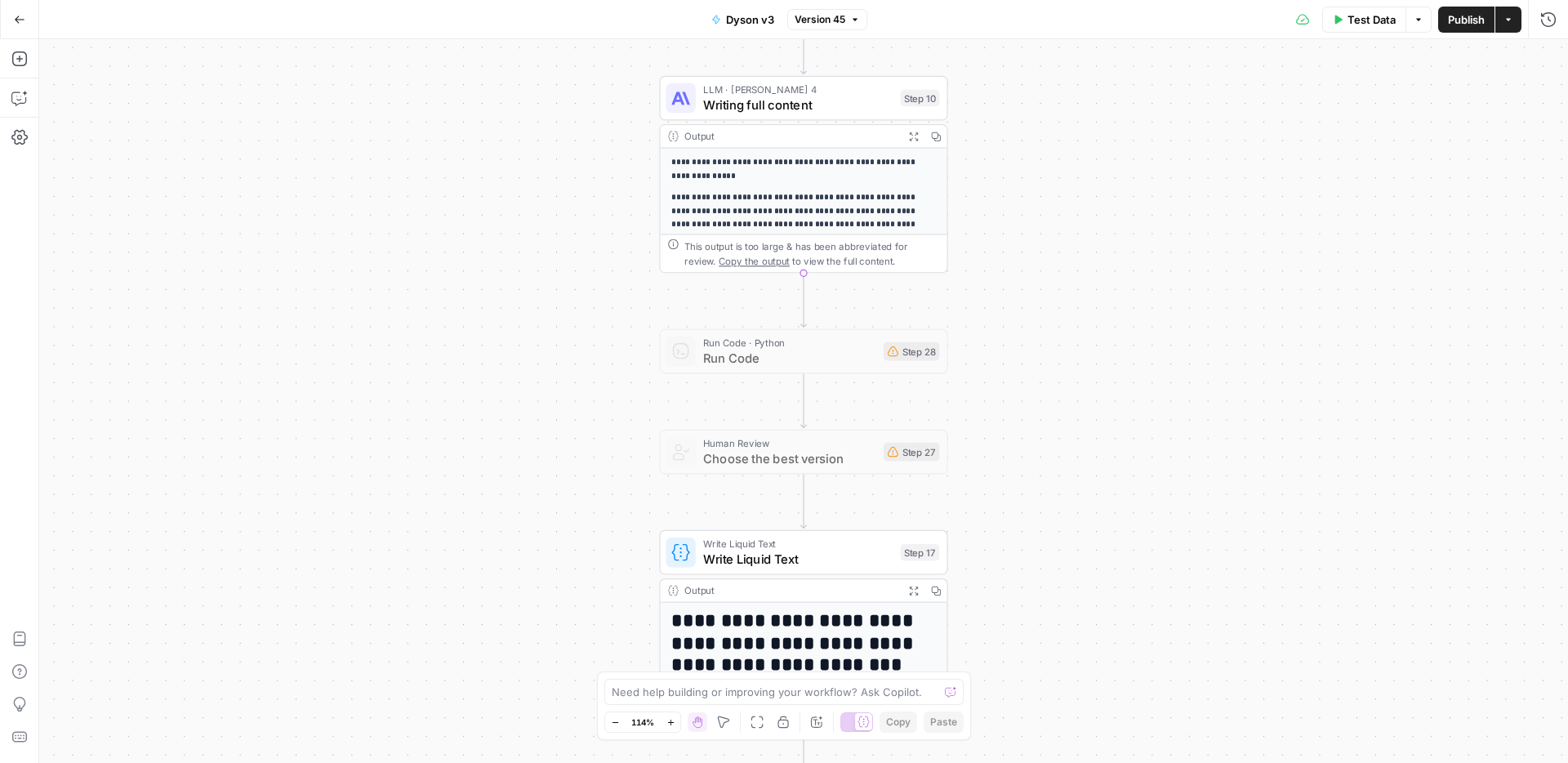
click at [750, 109] on span "Writing full content" at bounding box center [797, 104] width 190 height 19
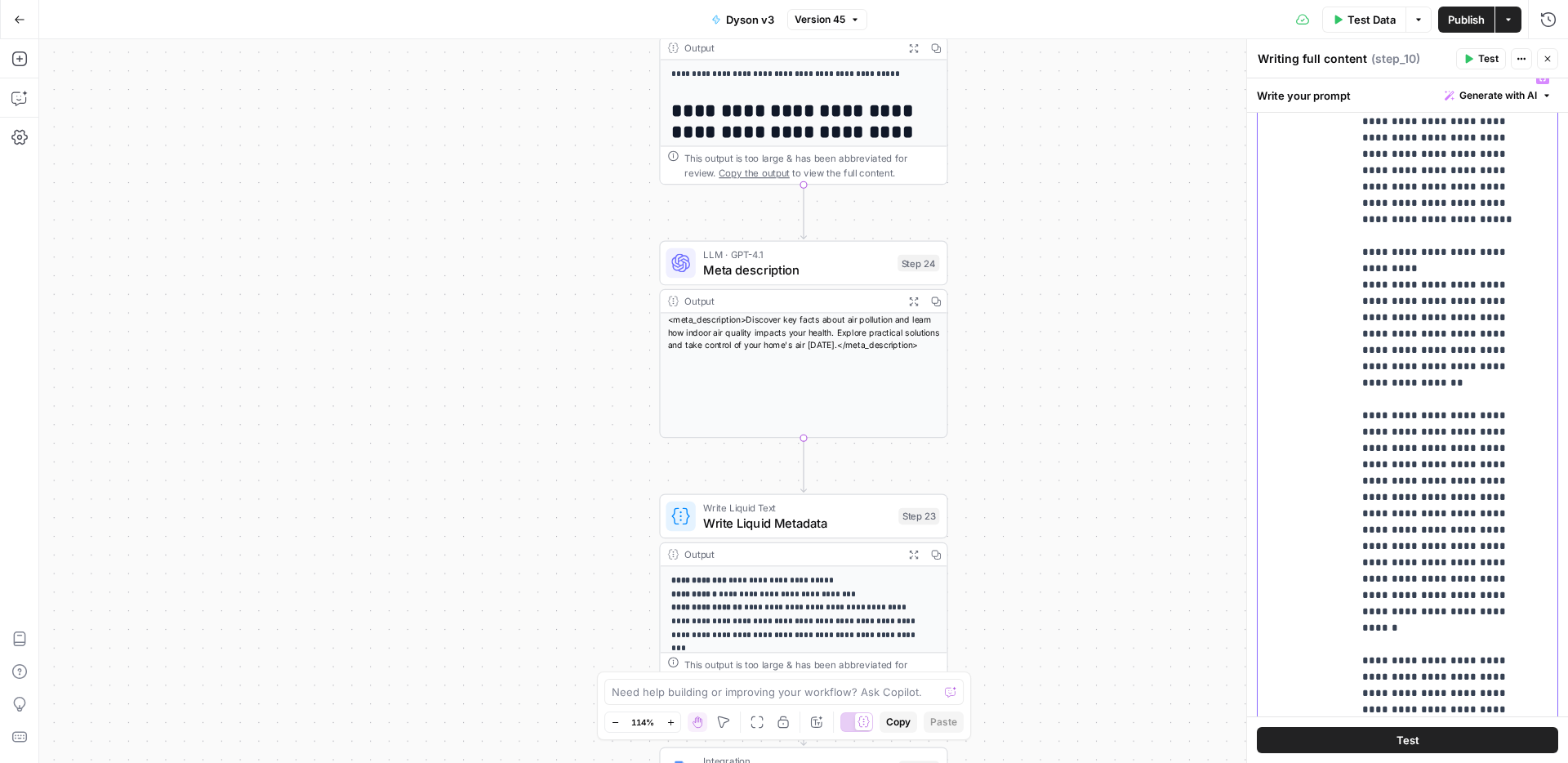
scroll to position [481, 0]
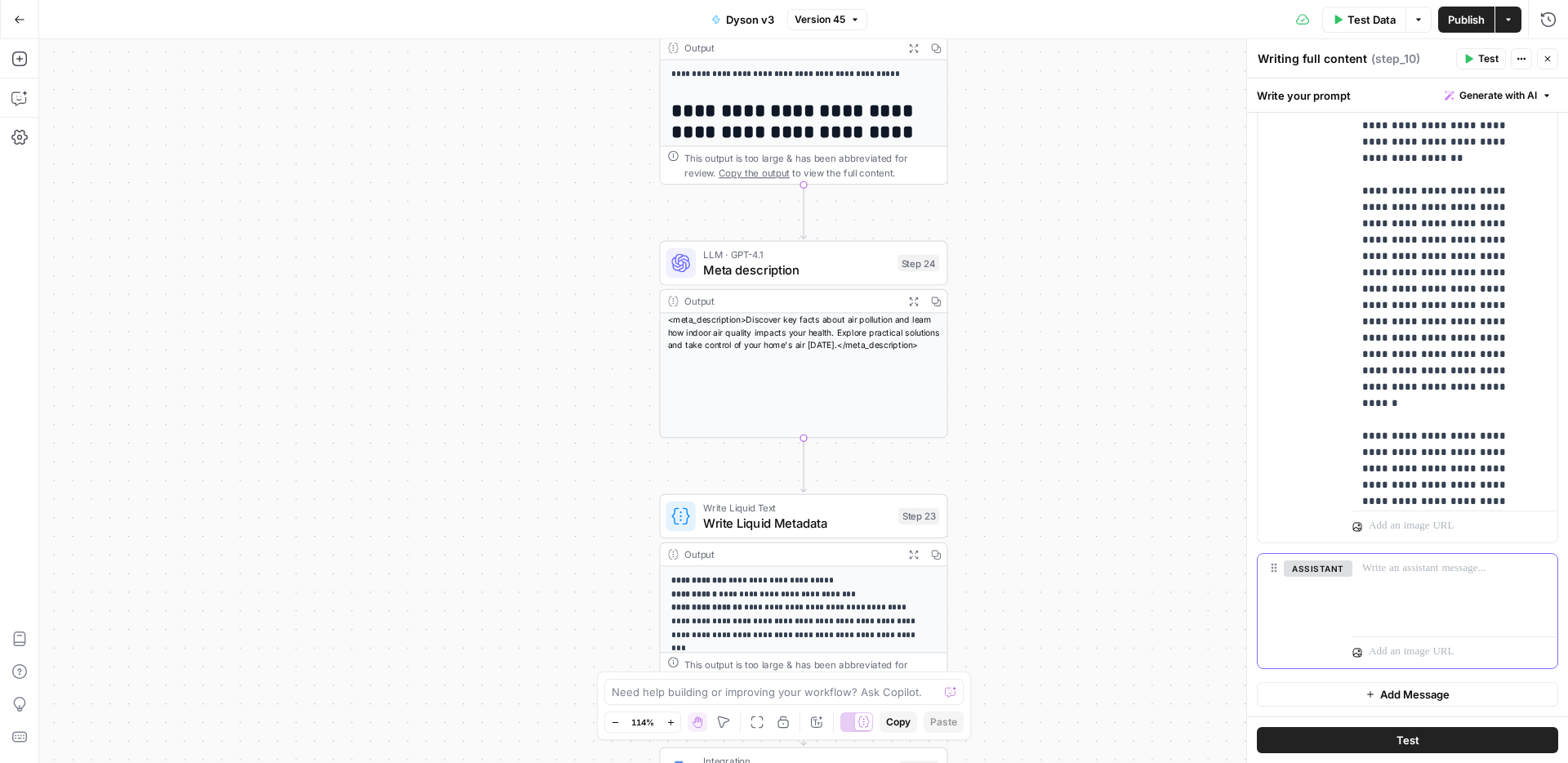
click at [1465, 613] on div at bounding box center [1455, 591] width 205 height 75
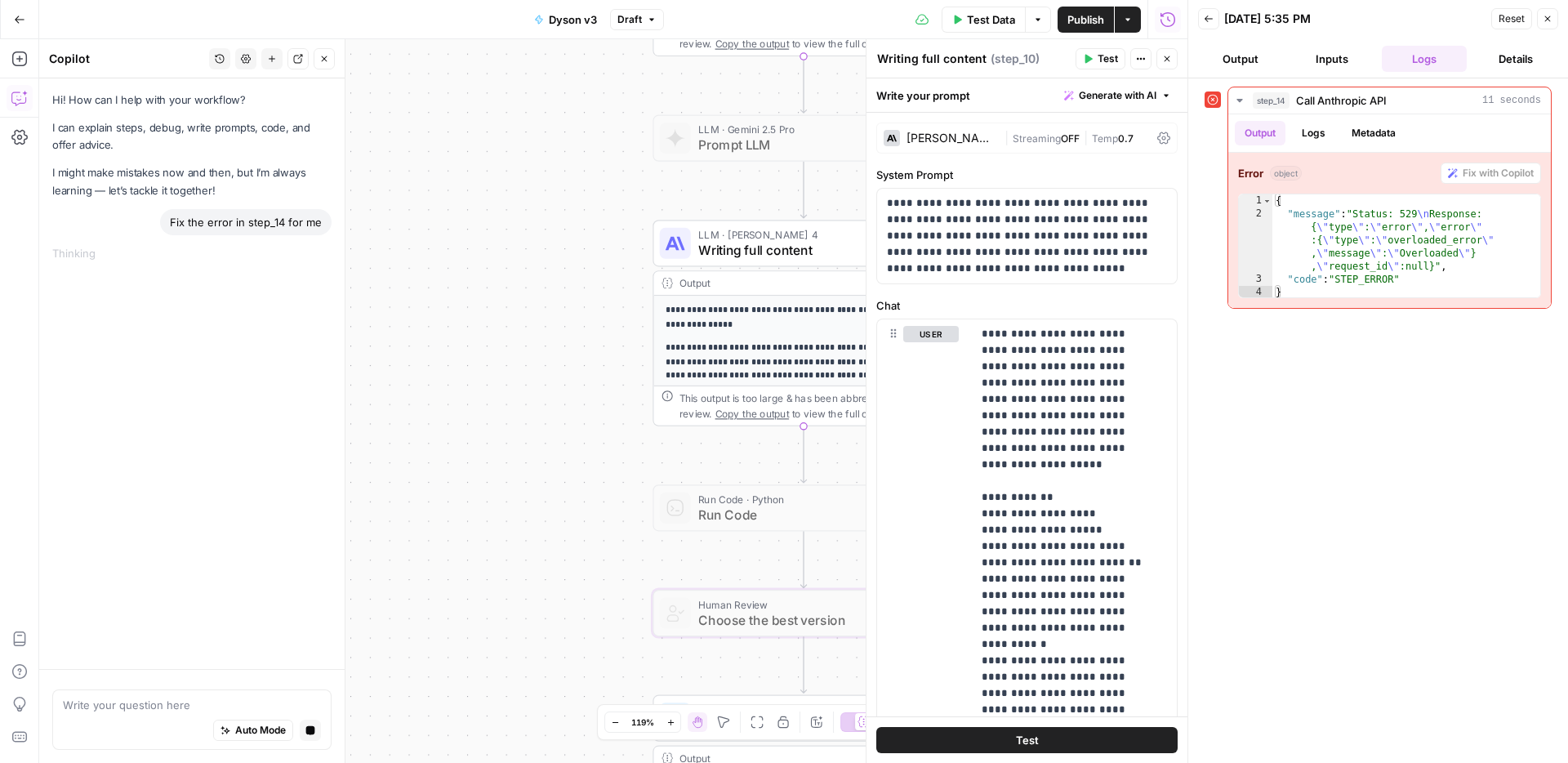
scroll to position [14249, 0]
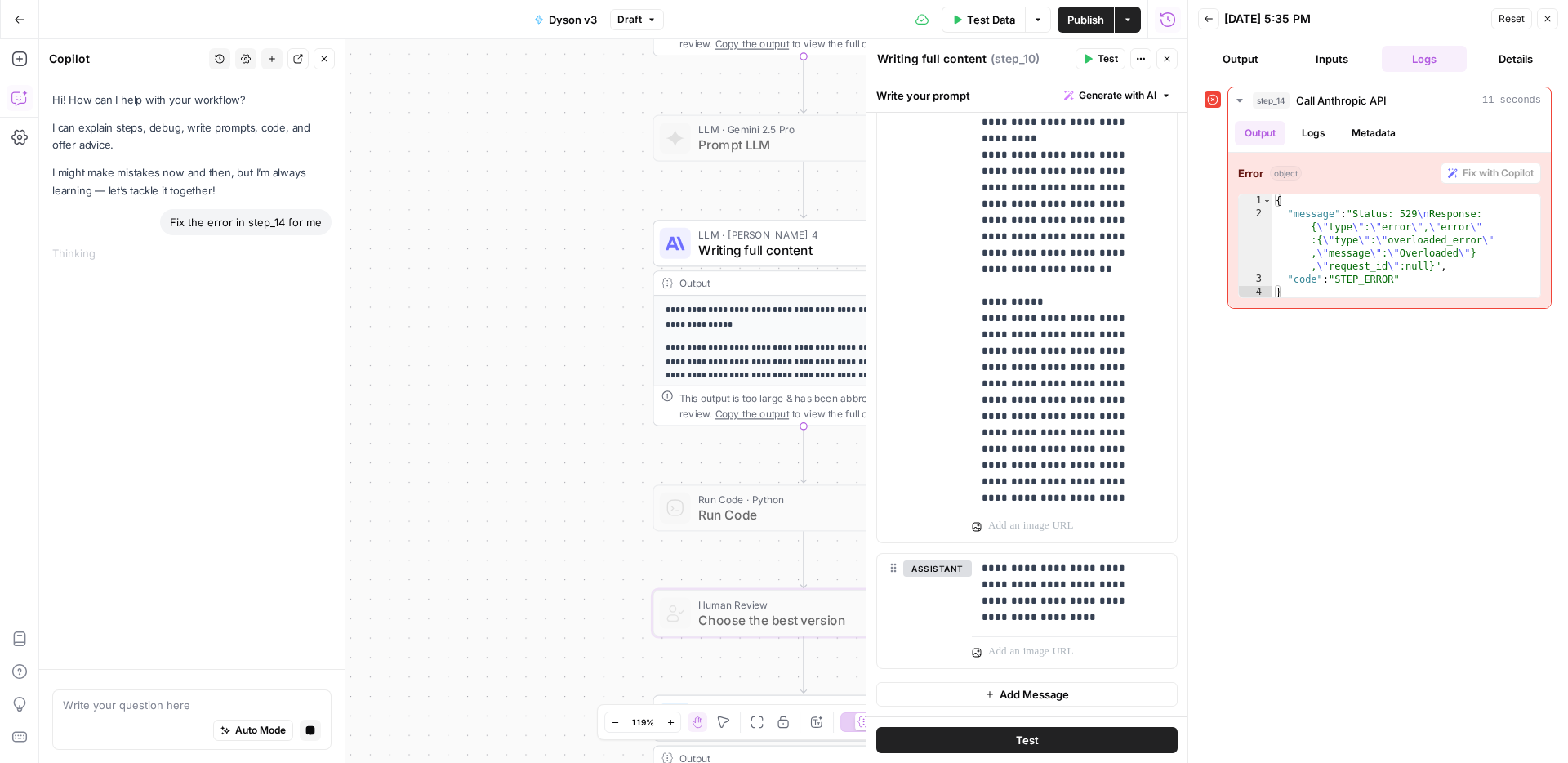
click at [175, 429] on div "Hi! How can I help with your workflow? I can explain steps, debug, write prompt…" at bounding box center [192, 373] width 306 height 590
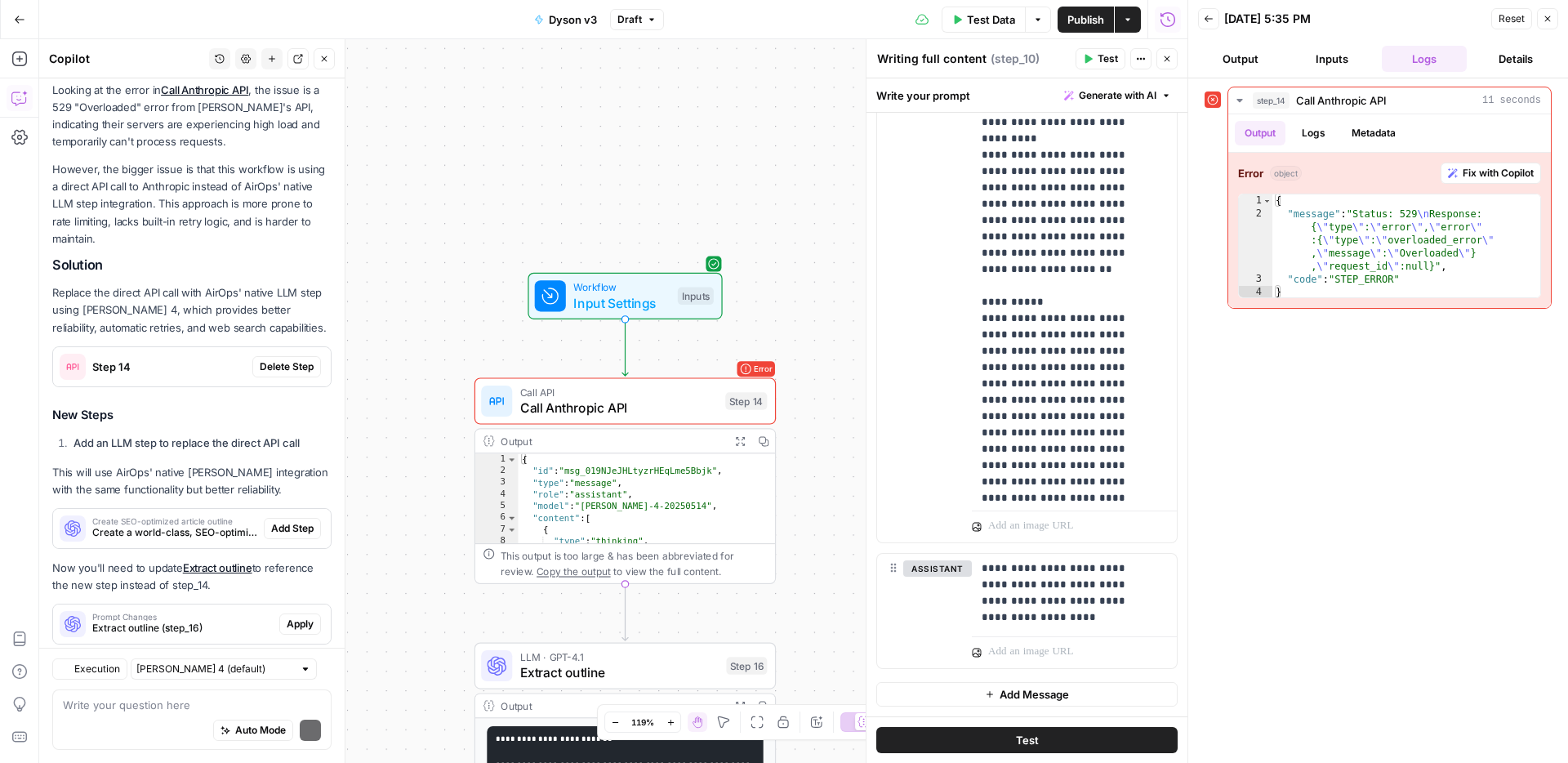
scroll to position [217, 0]
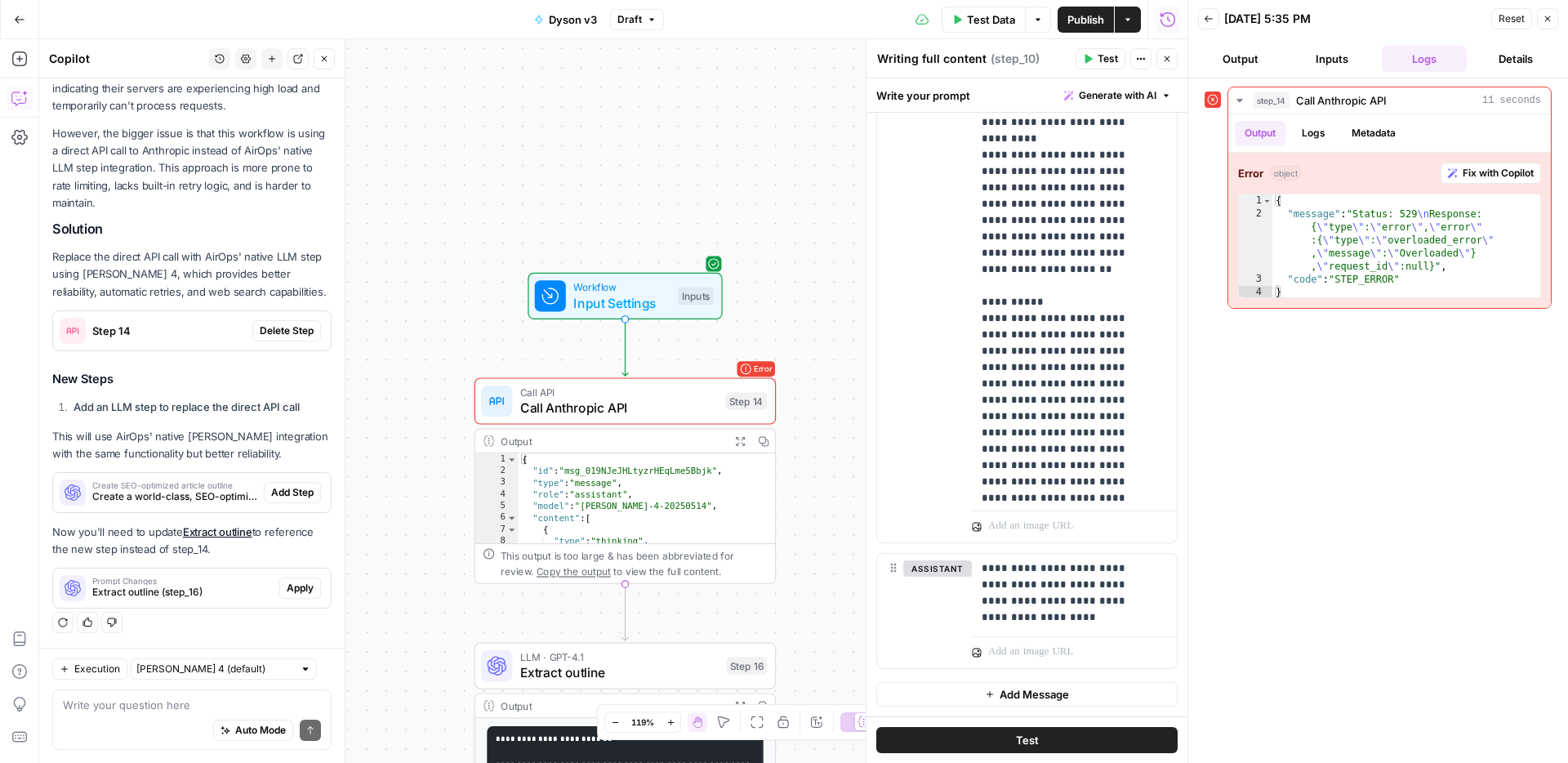
click at [1213, 25] on button "Back" at bounding box center [1209, 19] width 22 height 22
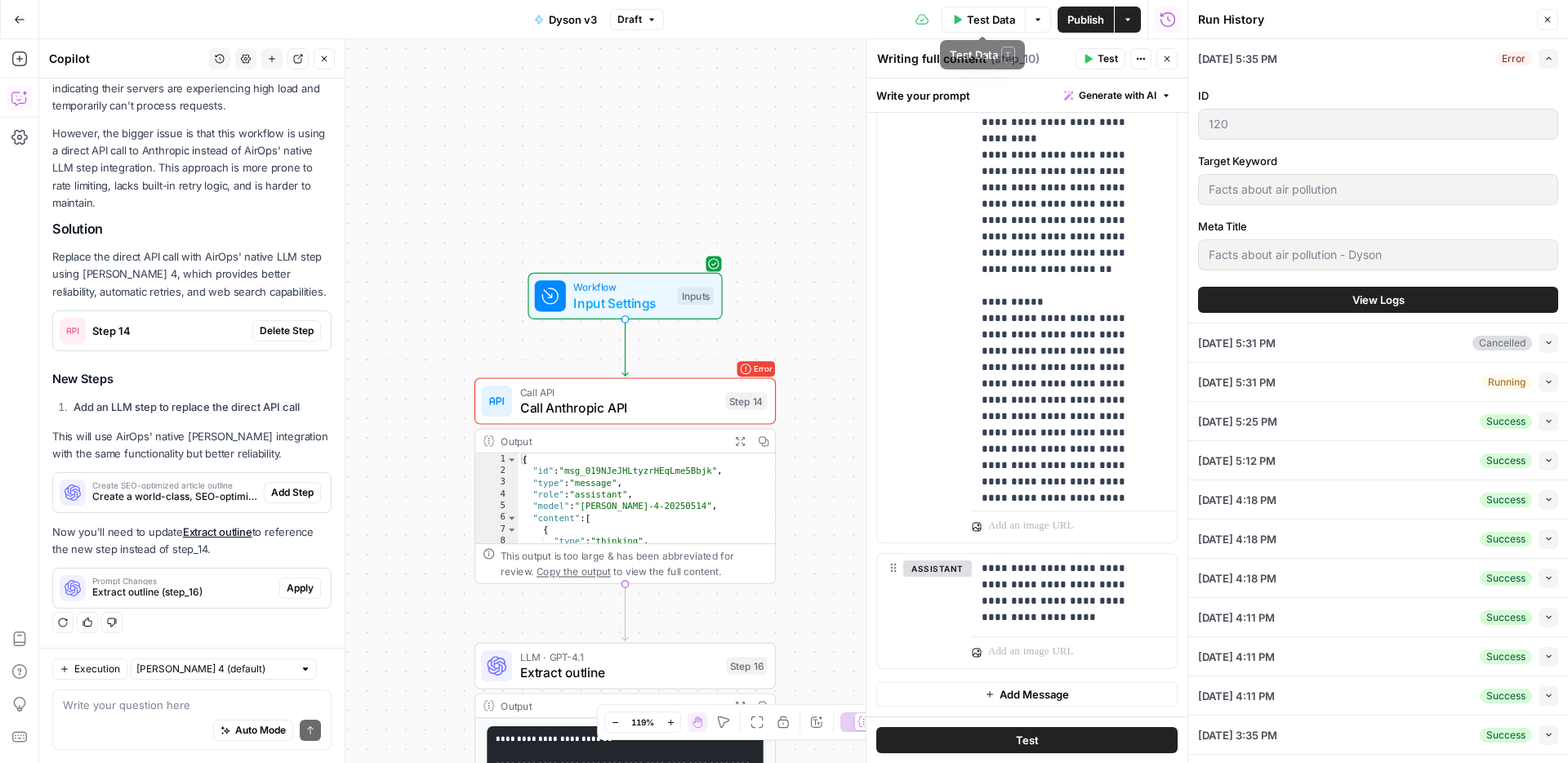
click at [976, 25] on span "Test Data" at bounding box center [991, 20] width 49 height 16
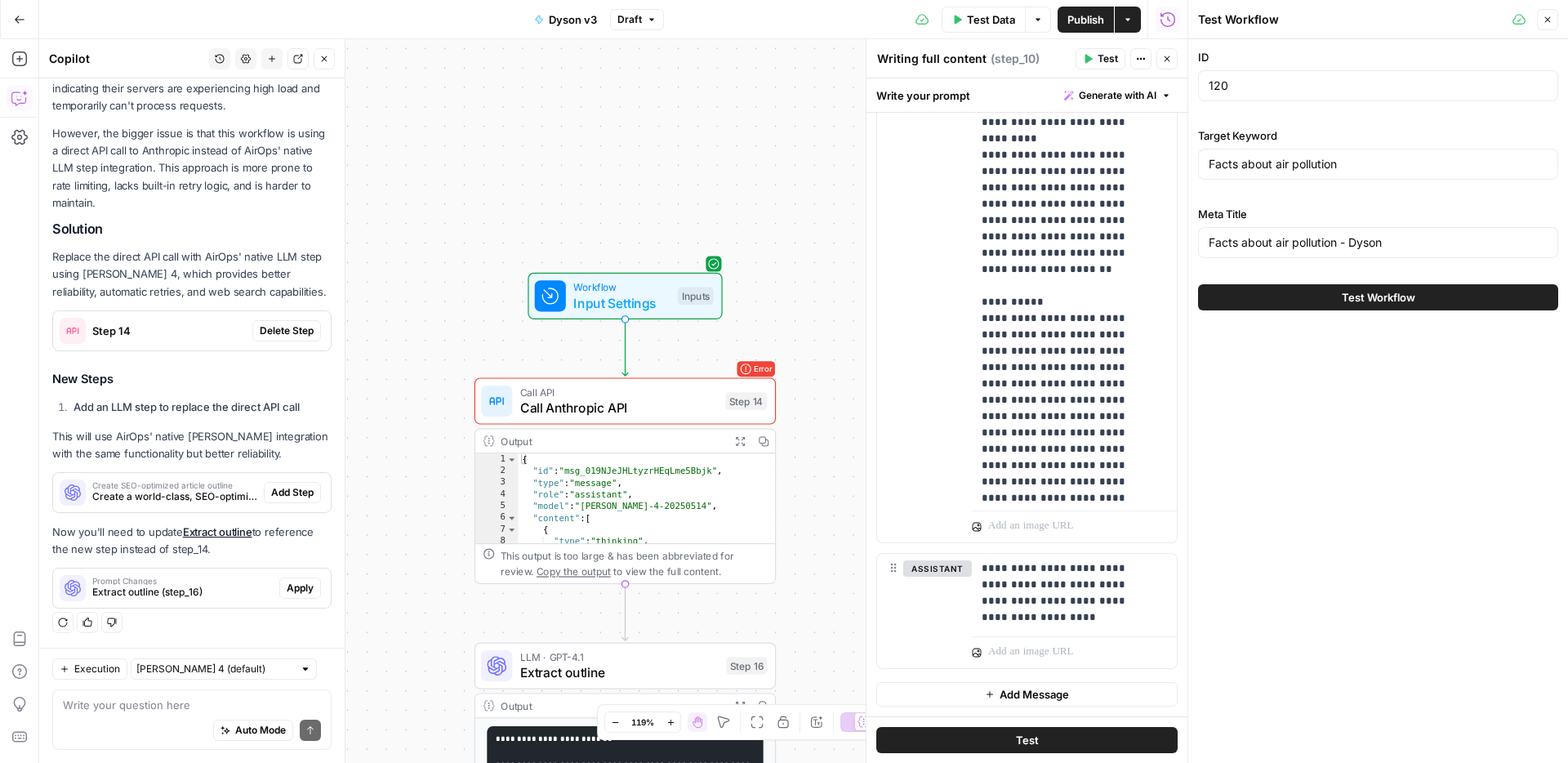
click at [1308, 298] on button "Test Workflow" at bounding box center [1378, 297] width 360 height 26
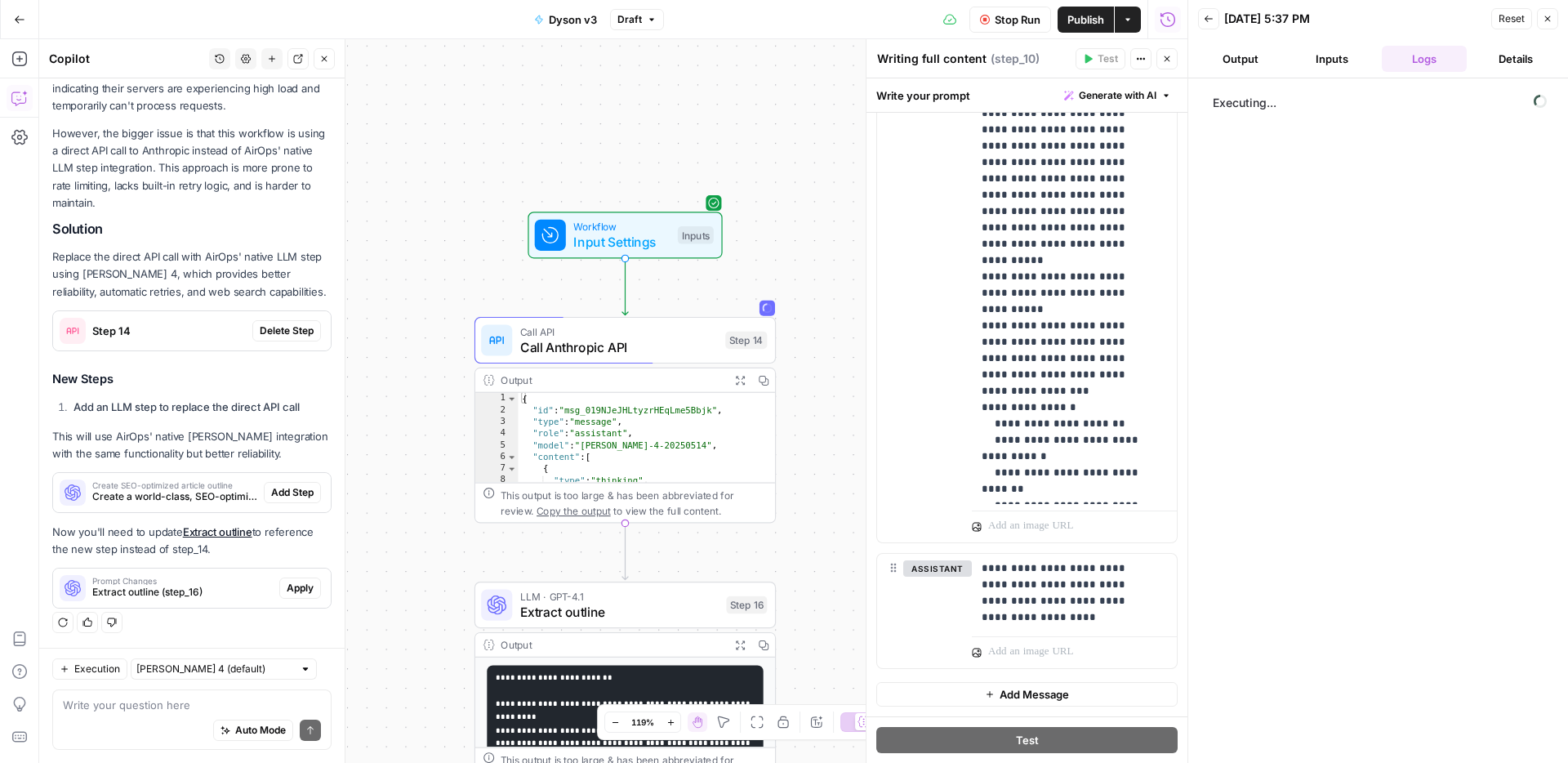
scroll to position [11712, 0]
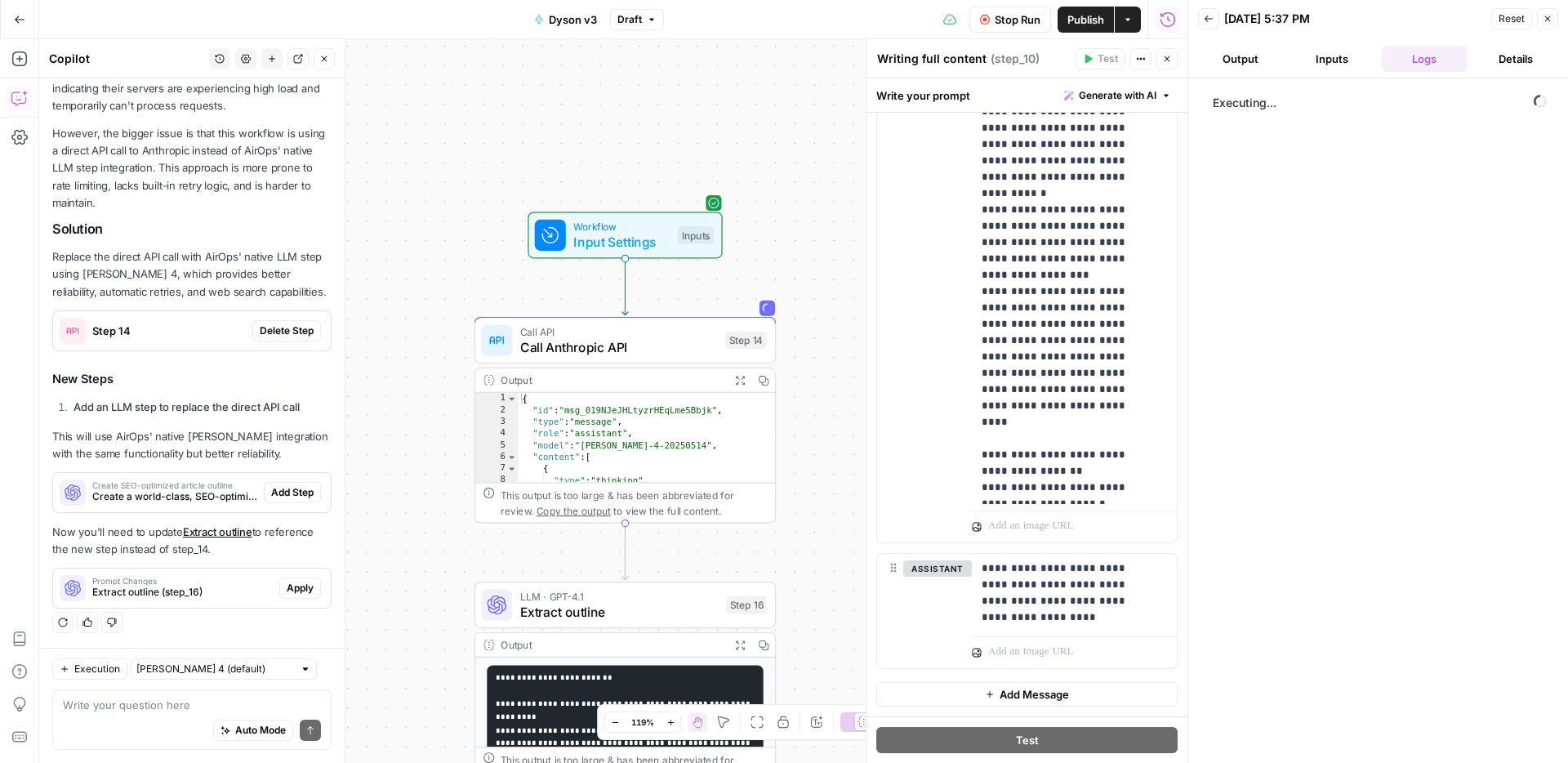
click at [1323, 57] on button "Inputs" at bounding box center [1332, 58] width 84 height 26
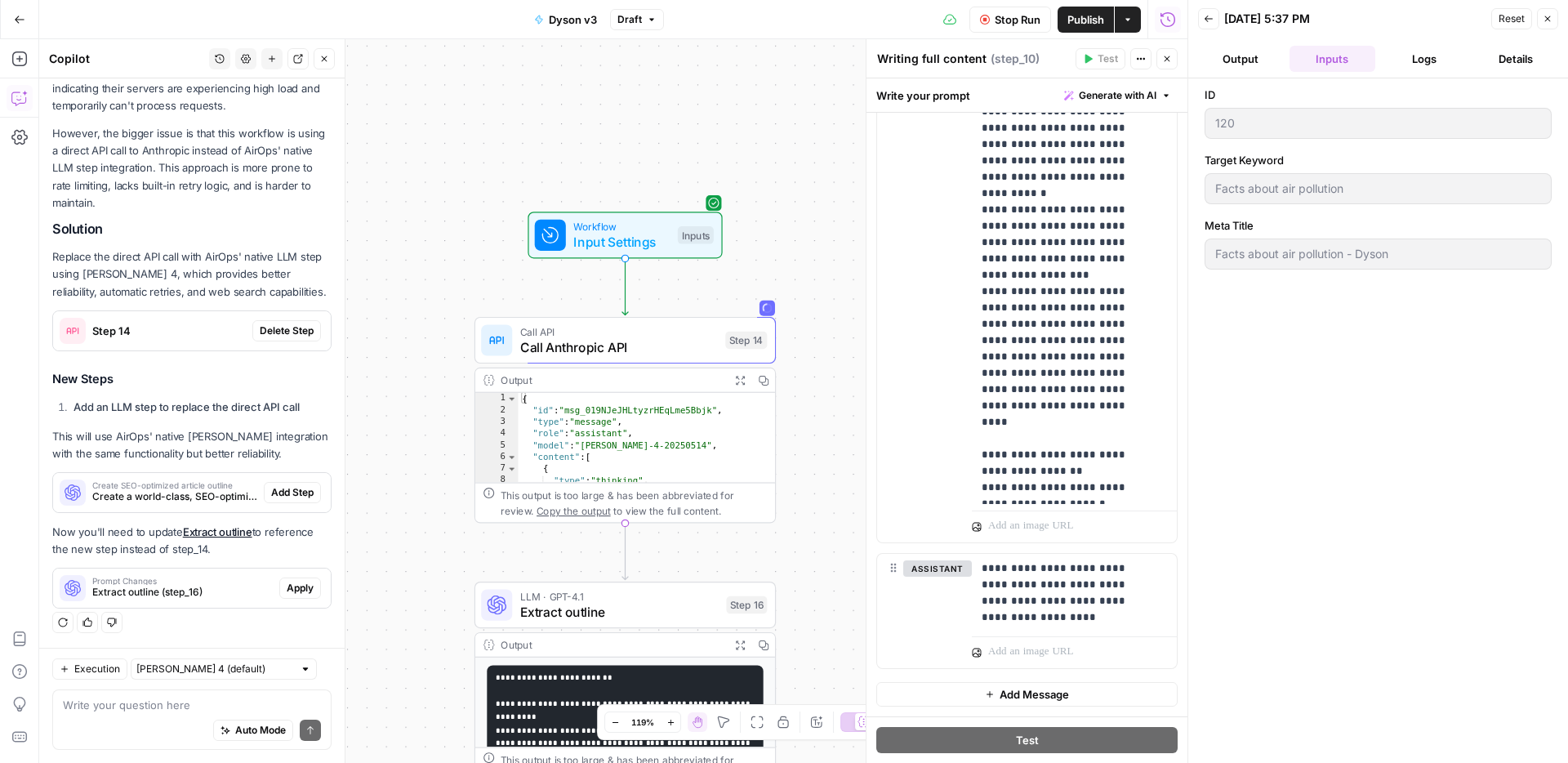
click at [1406, 63] on button "Logs" at bounding box center [1423, 58] width 84 height 26
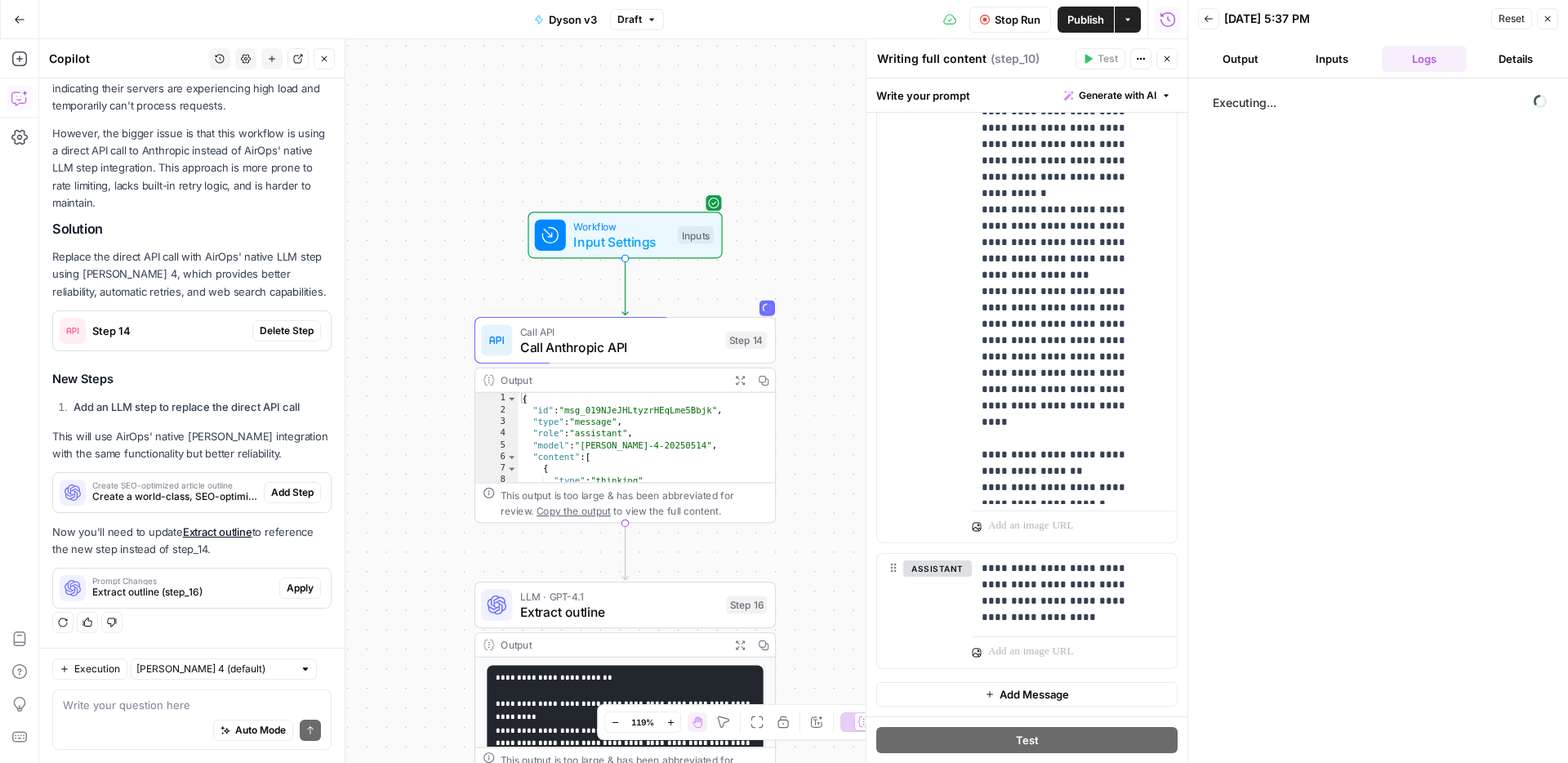
click at [1502, 54] on button "Details" at bounding box center [1515, 58] width 84 height 26
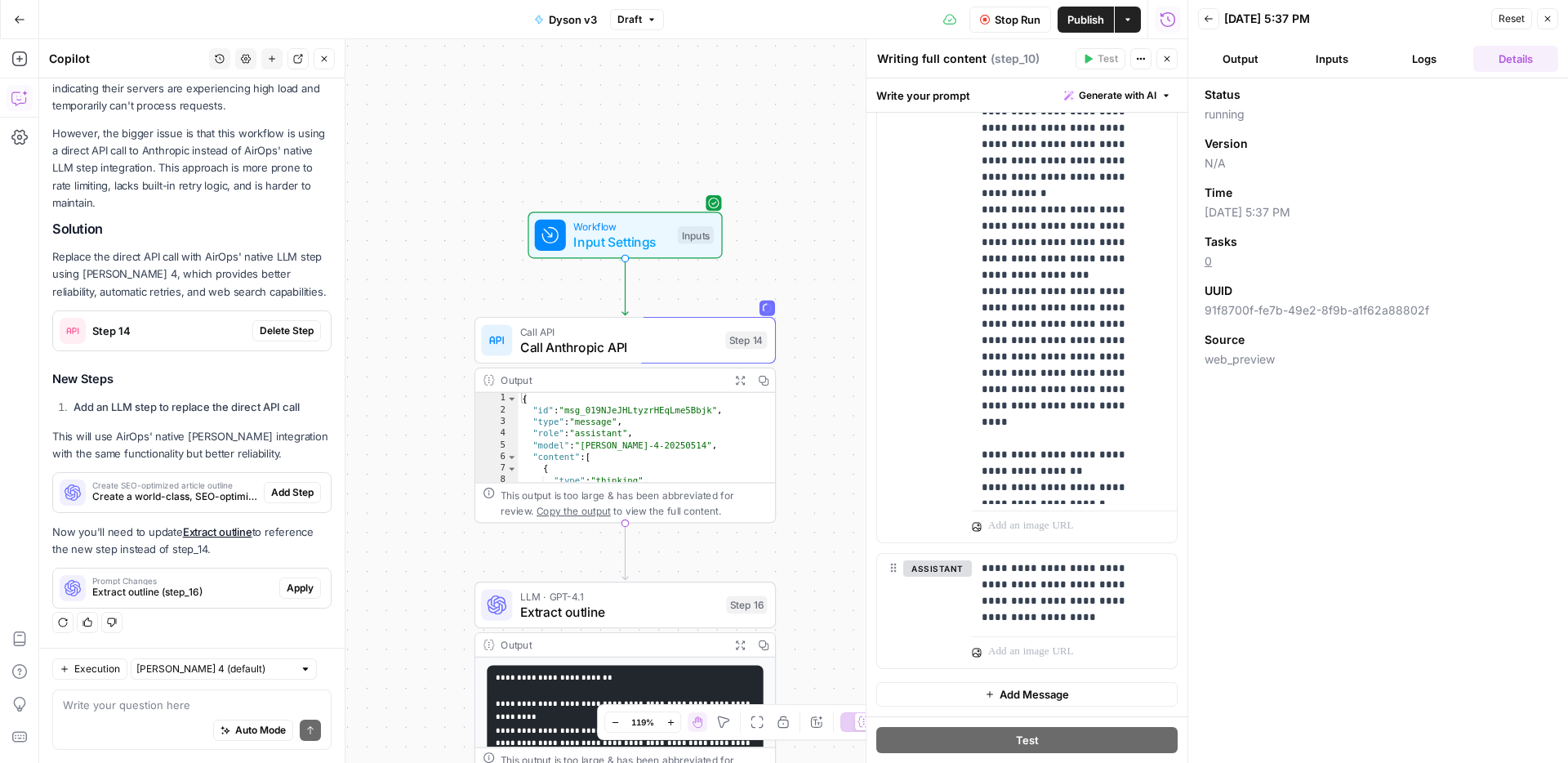
click at [1458, 55] on button "Logs" at bounding box center [1423, 58] width 84 height 26
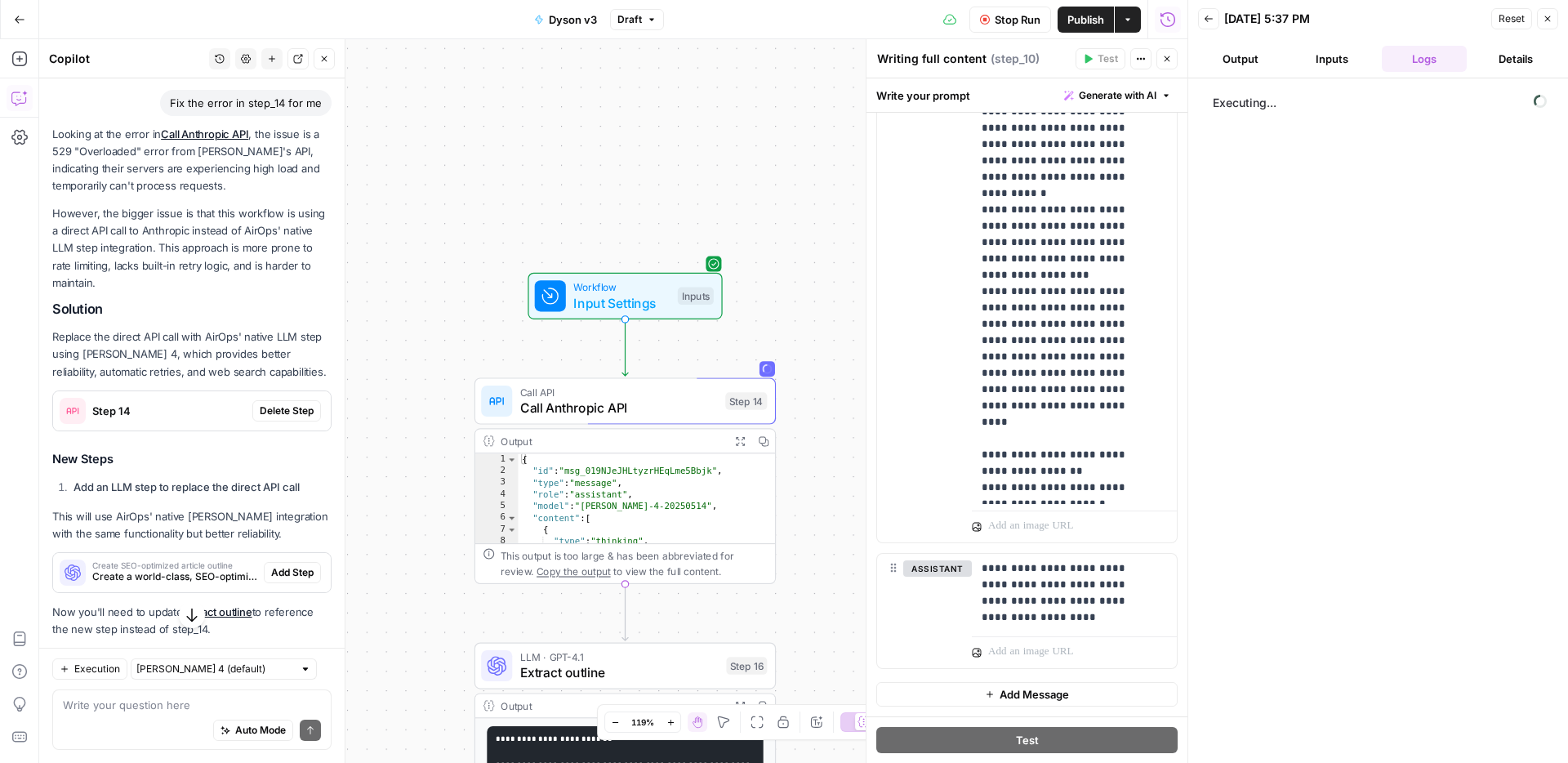
scroll to position [118, 0]
click at [317, 60] on button "Close" at bounding box center [324, 59] width 22 height 22
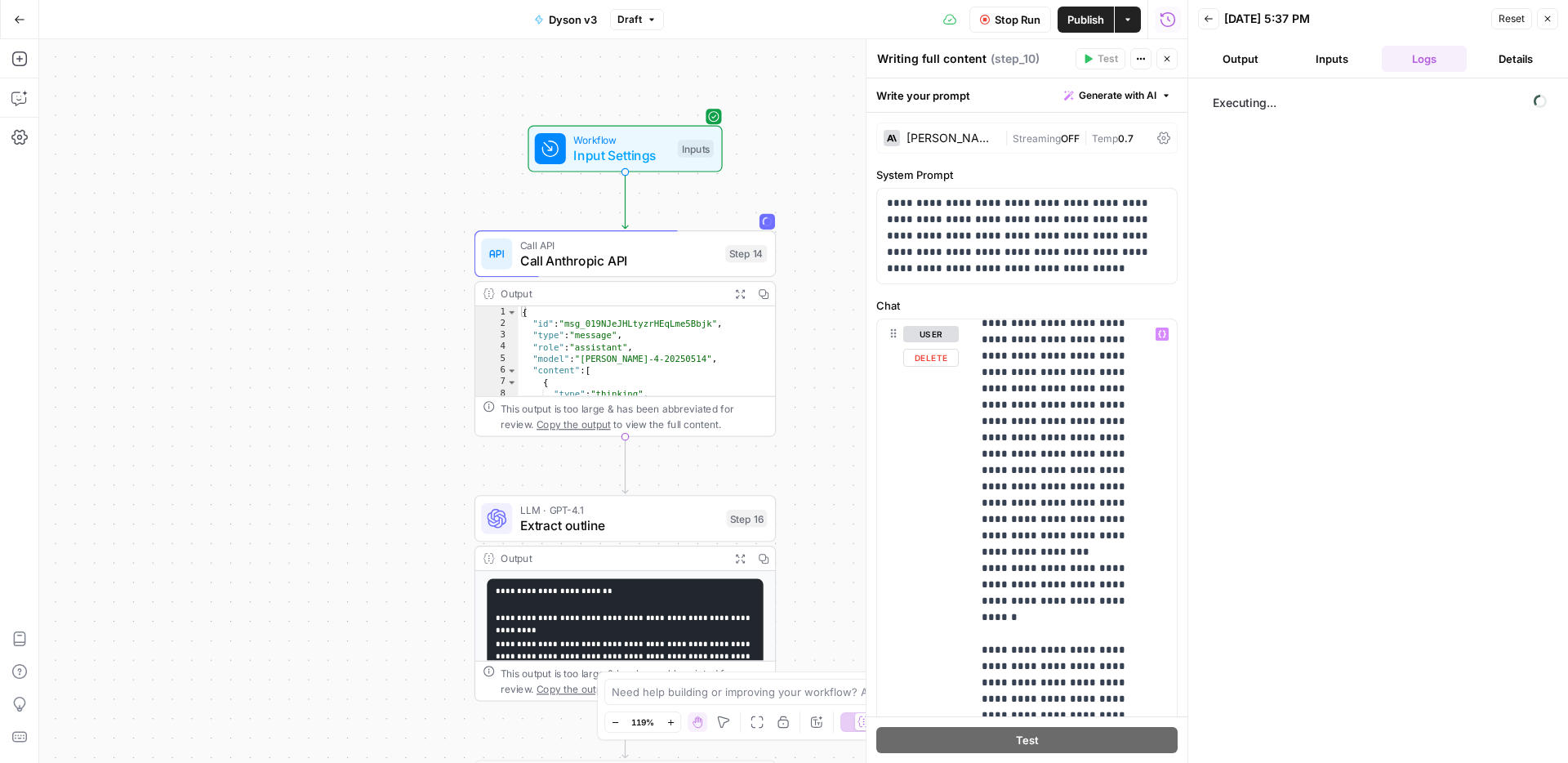
scroll to position [17343, 0]
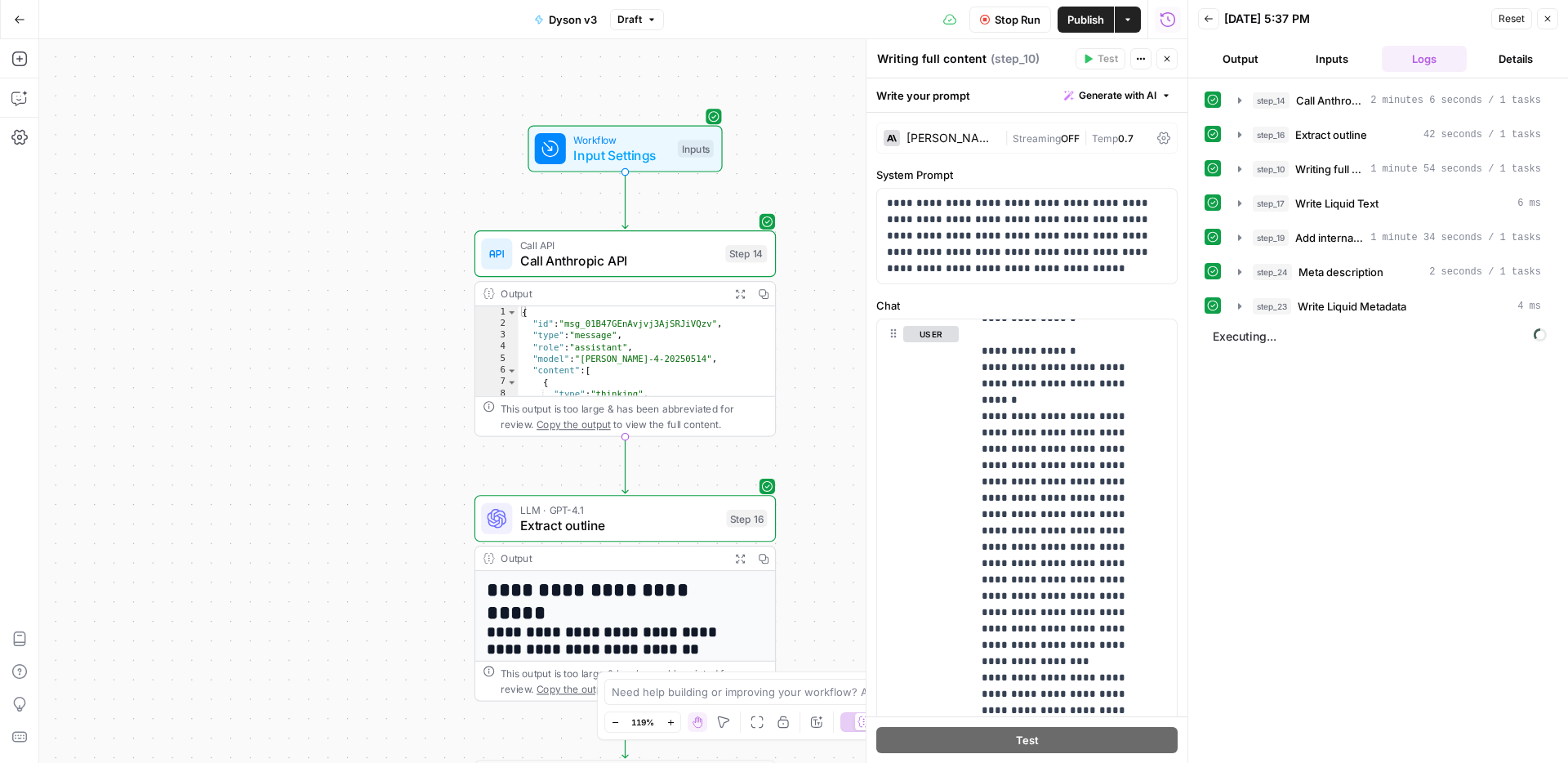
click at [1356, 557] on div "step_14 Call Anthropic API 2 minutes 6 seconds / 1 tasks step_16 Extract outlin…" at bounding box center [1378, 420] width 347 height 668
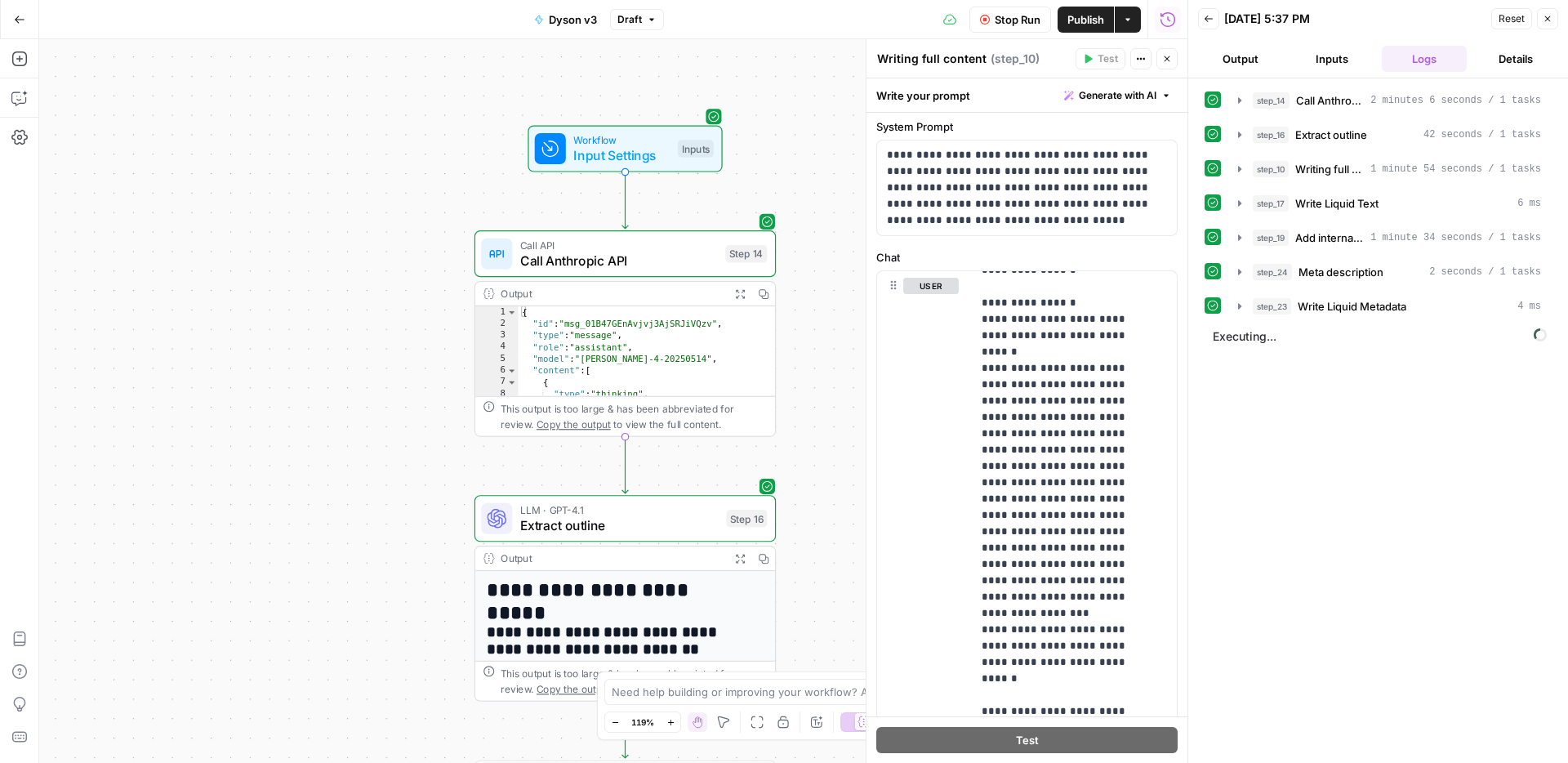
scroll to position [0, 0]
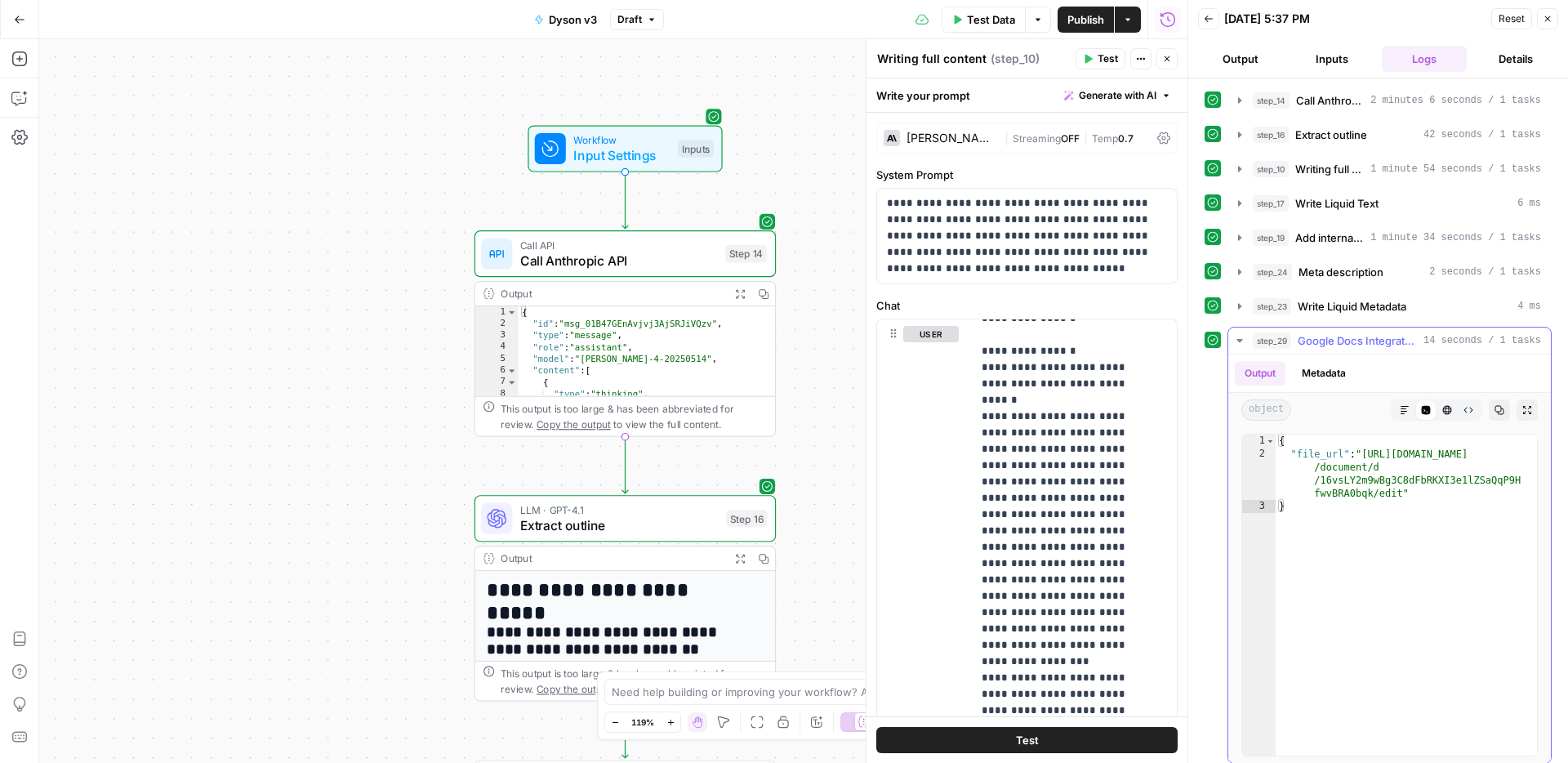
type textarea "**********"
drag, startPoint x: 1367, startPoint y: 450, endPoint x: 1401, endPoint y: 501, distance: 61.3
click at [1403, 492] on div "{ "file_url" : "[URL][DOMAIN_NAME] /document/d /16vsLY2m9wBg3C8dFbRKXI3e1lZSaQq…" at bounding box center [1405, 608] width 261 height 347
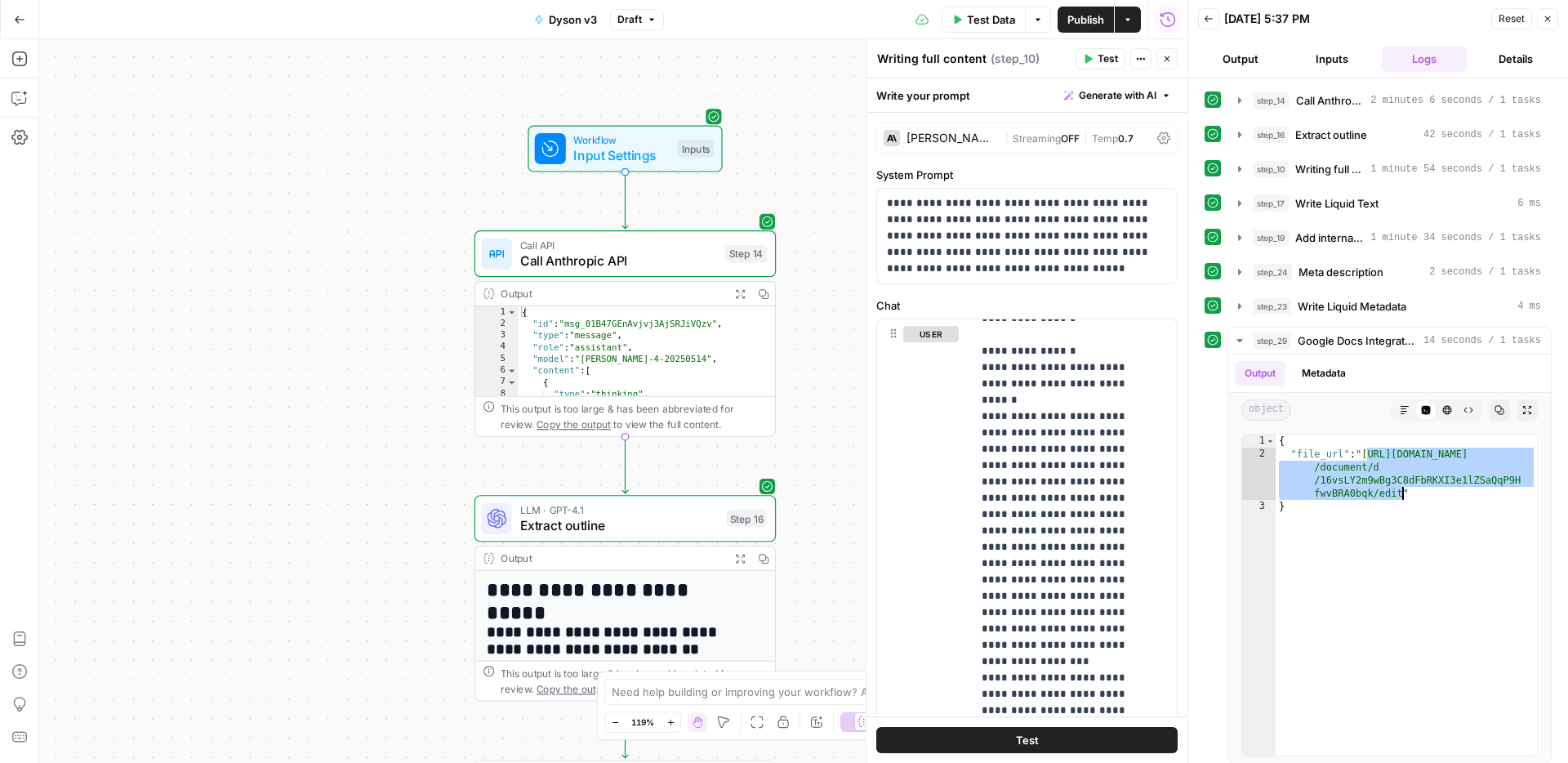
click at [1551, 18] on button "Close" at bounding box center [1547, 19] width 22 height 22
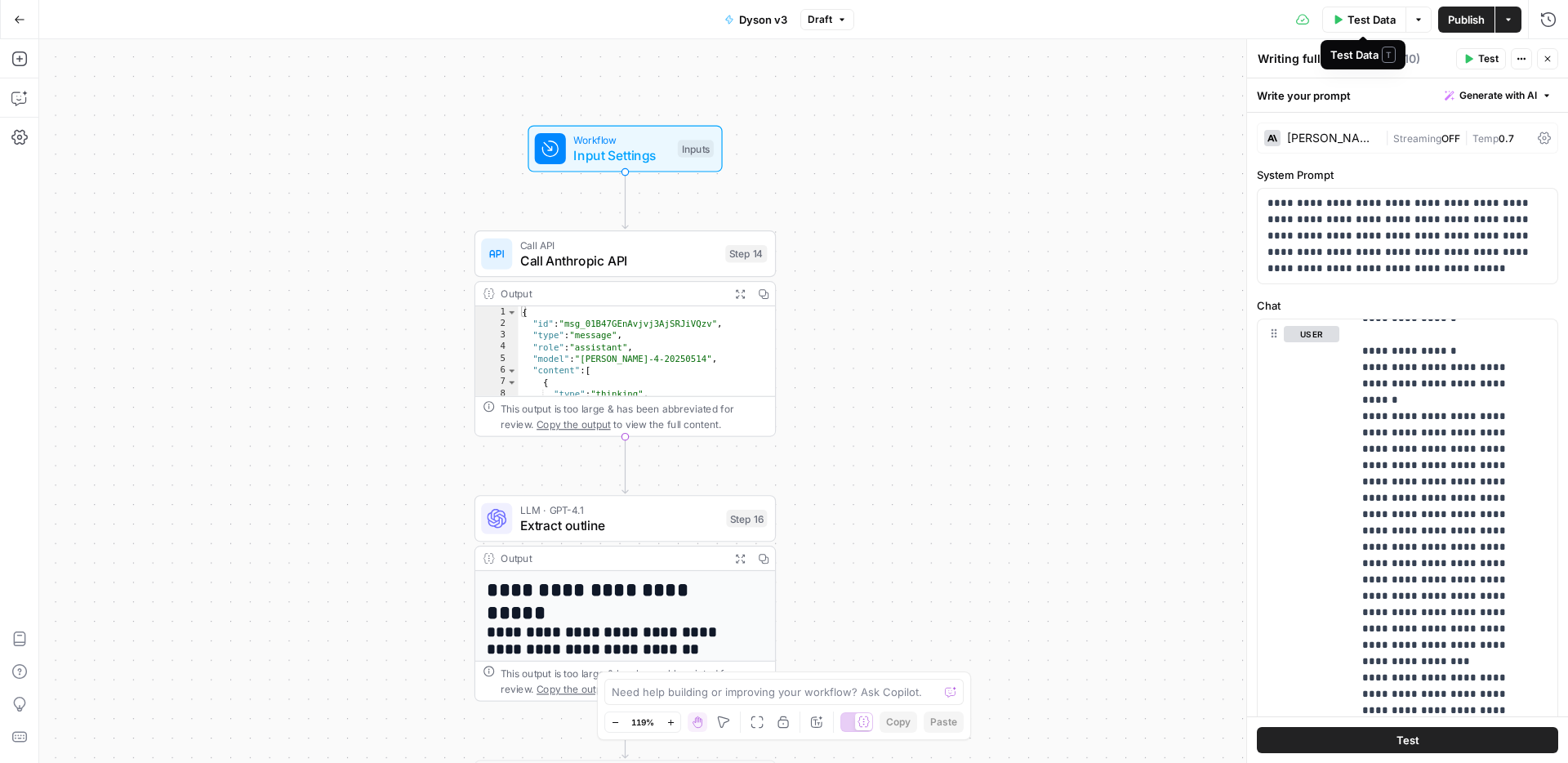
click at [1469, 21] on span "Publish" at bounding box center [1466, 20] width 37 height 16
